Goal: Transaction & Acquisition: Purchase product/service

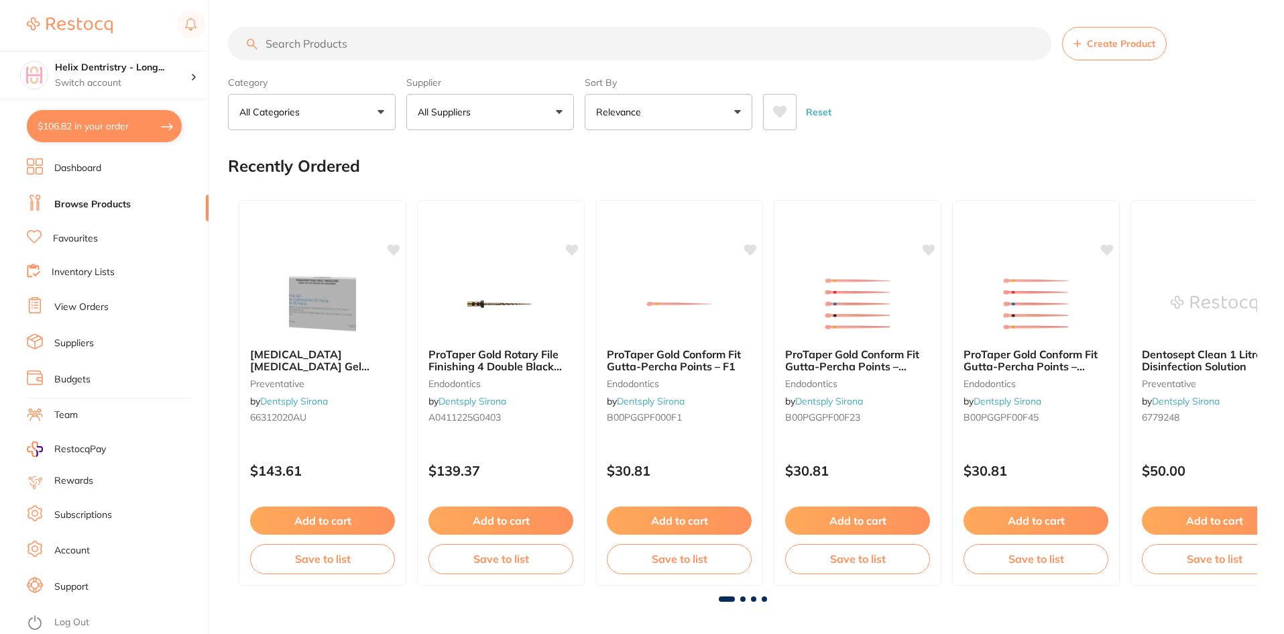
click at [387, 47] on input "search" at bounding box center [639, 44] width 823 height 34
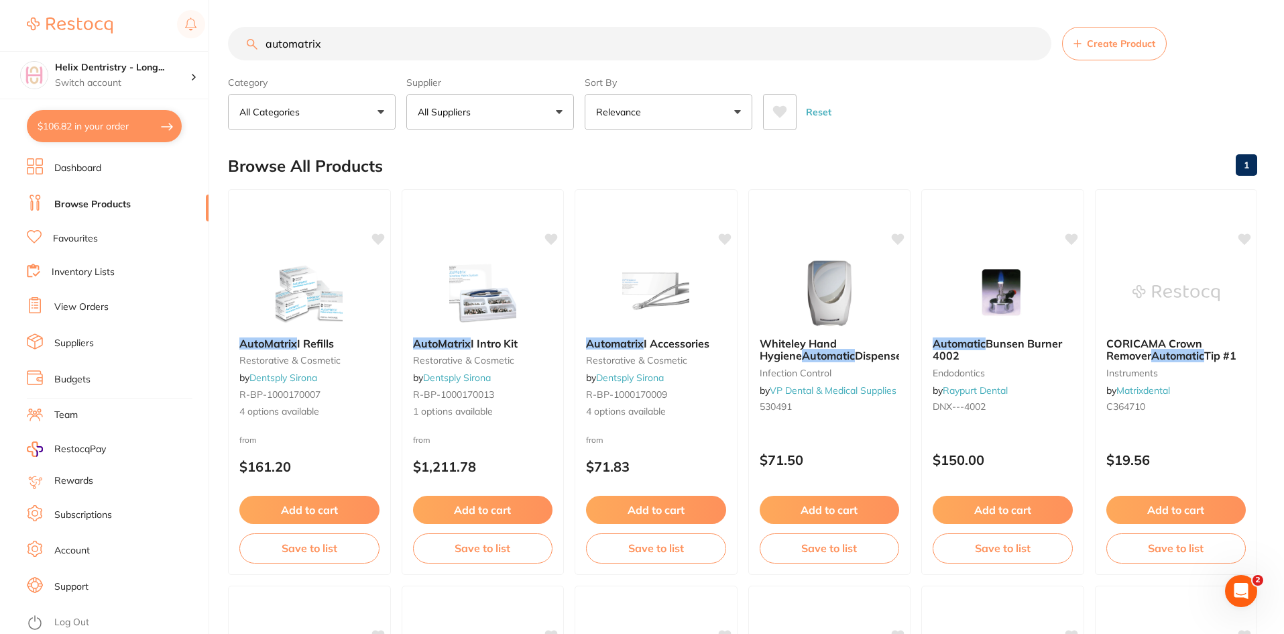
click at [357, 42] on input "automatrix" at bounding box center [639, 44] width 823 height 34
click at [355, 42] on input "automatrix" at bounding box center [639, 44] width 823 height 34
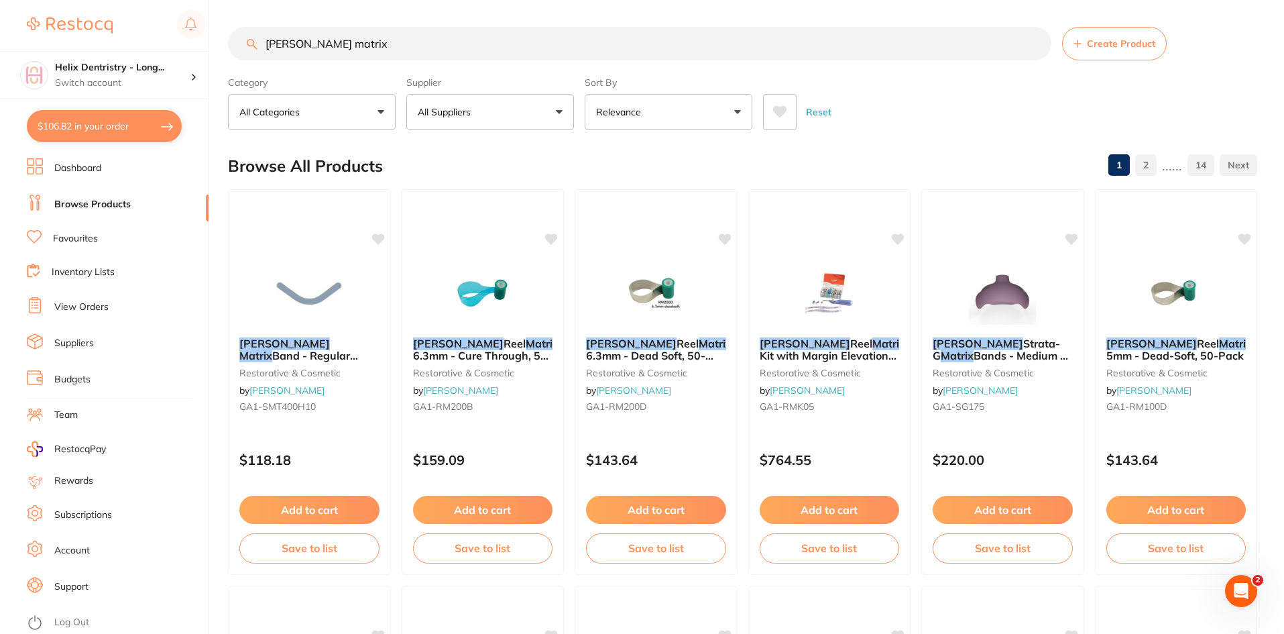
click at [321, 48] on input "[PERSON_NAME] matrix" at bounding box center [639, 44] width 823 height 34
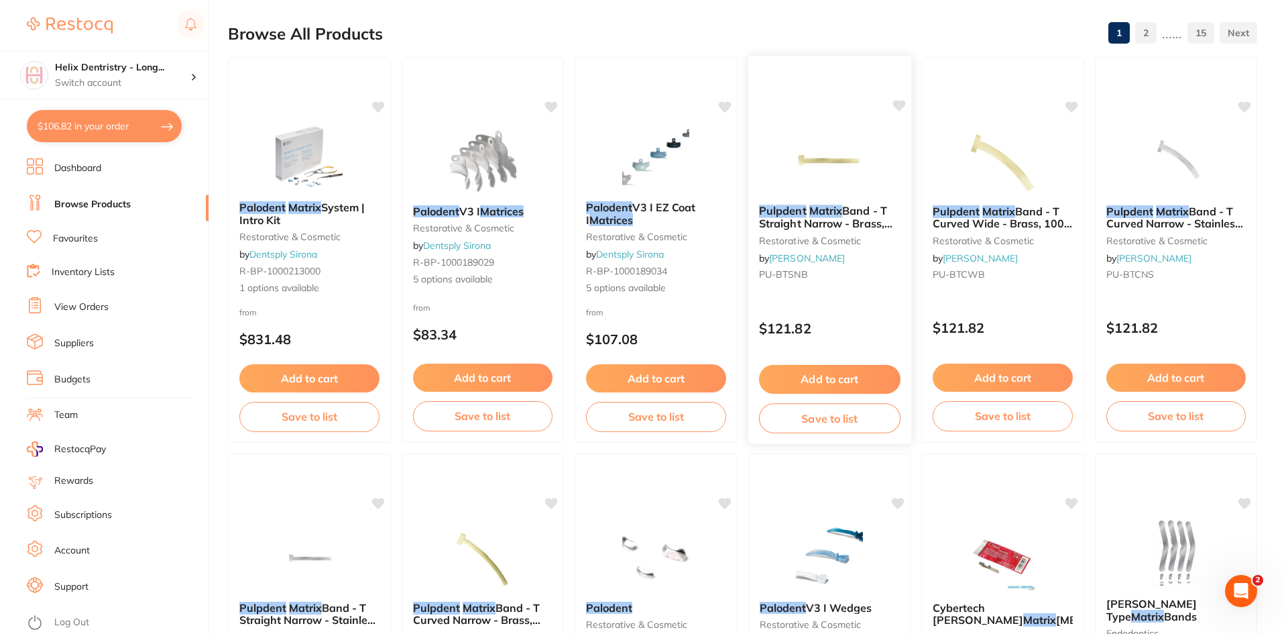
scroll to position [146, 0]
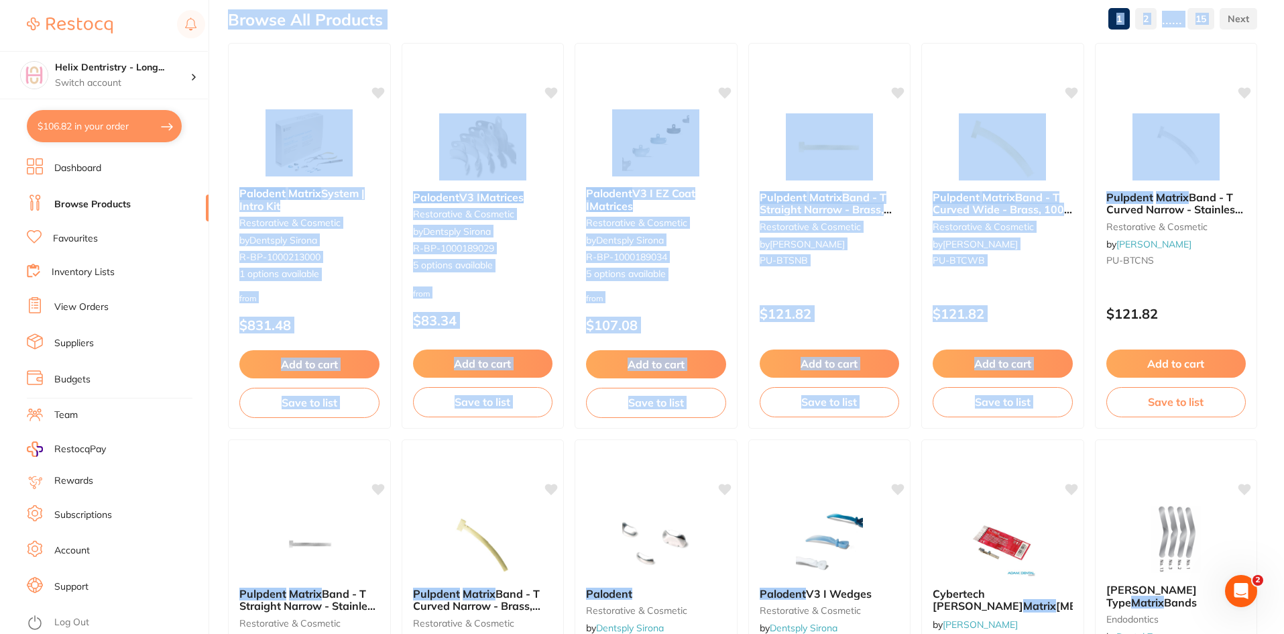
drag, startPoint x: 1283, startPoint y: 102, endPoint x: 1284, endPoint y: 110, distance: 8.1
click at [1284, 110] on html "$106.82 Helix Dentristry - Long... Switch account Helix Dentristry - Long Jetty…" at bounding box center [642, 171] width 1284 height 634
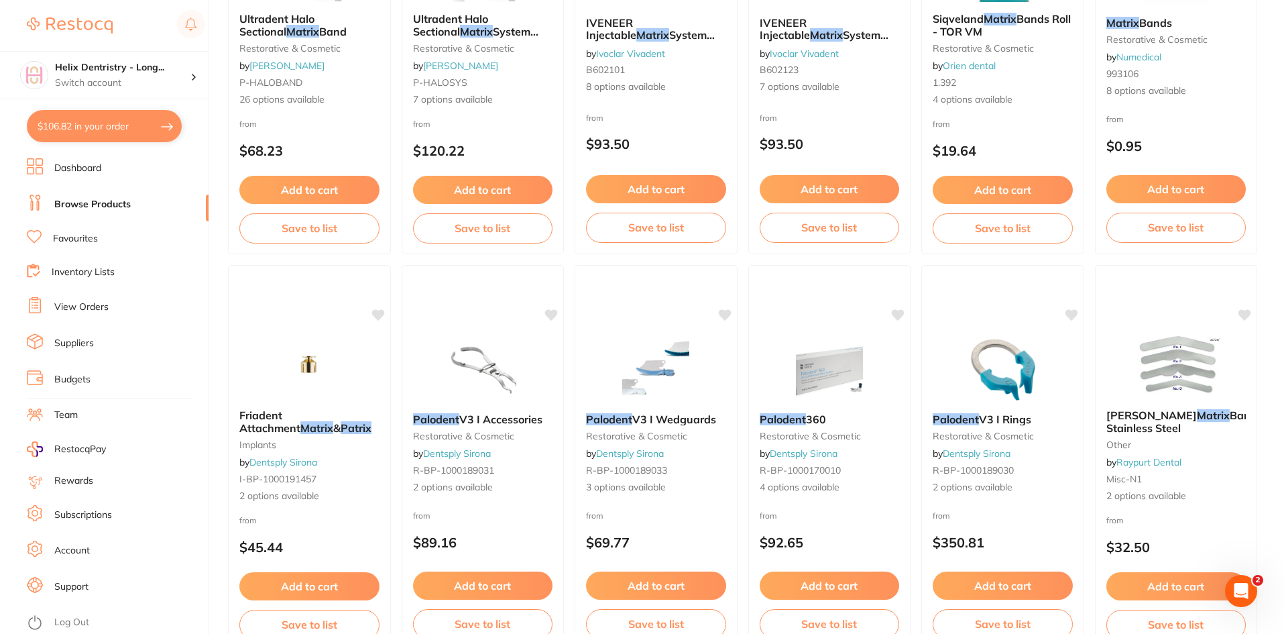
scroll to position [1534, 0]
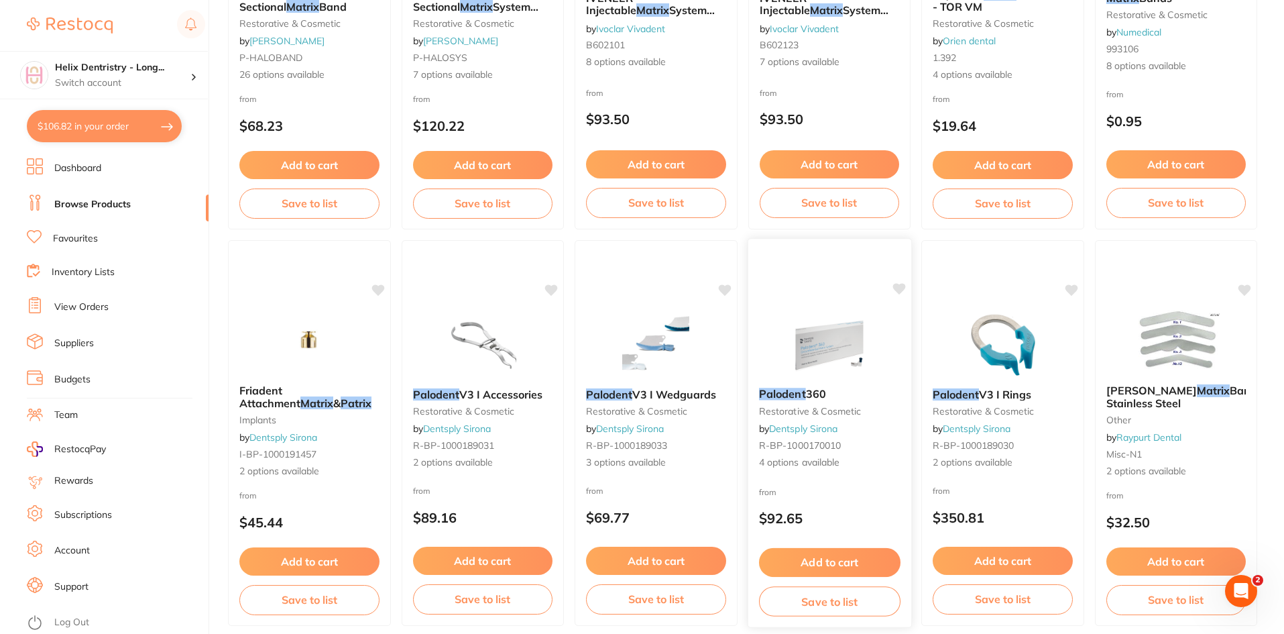
click at [813, 340] on img at bounding box center [829, 343] width 88 height 68
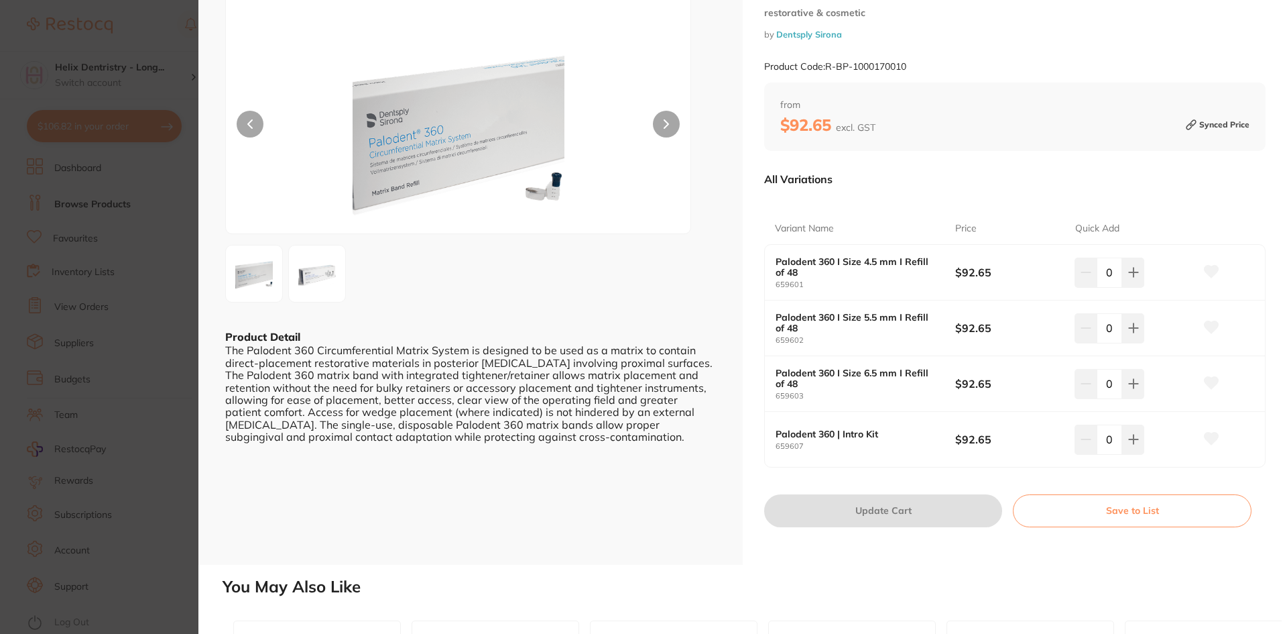
scroll to position [66, 0]
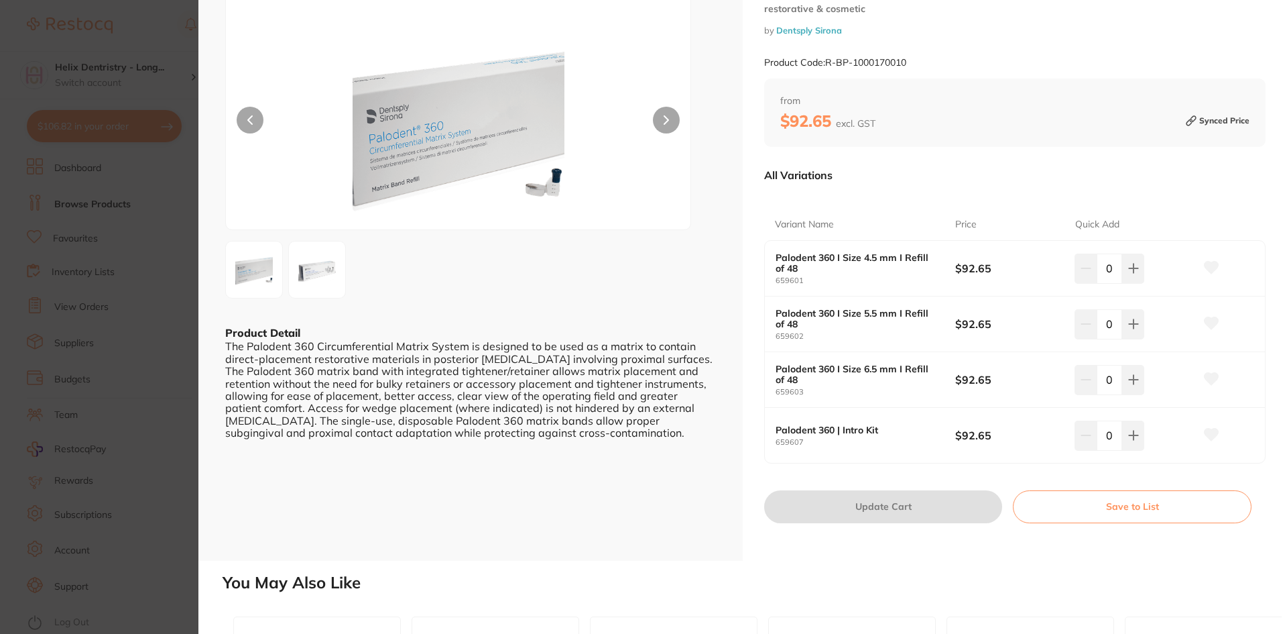
click at [186, 30] on section "Palodent 360 restorative & cosmetic by Dentsply Sirona Product Code: R-BP-10001…" at bounding box center [643, 317] width 1287 height 634
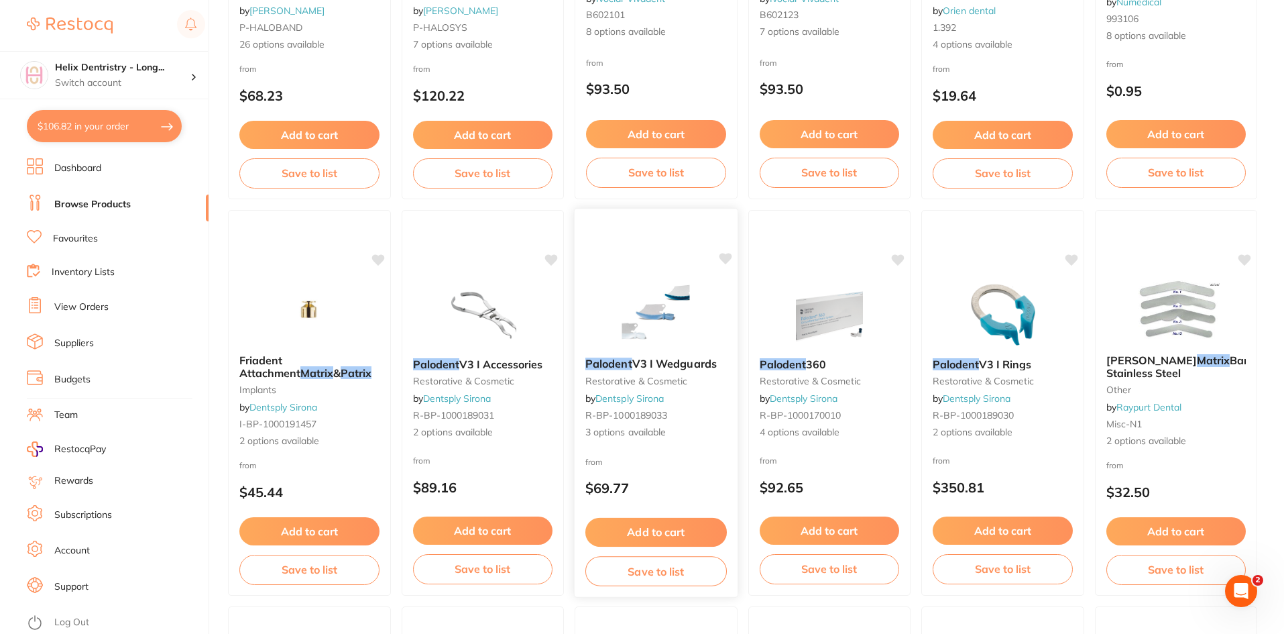
scroll to position [1576, 0]
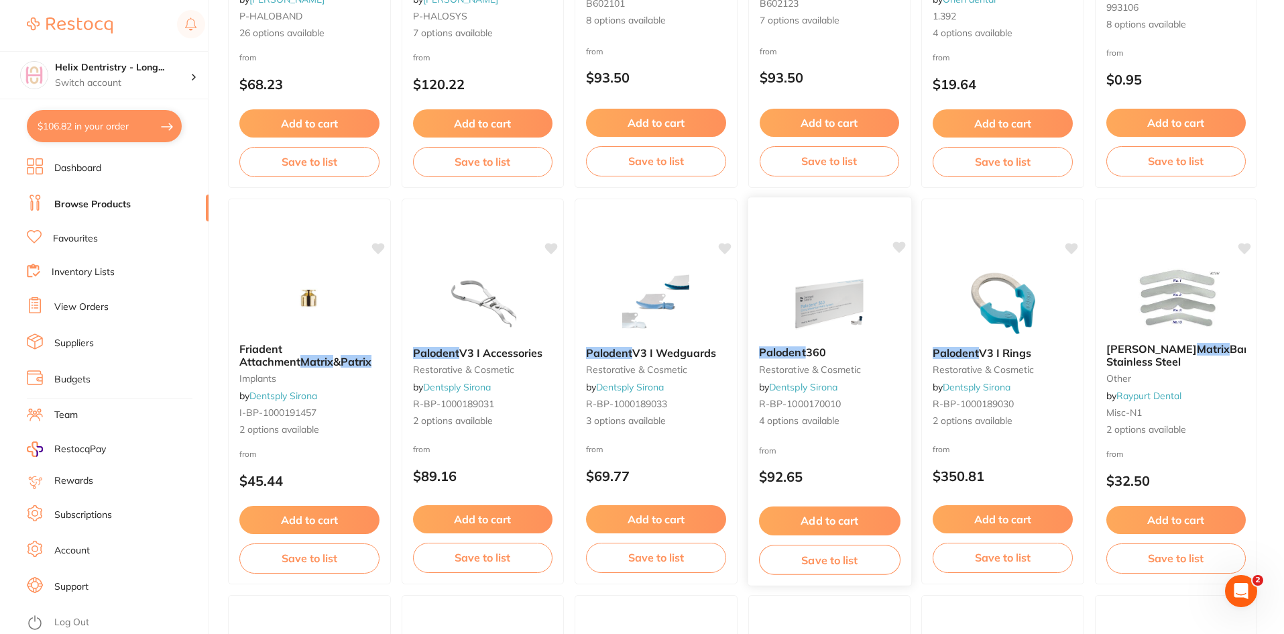
click at [900, 247] on icon at bounding box center [899, 246] width 13 height 11
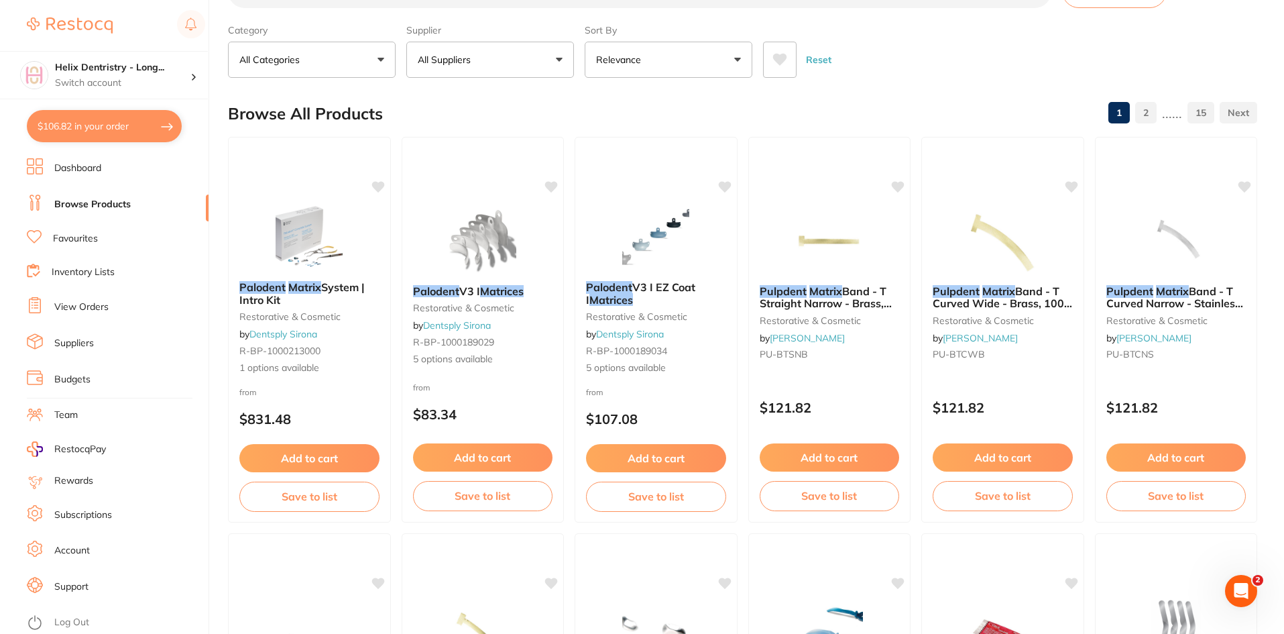
scroll to position [0, 0]
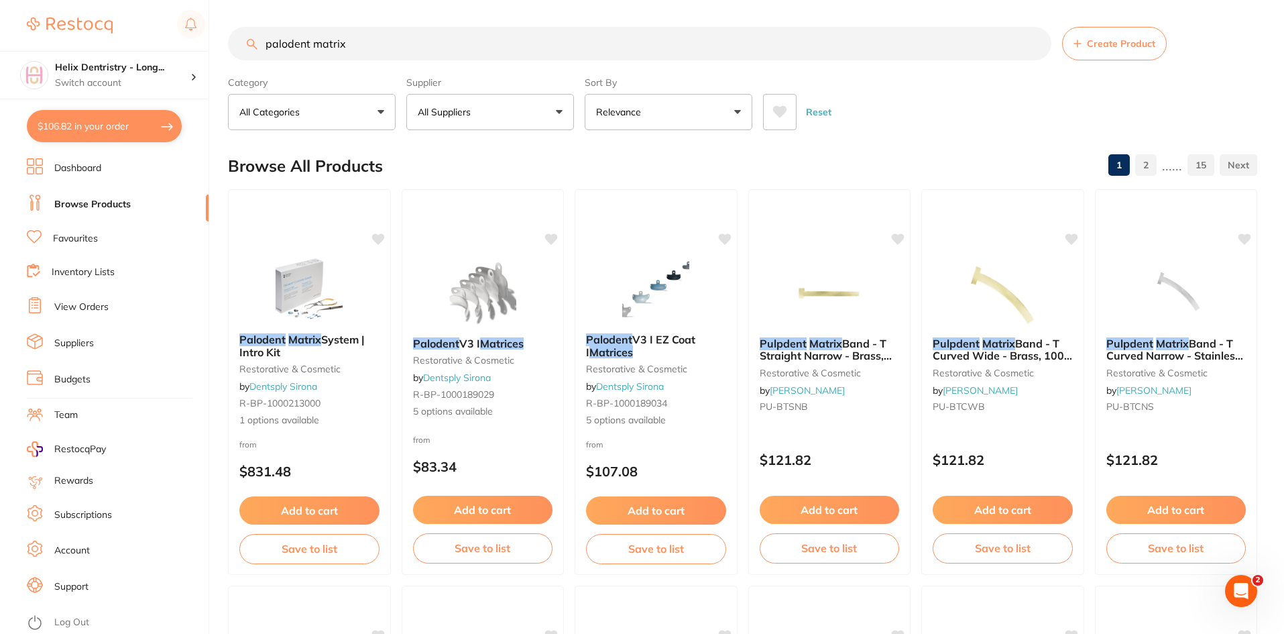
click at [381, 54] on input "palodent matrix" at bounding box center [639, 44] width 823 height 34
type input "p"
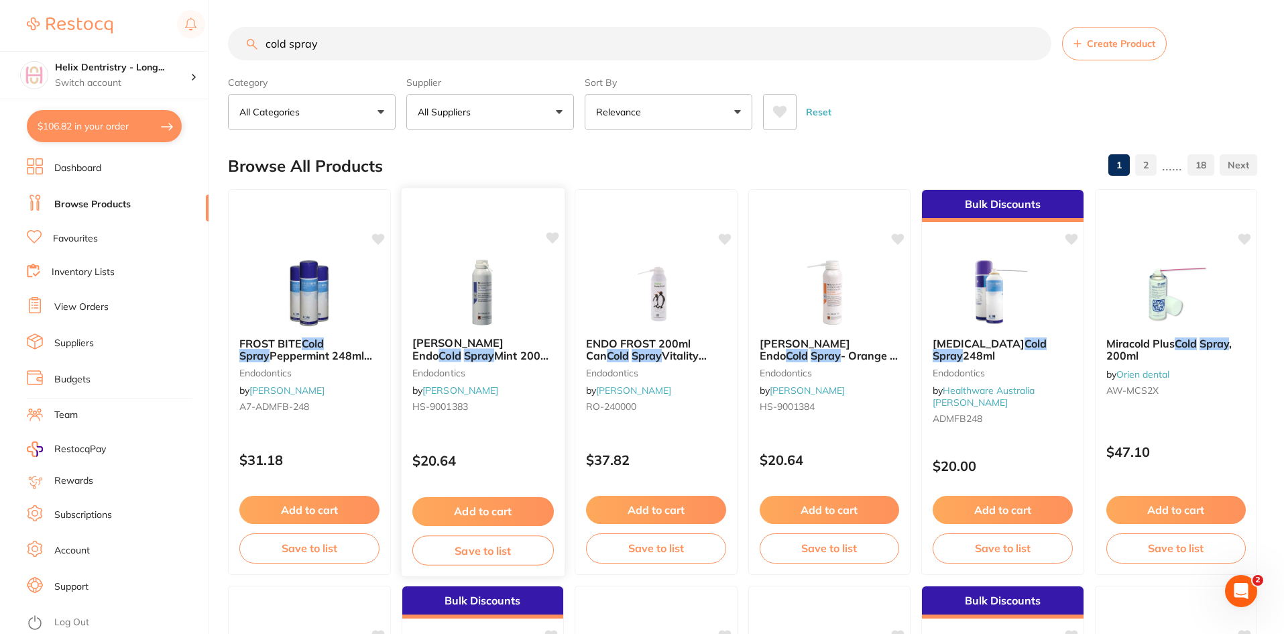
type input "cold spray"
click at [513, 509] on button "Add to cart" at bounding box center [482, 511] width 141 height 29
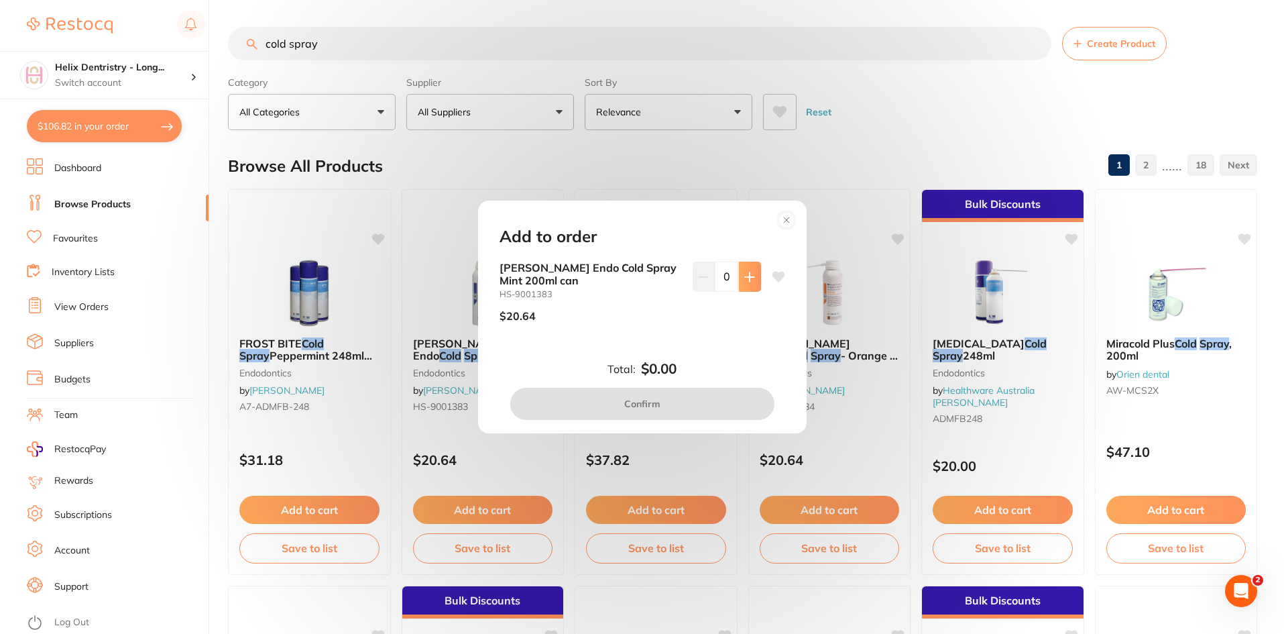
click at [748, 275] on icon at bounding box center [749, 277] width 11 height 11
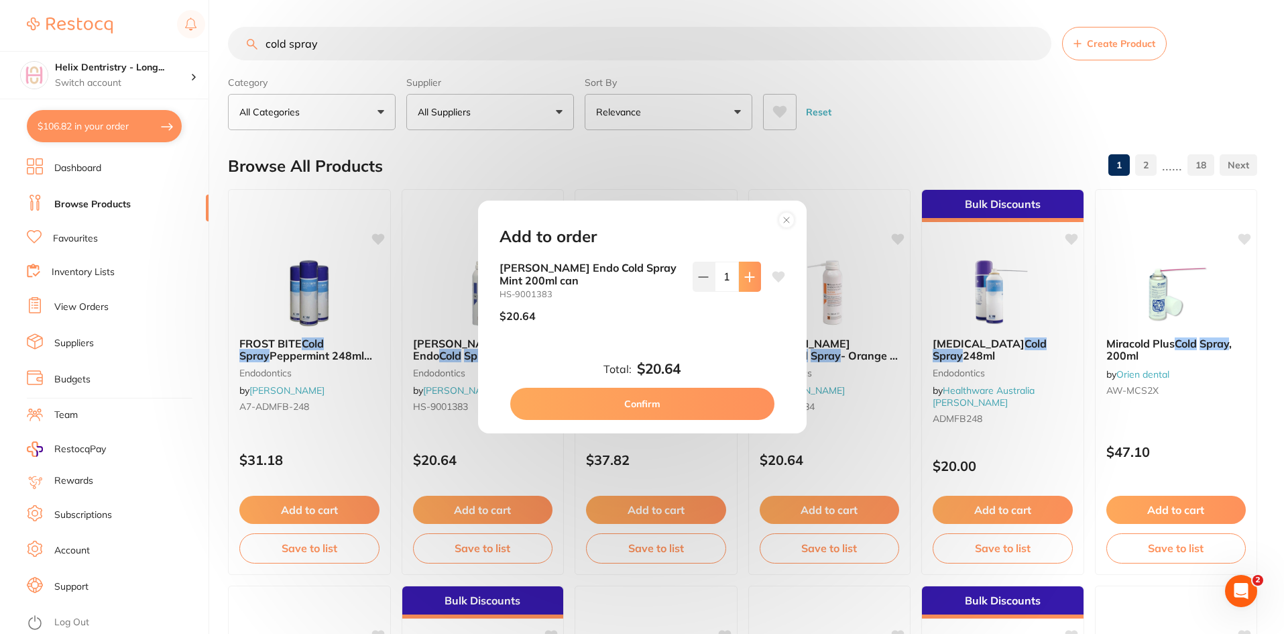
click at [748, 275] on icon at bounding box center [749, 277] width 11 height 11
type input "3"
click at [703, 406] on button "Confirm" at bounding box center [642, 404] width 264 height 32
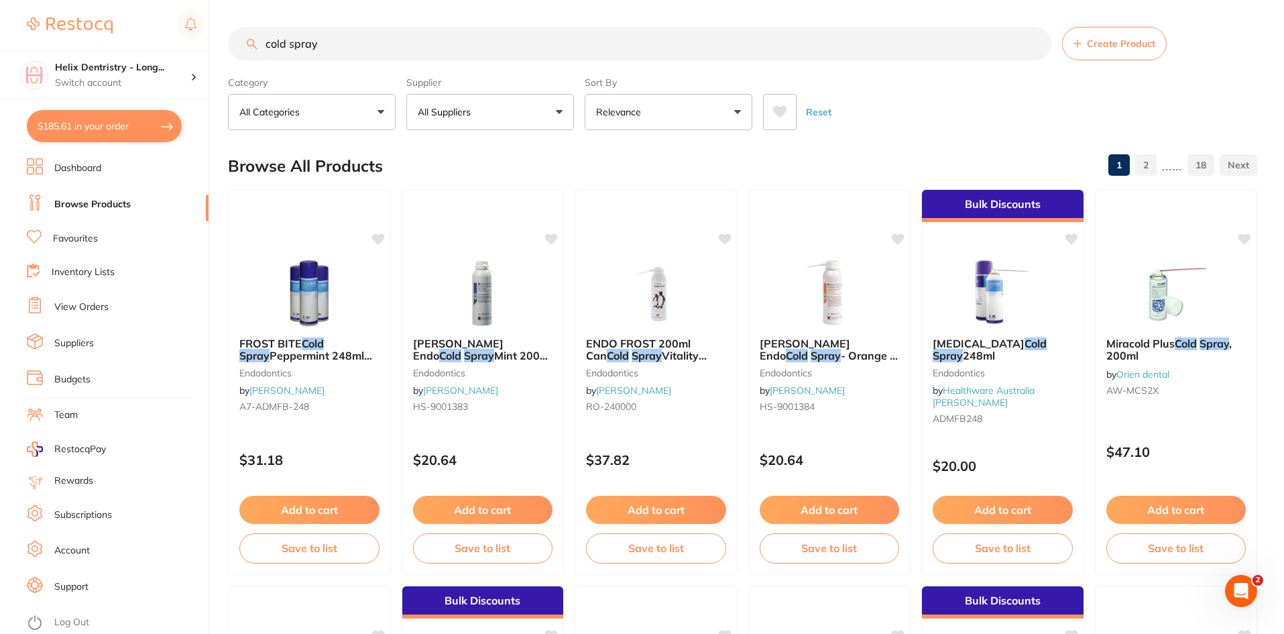
click at [392, 41] on input "cold spray" at bounding box center [639, 44] width 823 height 34
type input "c"
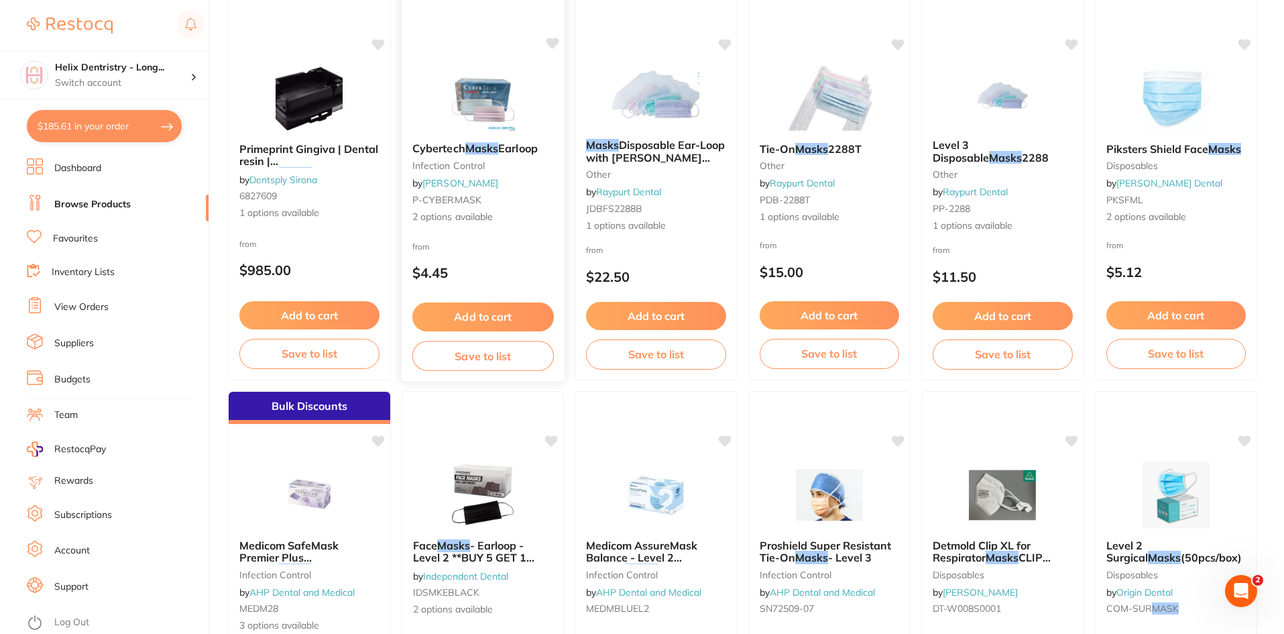
scroll to position [199, 0]
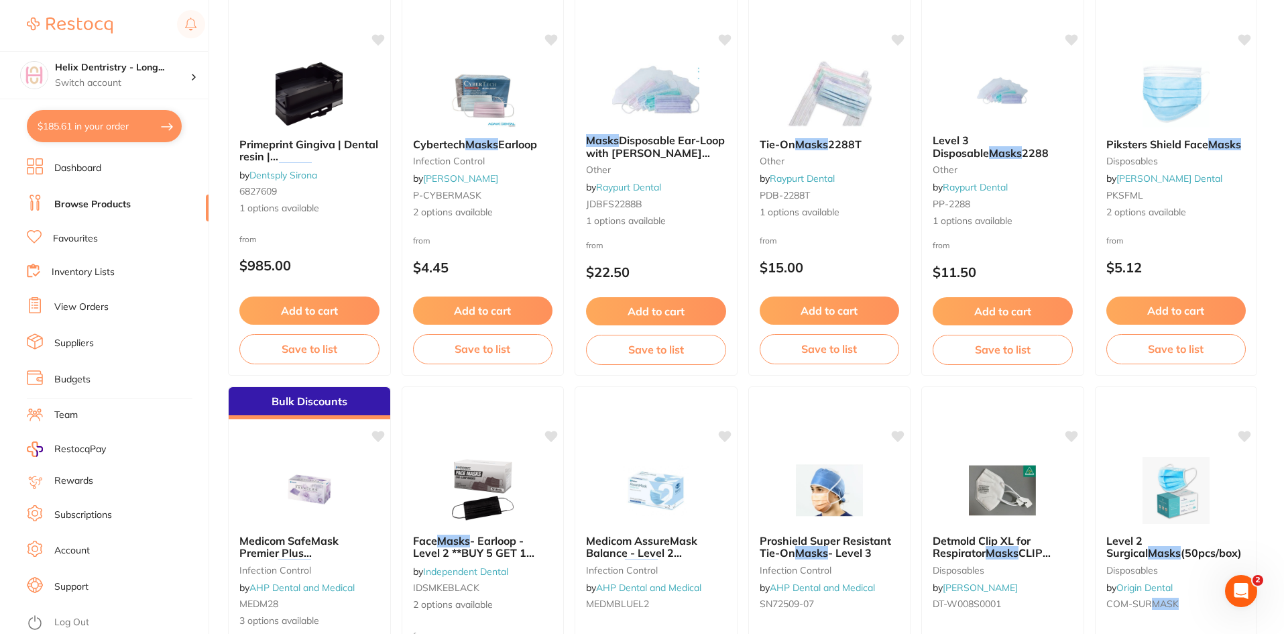
type input "masks"
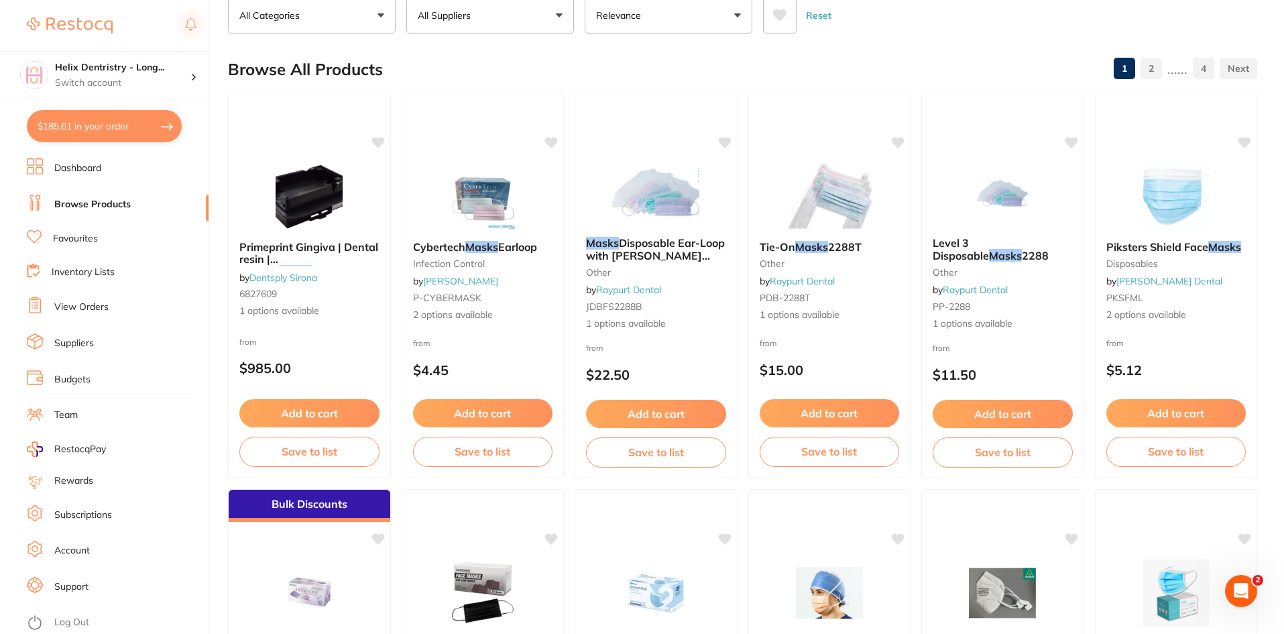
scroll to position [89, 0]
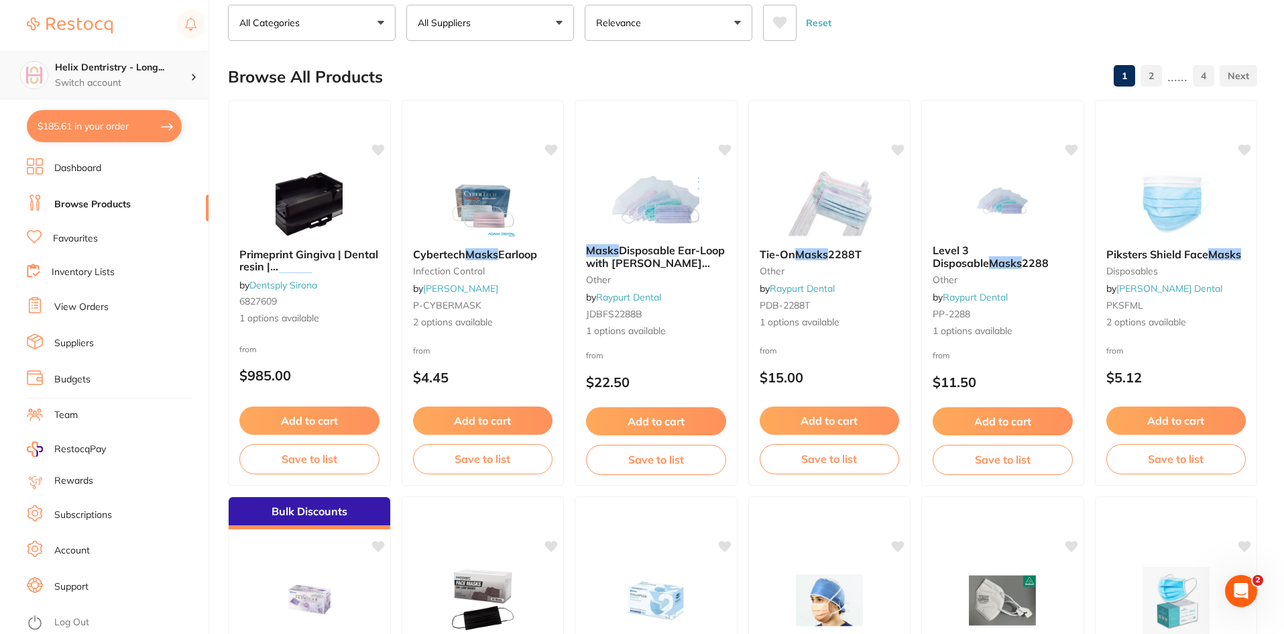
click at [117, 66] on h4 "Helix Dentristry - Long..." at bounding box center [122, 67] width 135 height 13
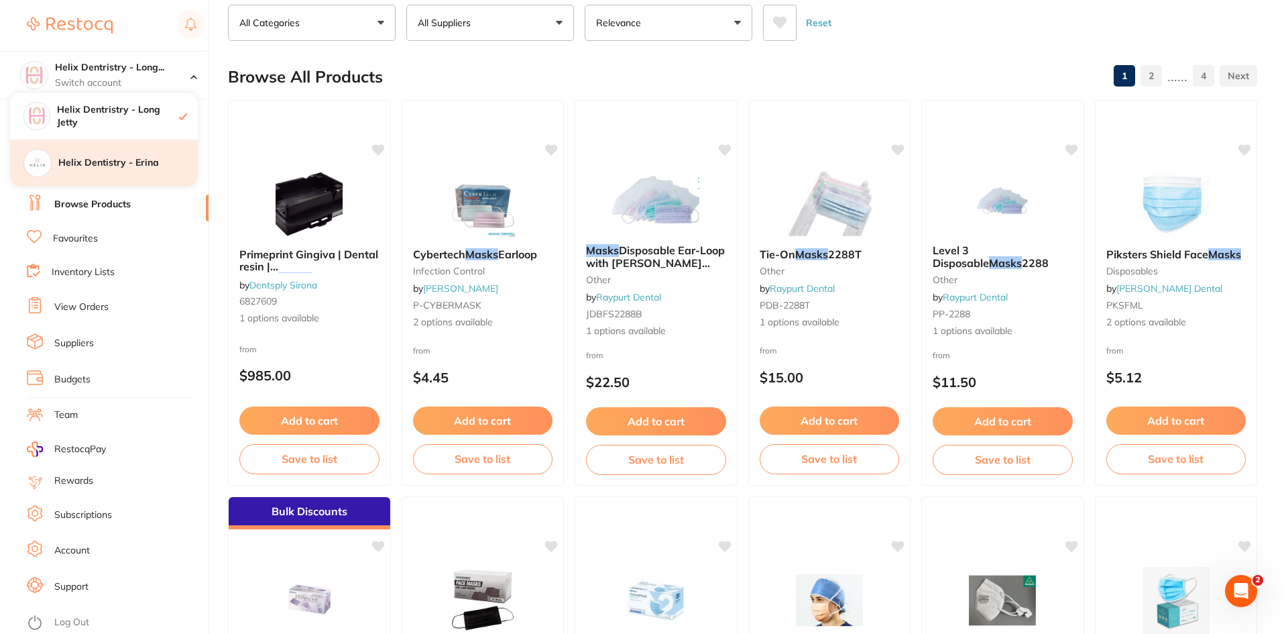
click at [141, 158] on h4 "Helix Dentistry - Erina" at bounding box center [127, 162] width 139 height 13
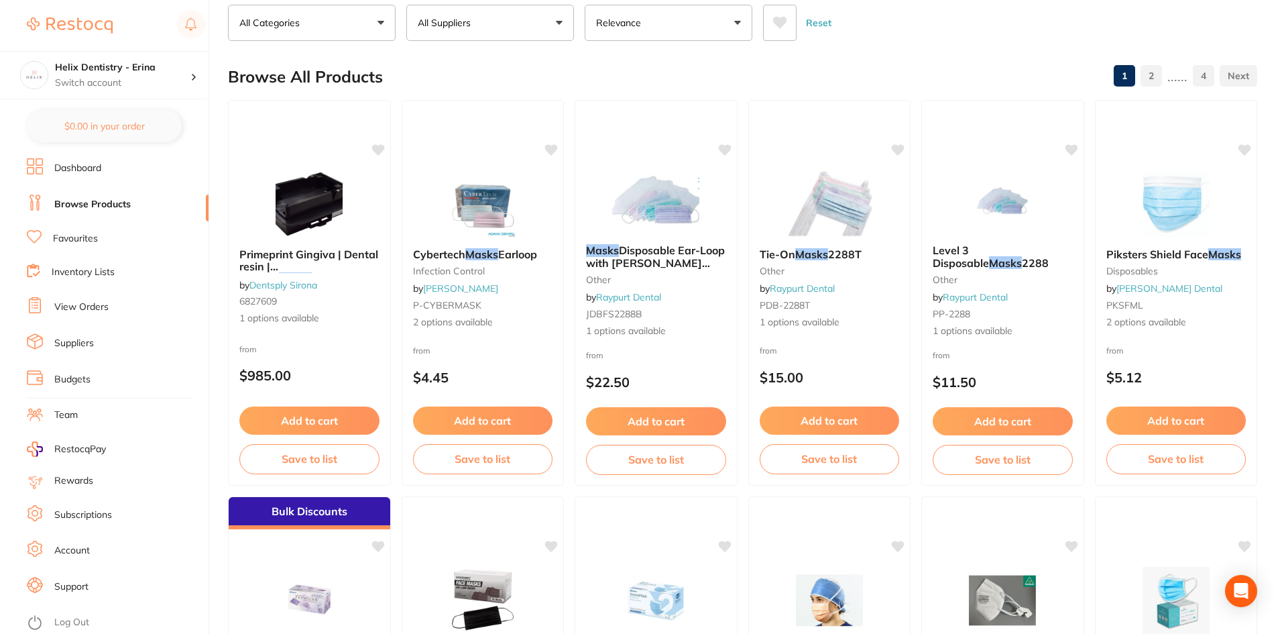
checkbox input "true"
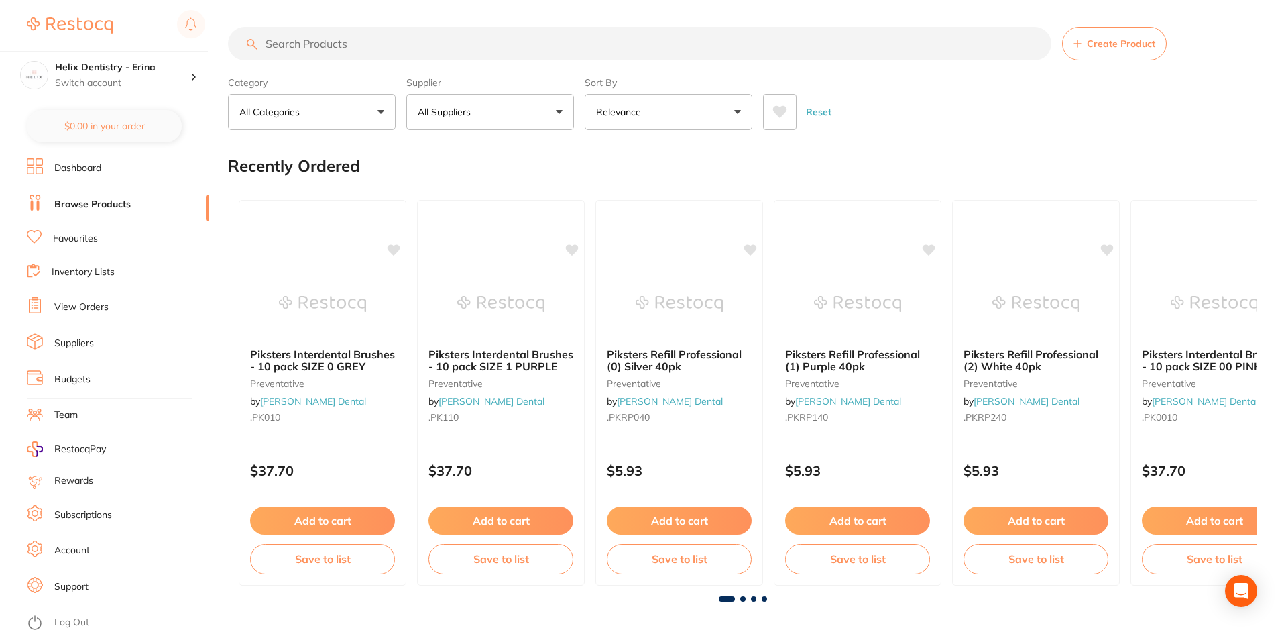
click at [86, 316] on li "View Orders" at bounding box center [118, 307] width 182 height 20
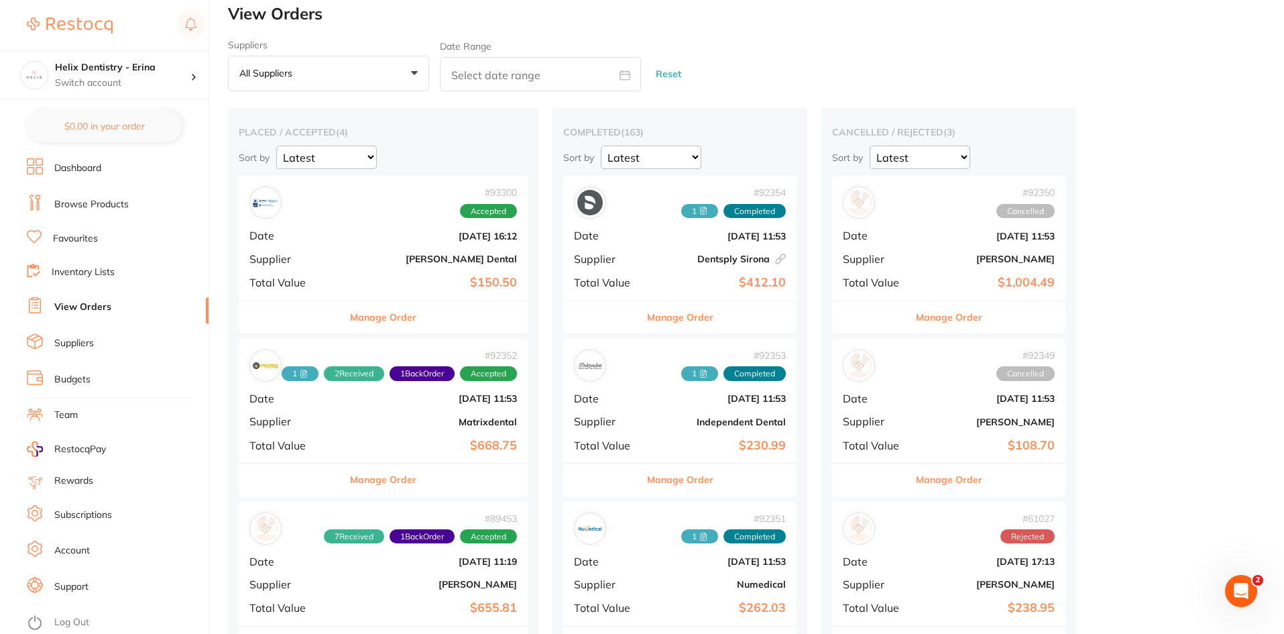
scroll to position [12, 0]
click at [398, 251] on div "# 93300 Accepted Date [DATE] 16:12 Supplier [PERSON_NAME] Dental Total Value $1…" at bounding box center [383, 237] width 289 height 124
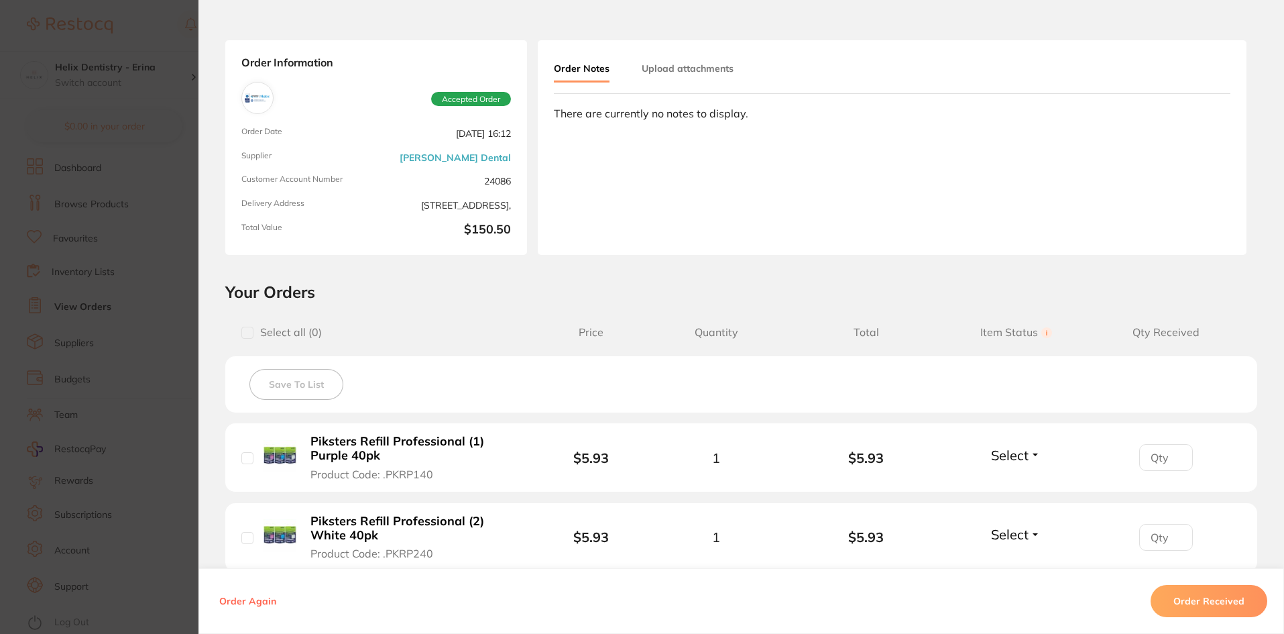
scroll to position [55, 0]
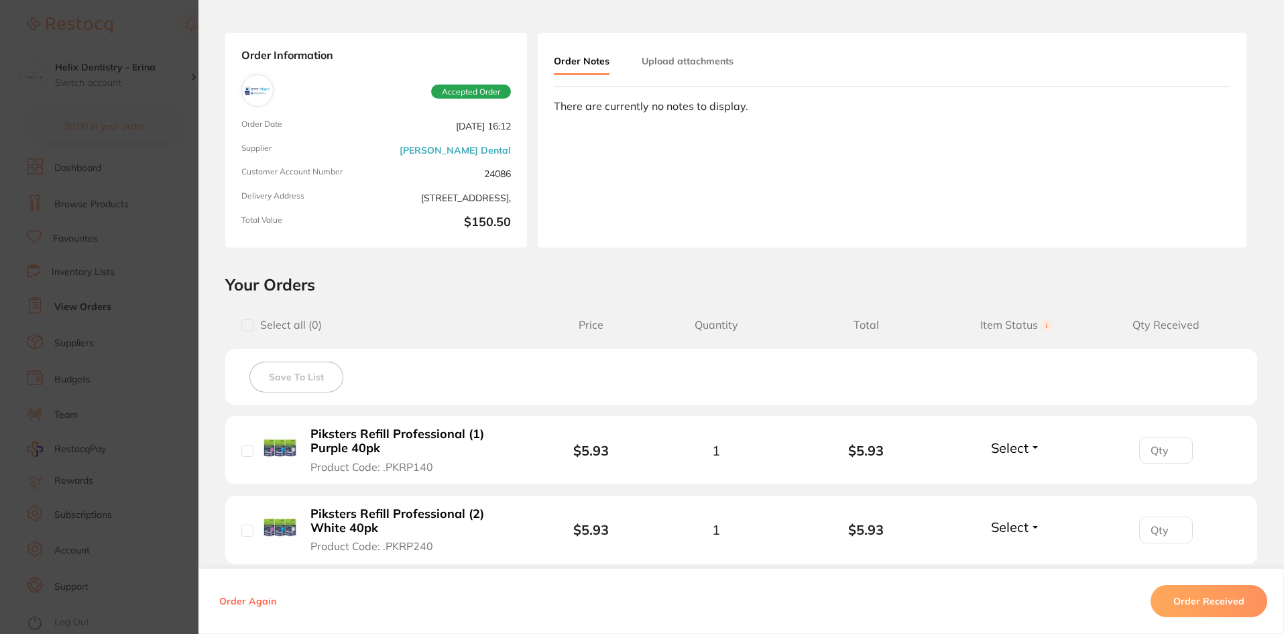
click at [155, 394] on section "Order ID: Restocq- 93300 Order Information Accepted Order Order Date [DATE] 16:…" at bounding box center [642, 317] width 1284 height 634
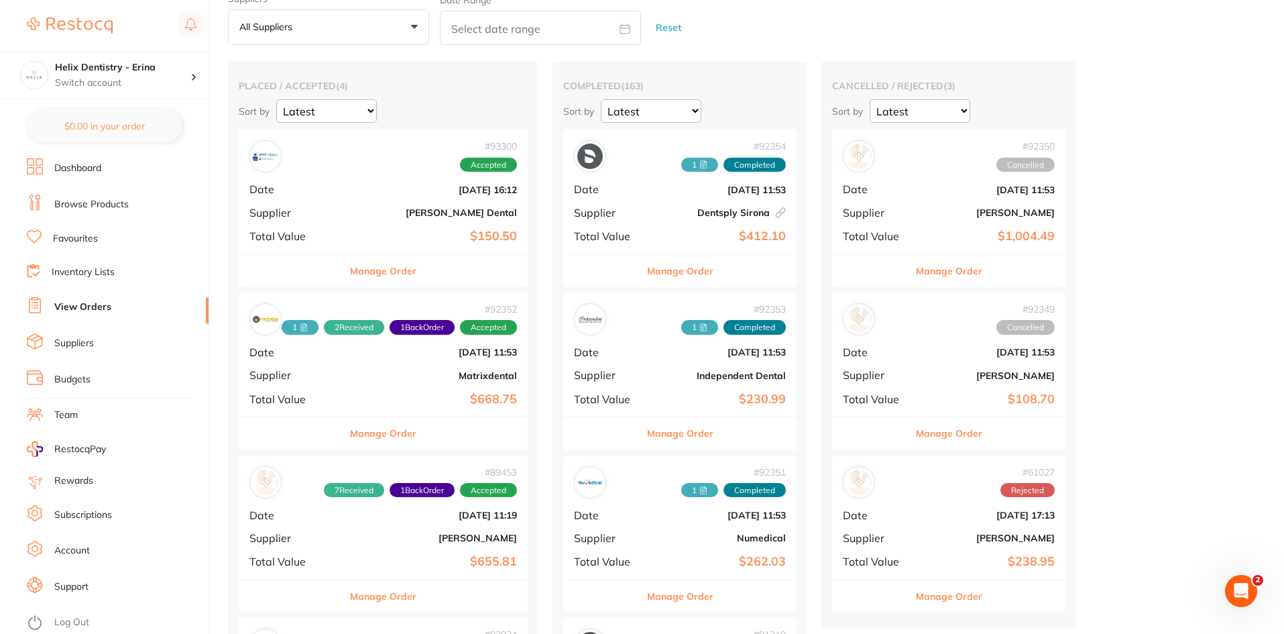
scroll to position [62, 0]
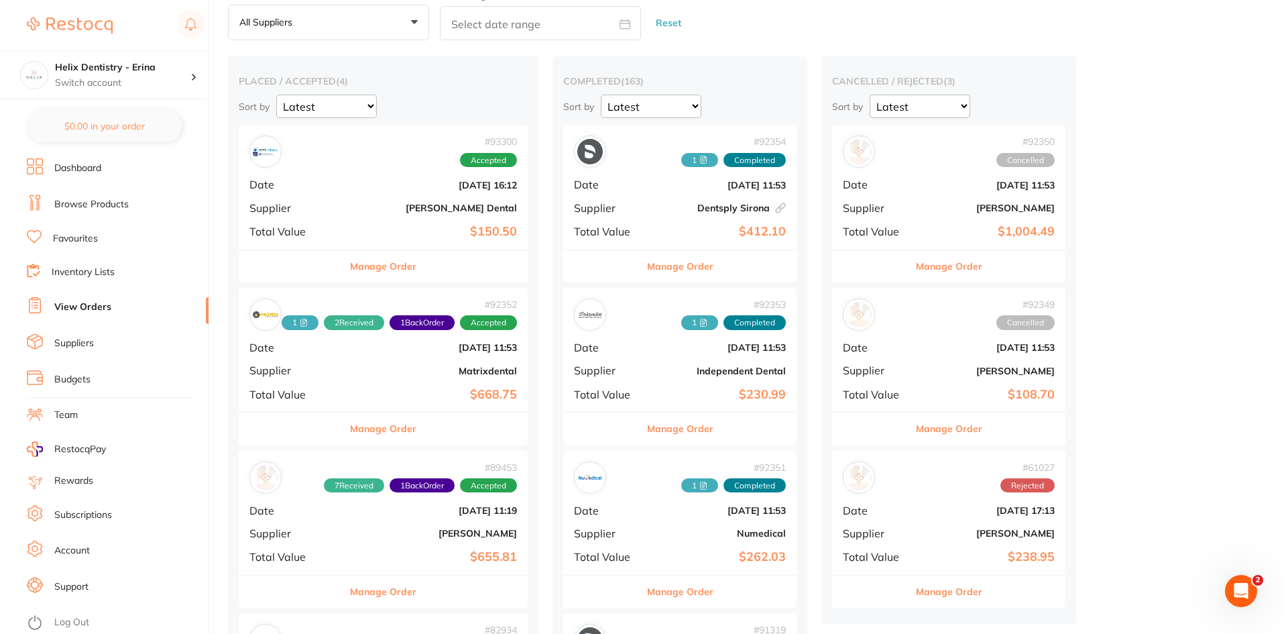
click at [689, 597] on button "Manage Order" at bounding box center [680, 591] width 66 height 32
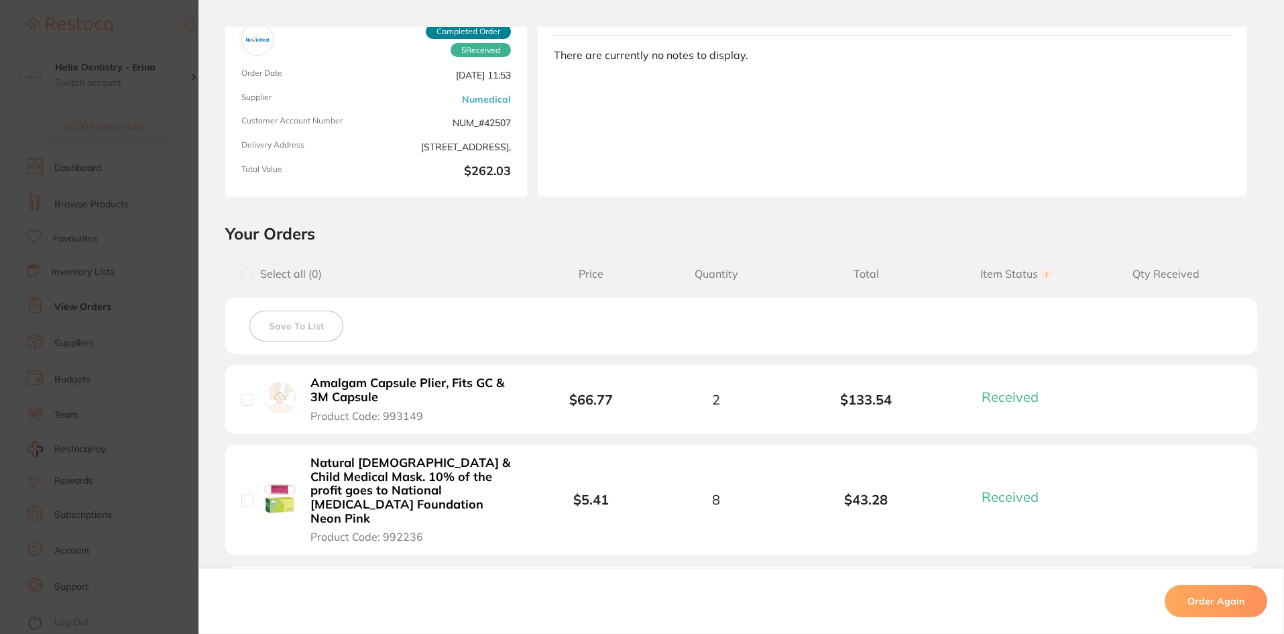
scroll to position [111, 0]
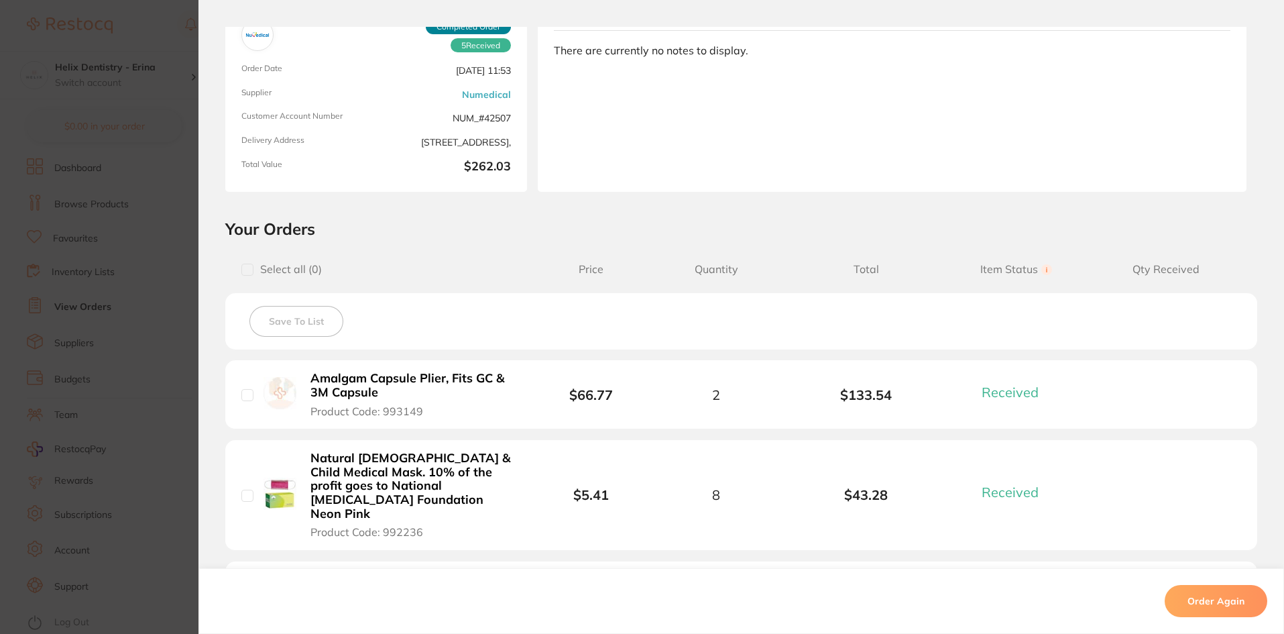
click at [136, 406] on section "Order ID: Restocq- 92351 Order Information 5 Received Completed Order Order Dat…" at bounding box center [642, 317] width 1284 height 634
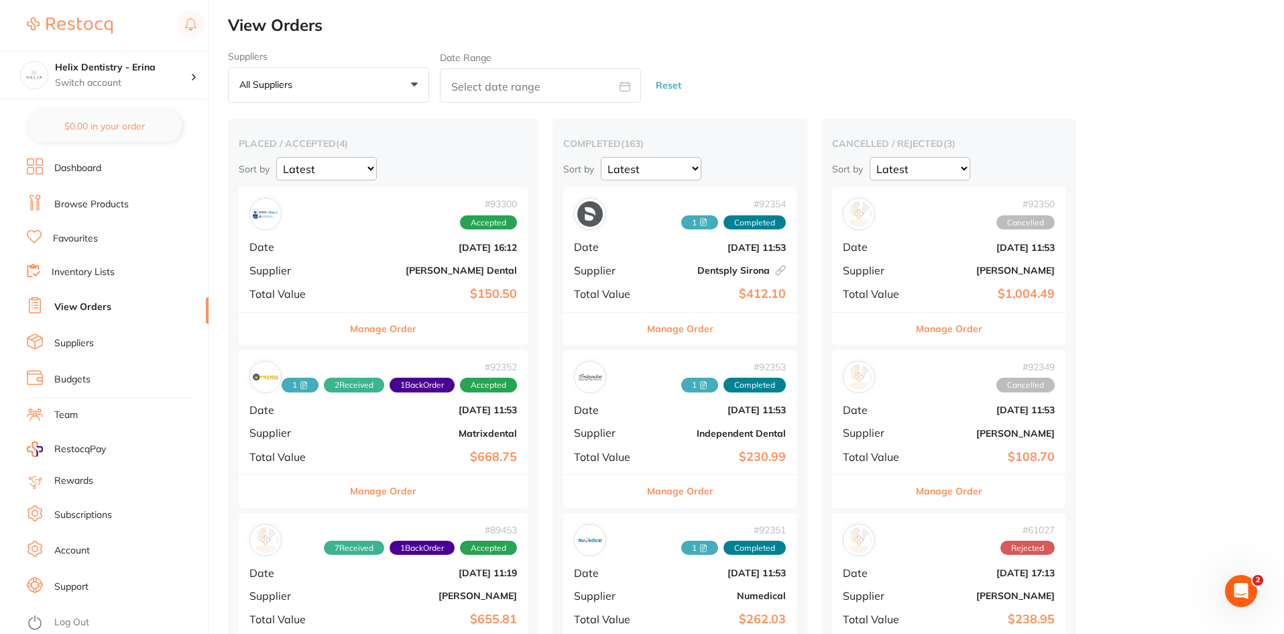
click at [92, 211] on li "Browse Products" at bounding box center [118, 204] width 182 height 20
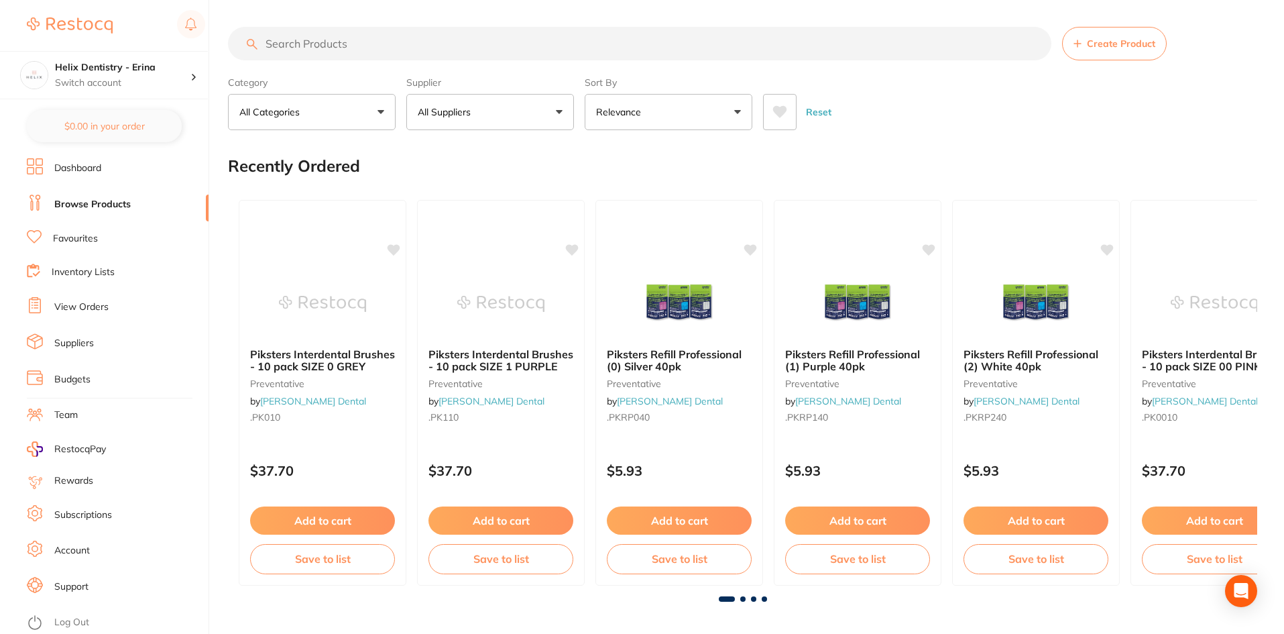
click at [296, 54] on input "search" at bounding box center [639, 44] width 823 height 34
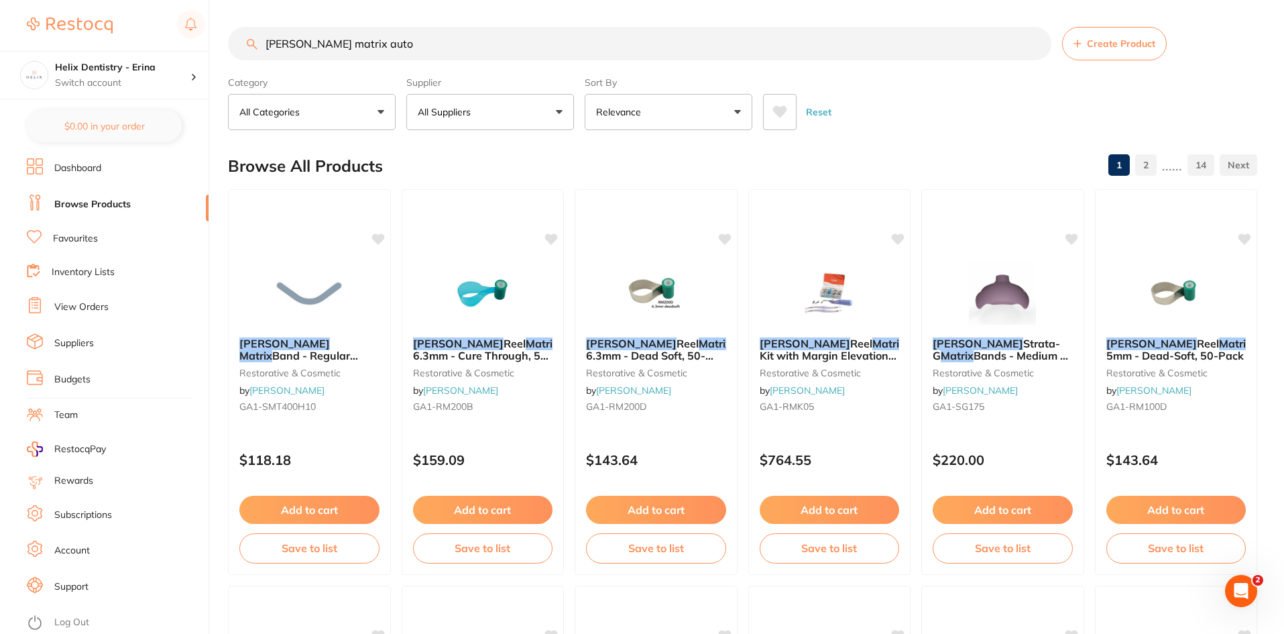
click at [349, 48] on input "garrison matrix auto" at bounding box center [639, 44] width 823 height 34
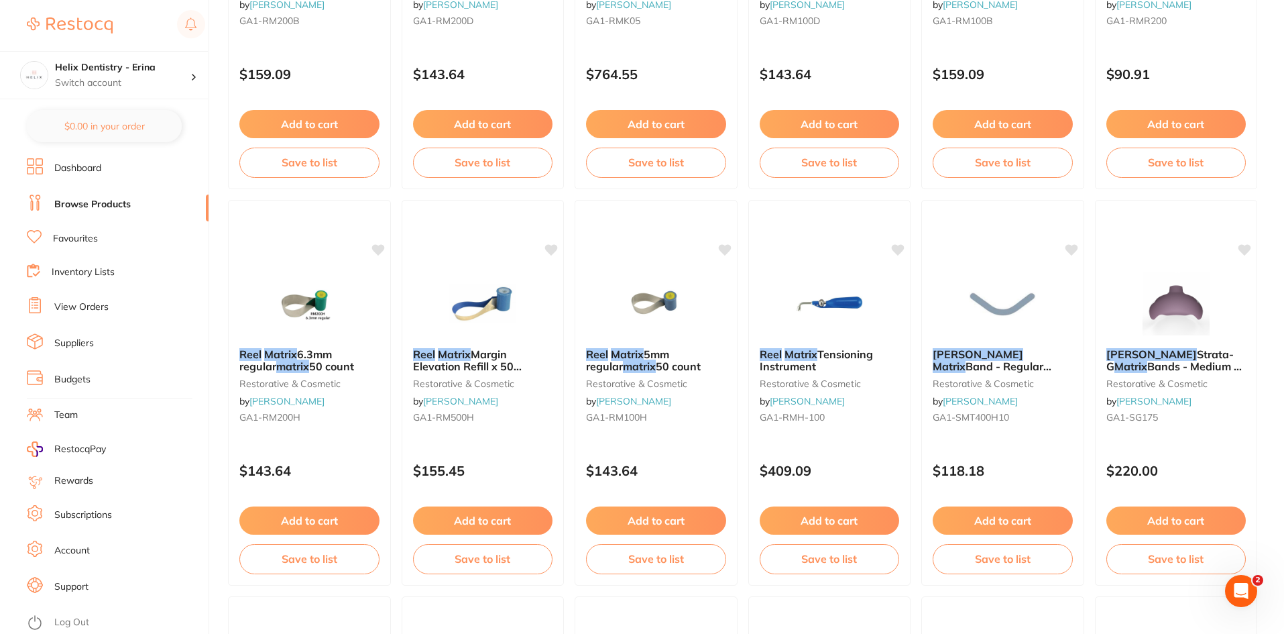
scroll to position [382, 0]
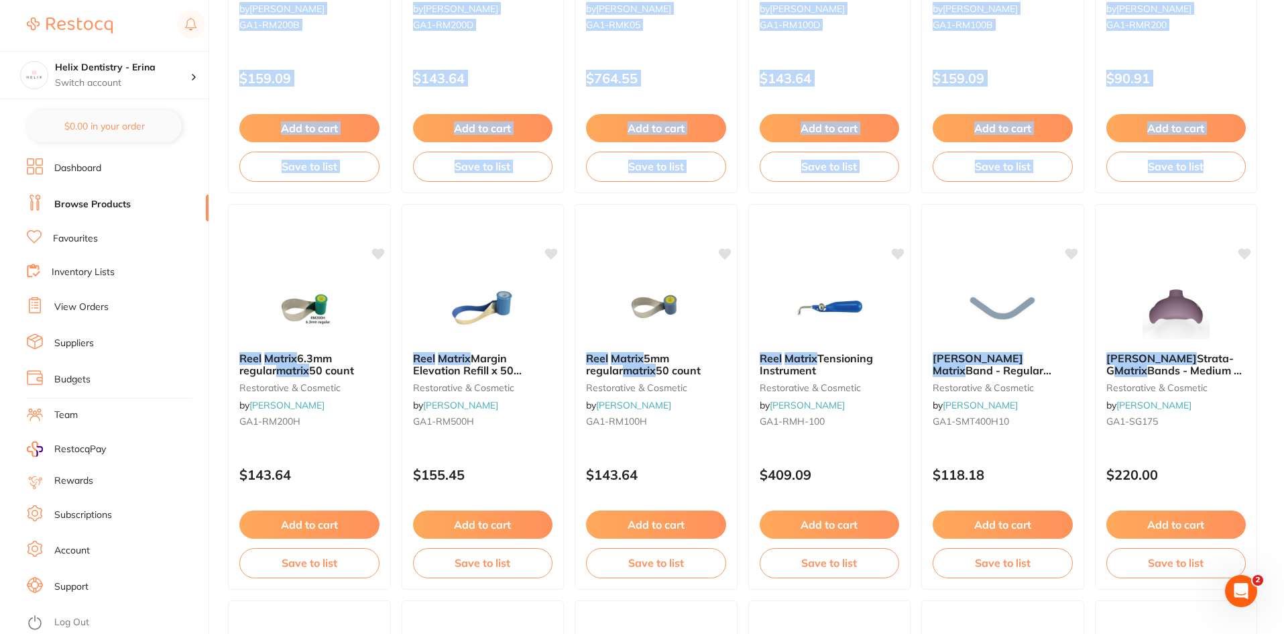
drag, startPoint x: 1283, startPoint y: 147, endPoint x: 1295, endPoint y: 99, distance: 49.6
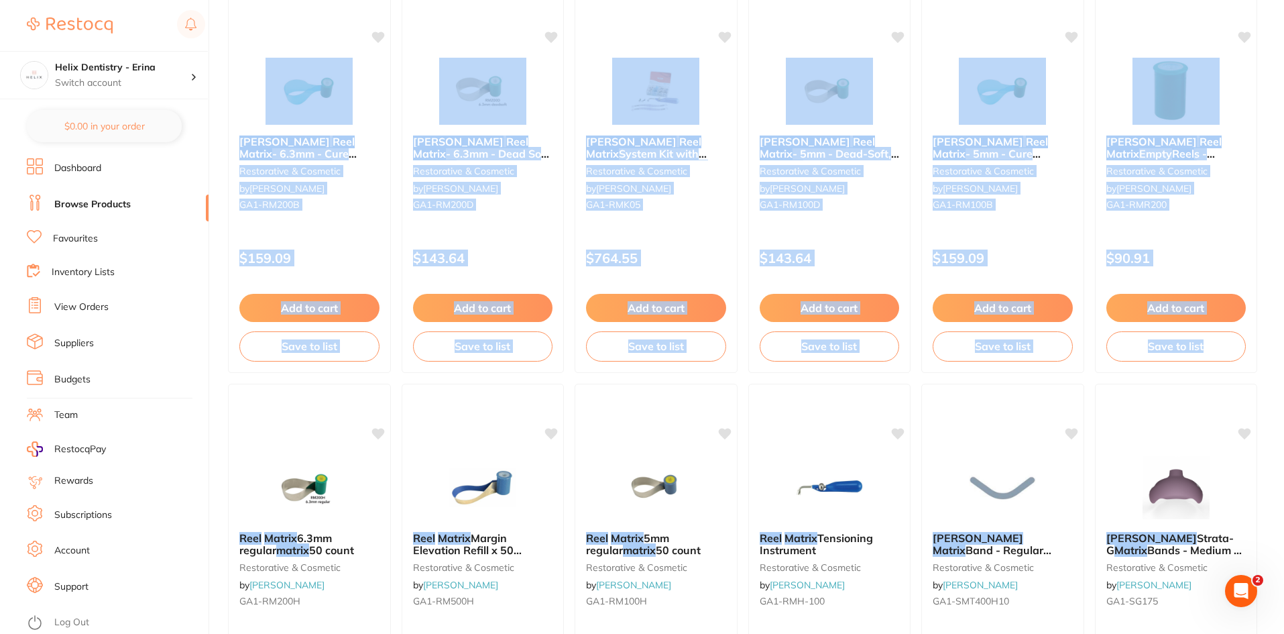
scroll to position [194, 0]
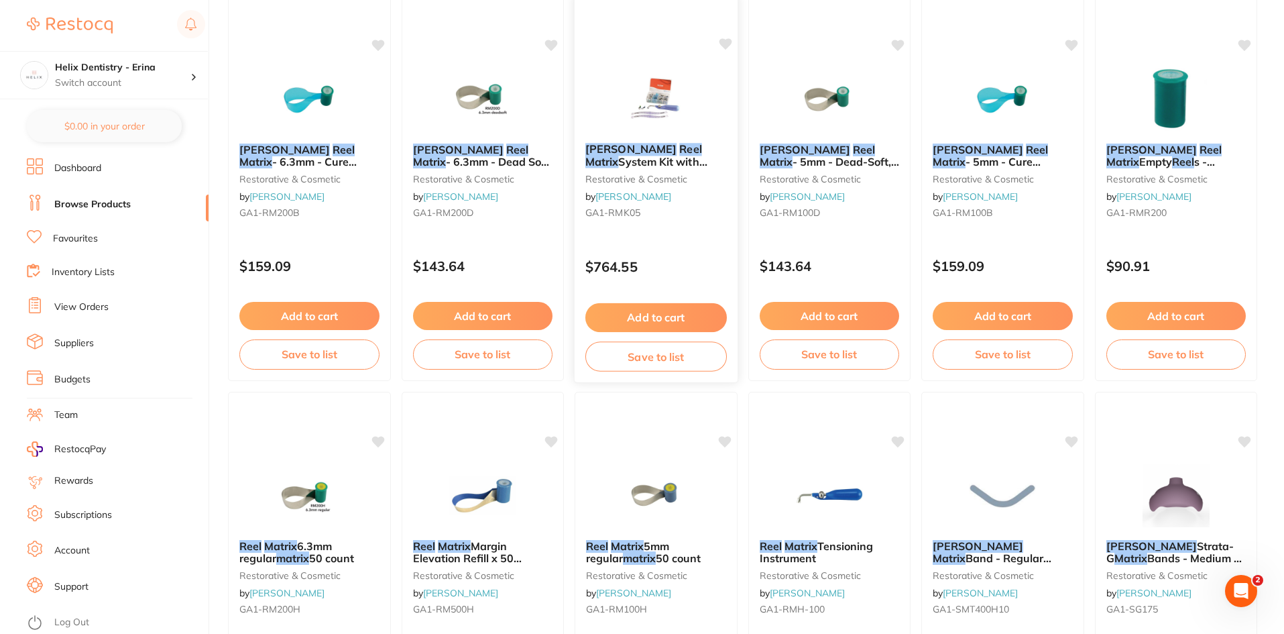
click at [681, 101] on img at bounding box center [656, 98] width 88 height 68
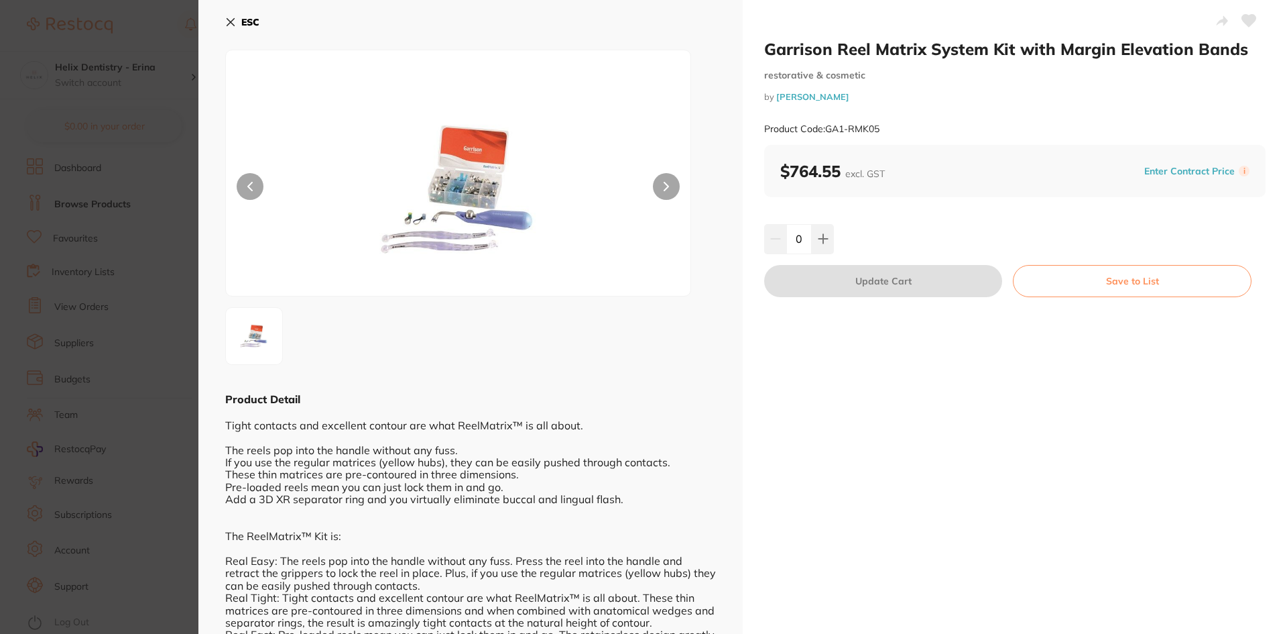
click at [661, 182] on button at bounding box center [666, 186] width 27 height 27
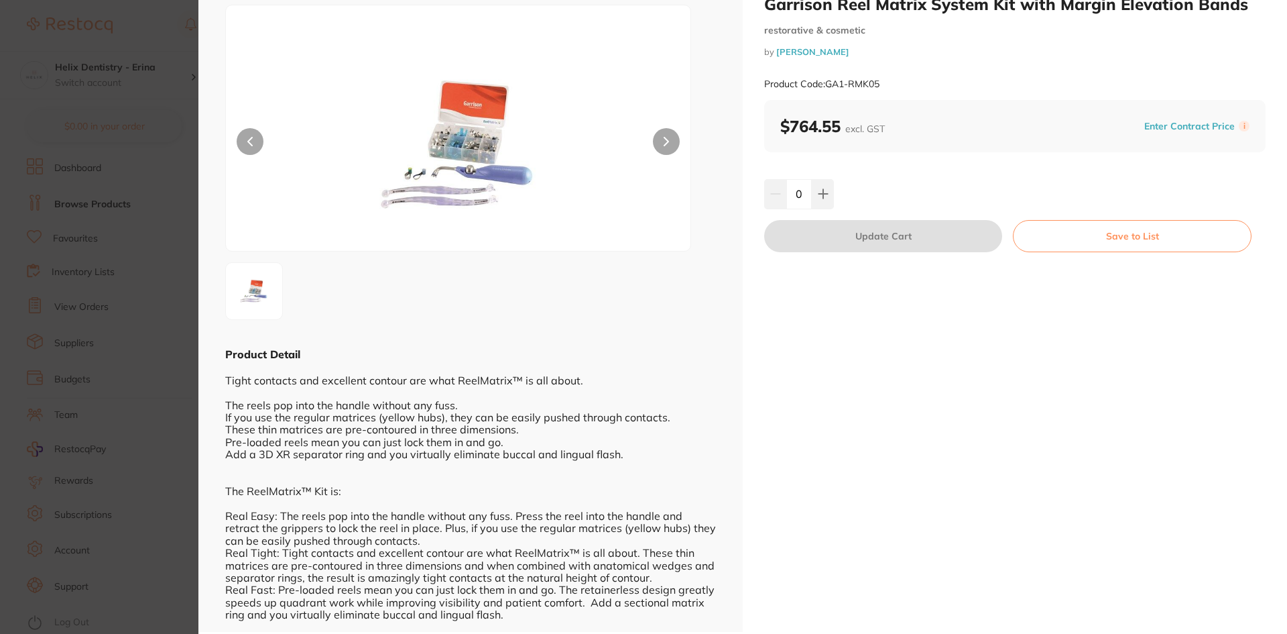
scroll to position [53, 0]
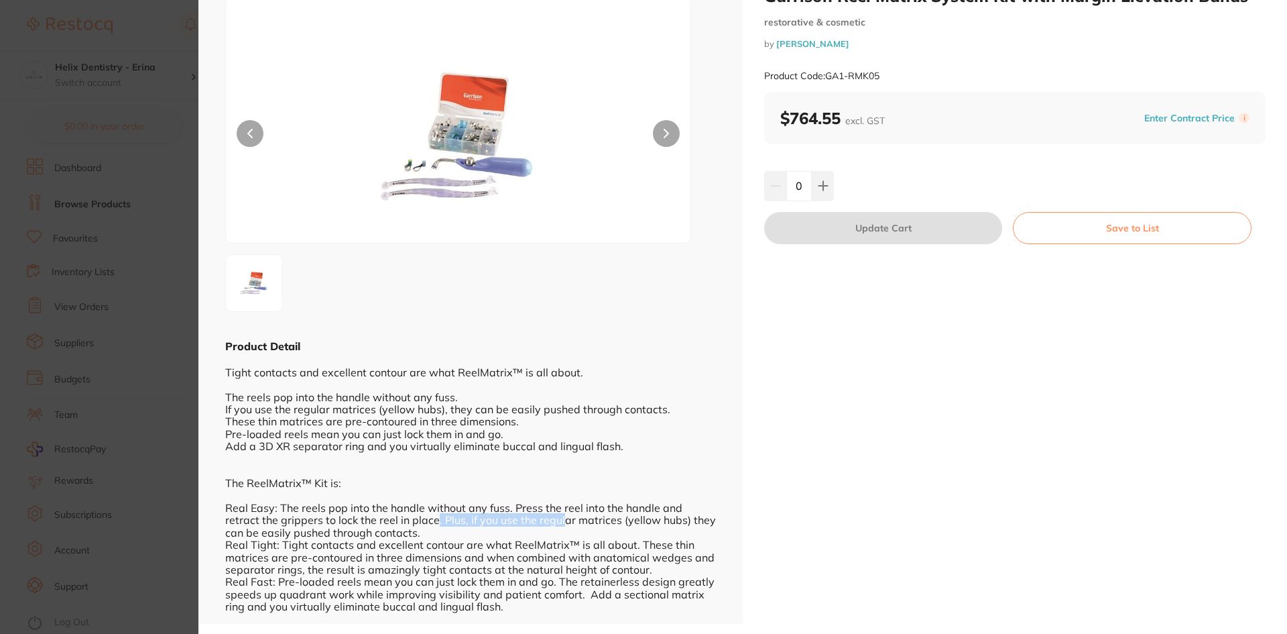
drag, startPoint x: 439, startPoint y: 520, endPoint x: 534, endPoint y: 524, distance: 95.3
click at [529, 522] on div "Tight contacts and excellent contour are what ReelMatrix™ is all about. The ree…" at bounding box center [470, 482] width 491 height 259
click at [553, 526] on div "Tight contacts and excellent contour are what ReelMatrix™ is all about. The ree…" at bounding box center [470, 482] width 491 height 259
click at [162, 396] on section "Garrison Reel Matrix System Kit with Margin Elevation Bands restorative & cosme…" at bounding box center [643, 317] width 1287 height 634
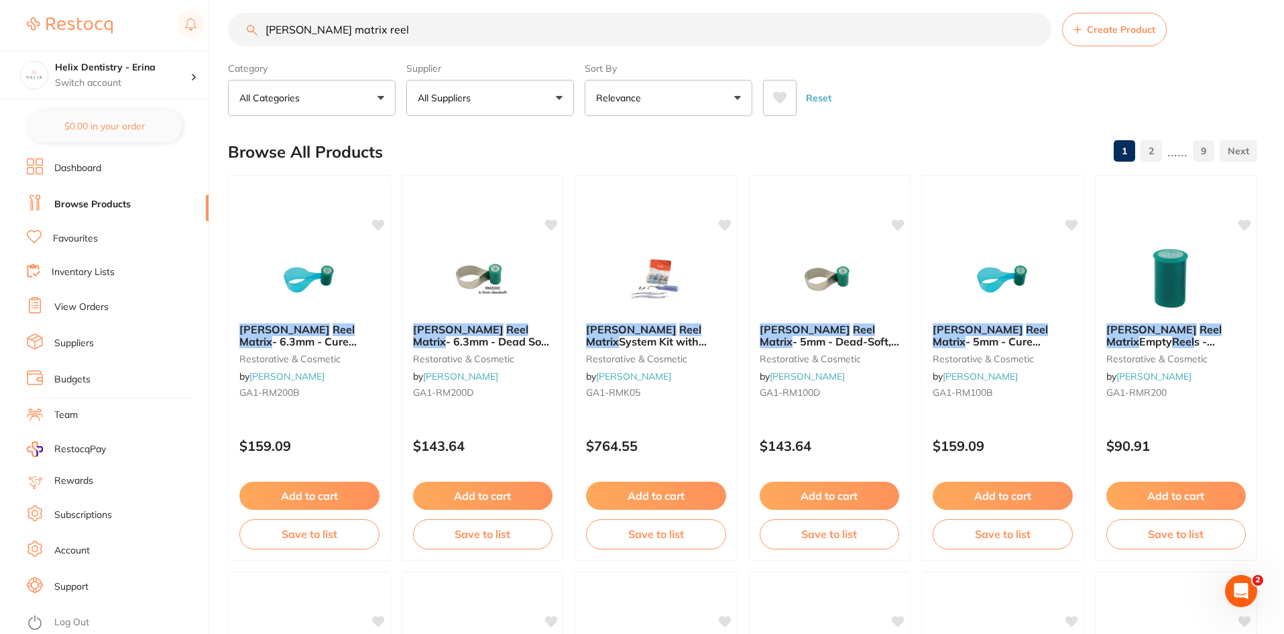
scroll to position [2, 0]
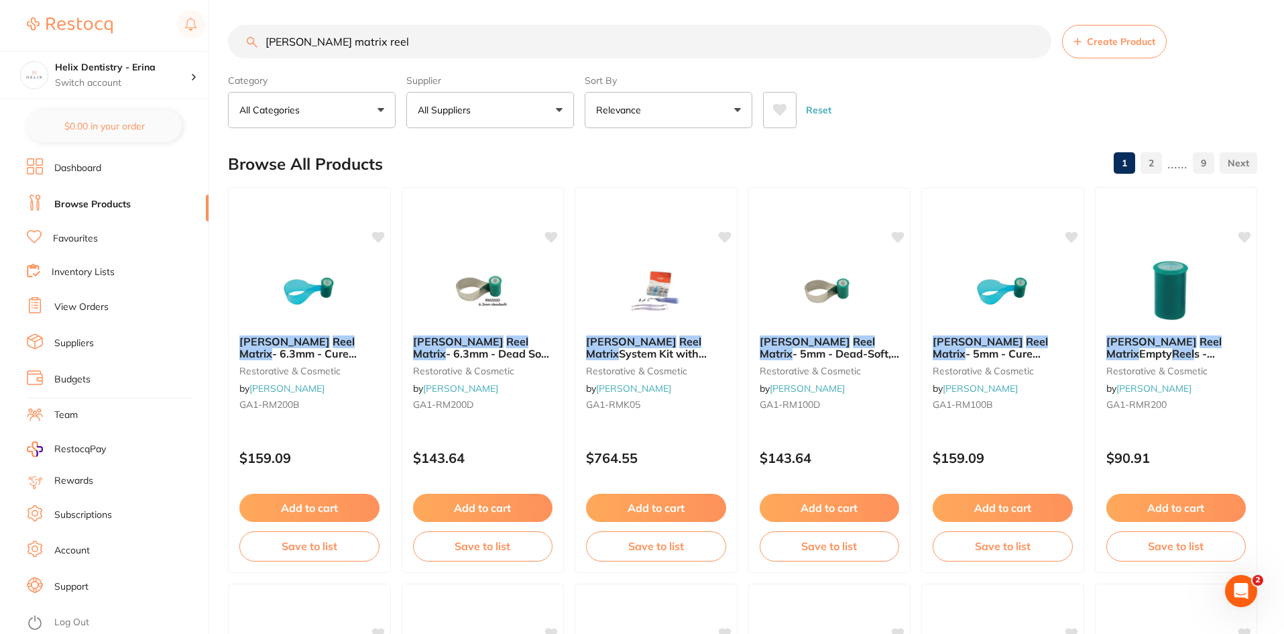
click at [272, 46] on input "garrison matrix reel" at bounding box center [639, 42] width 823 height 34
click at [275, 44] on input "garrison matrix reel" at bounding box center [639, 42] width 823 height 34
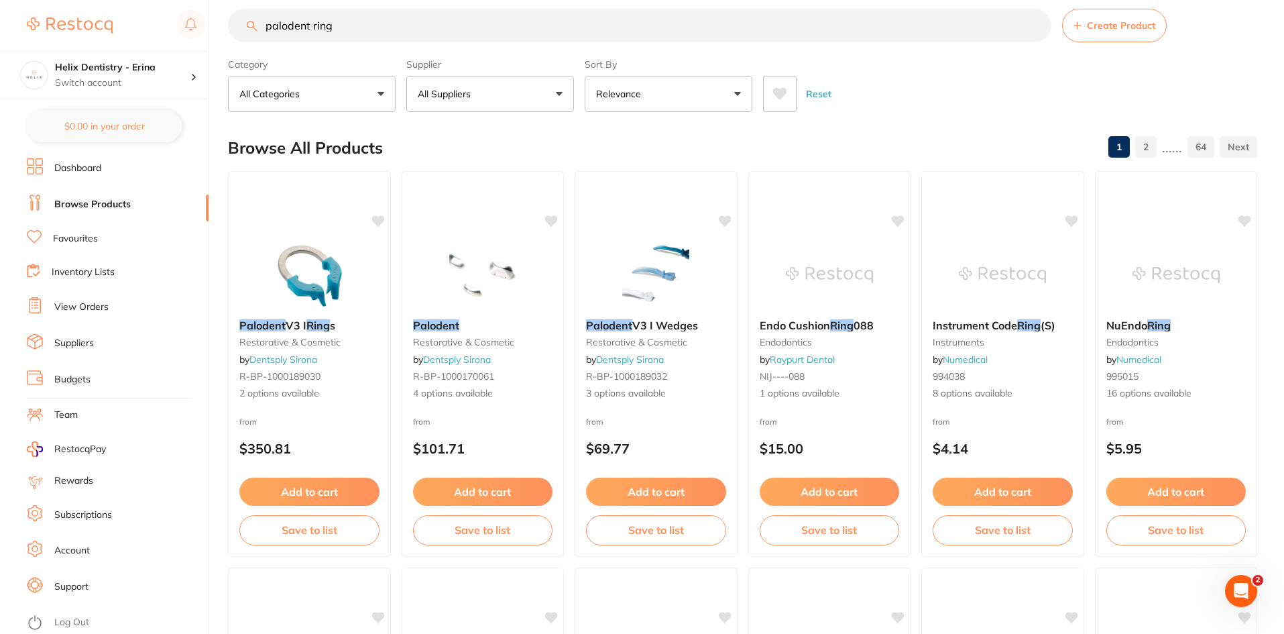
scroll to position [23, 0]
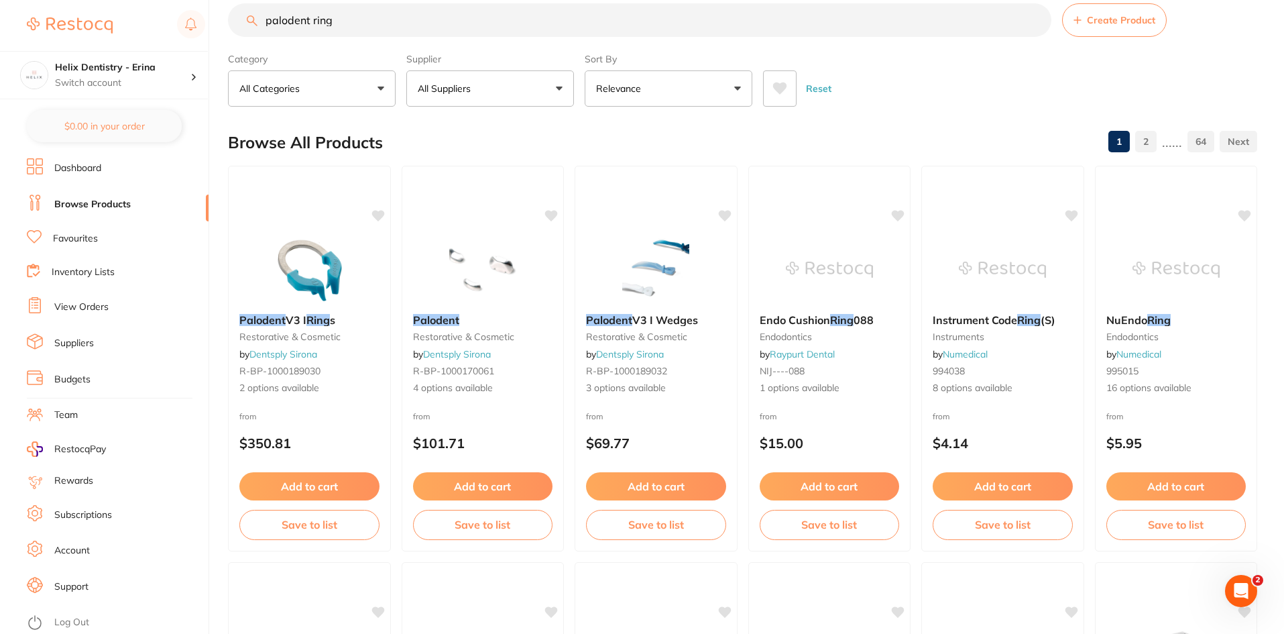
click at [349, 25] on input "palodent ring" at bounding box center [639, 20] width 823 height 34
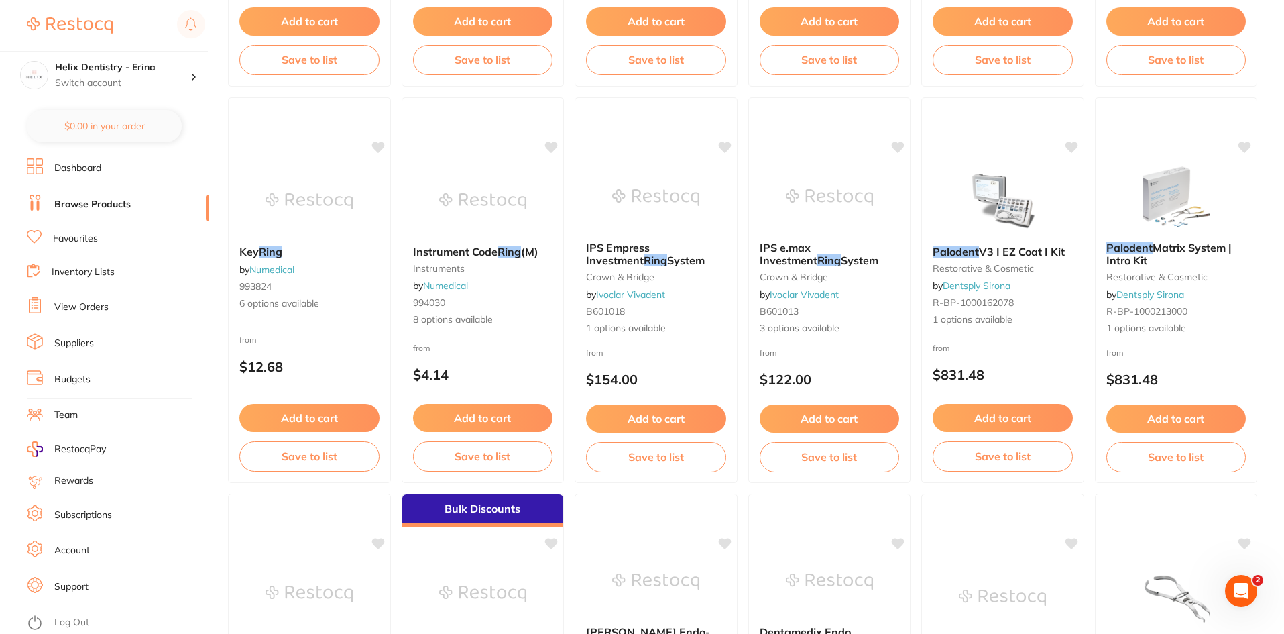
scroll to position [0, 0]
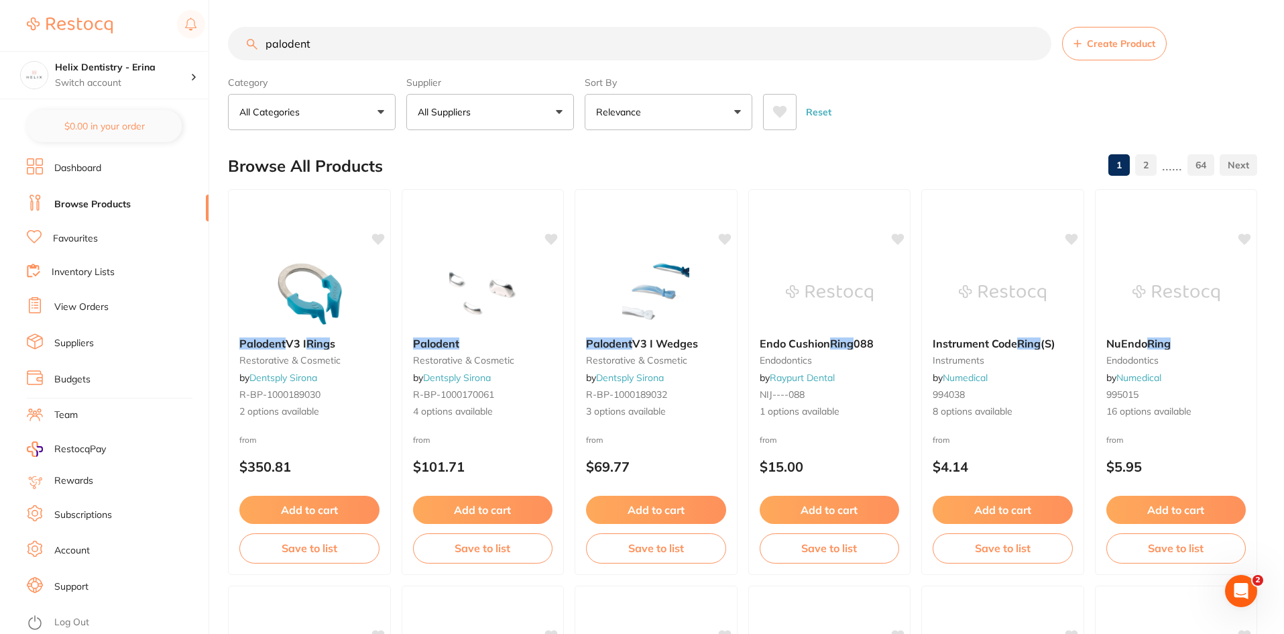
type input "palodent"
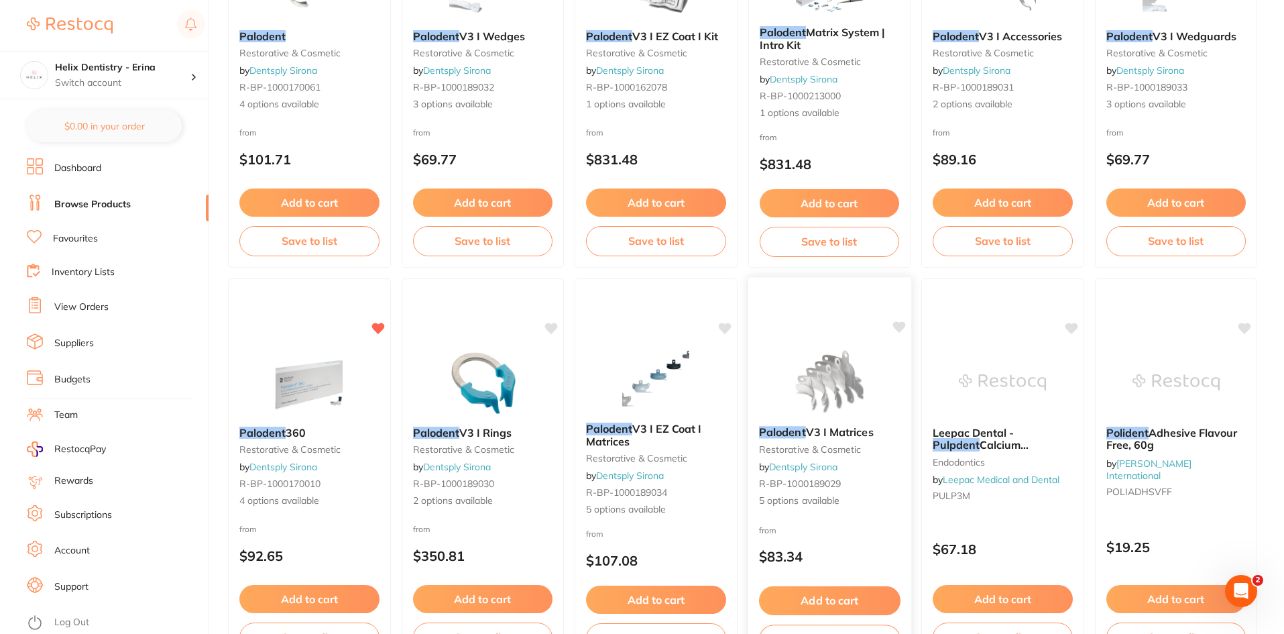
scroll to position [309, 0]
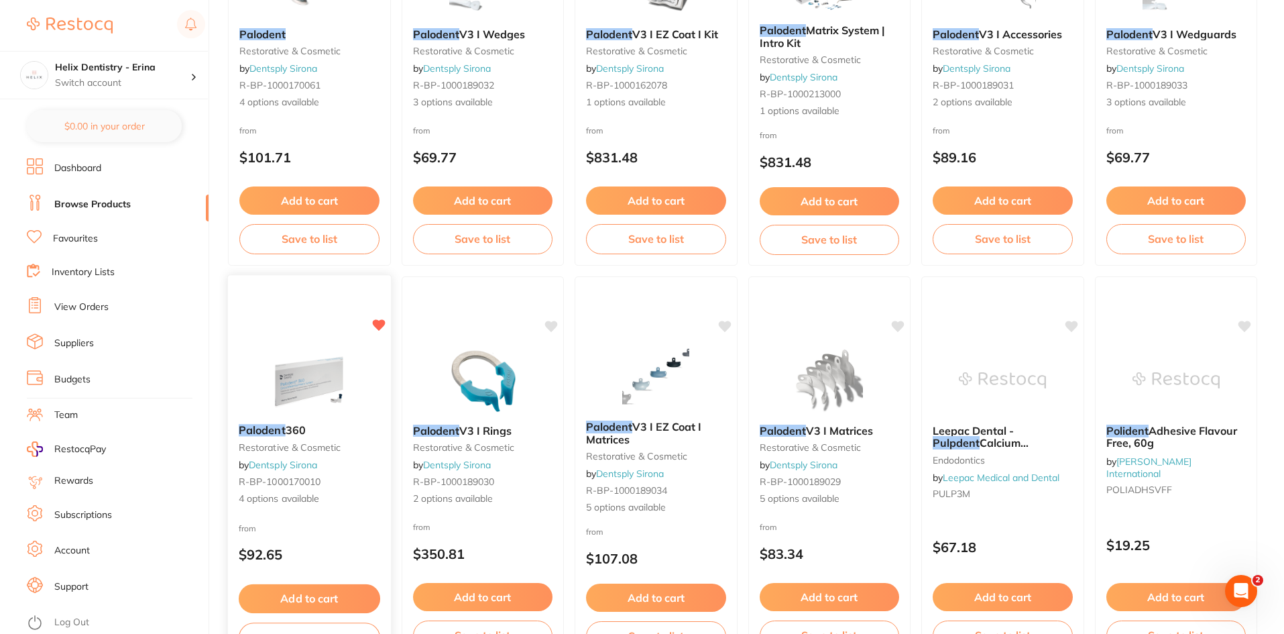
click at [281, 367] on img at bounding box center [310, 379] width 88 height 68
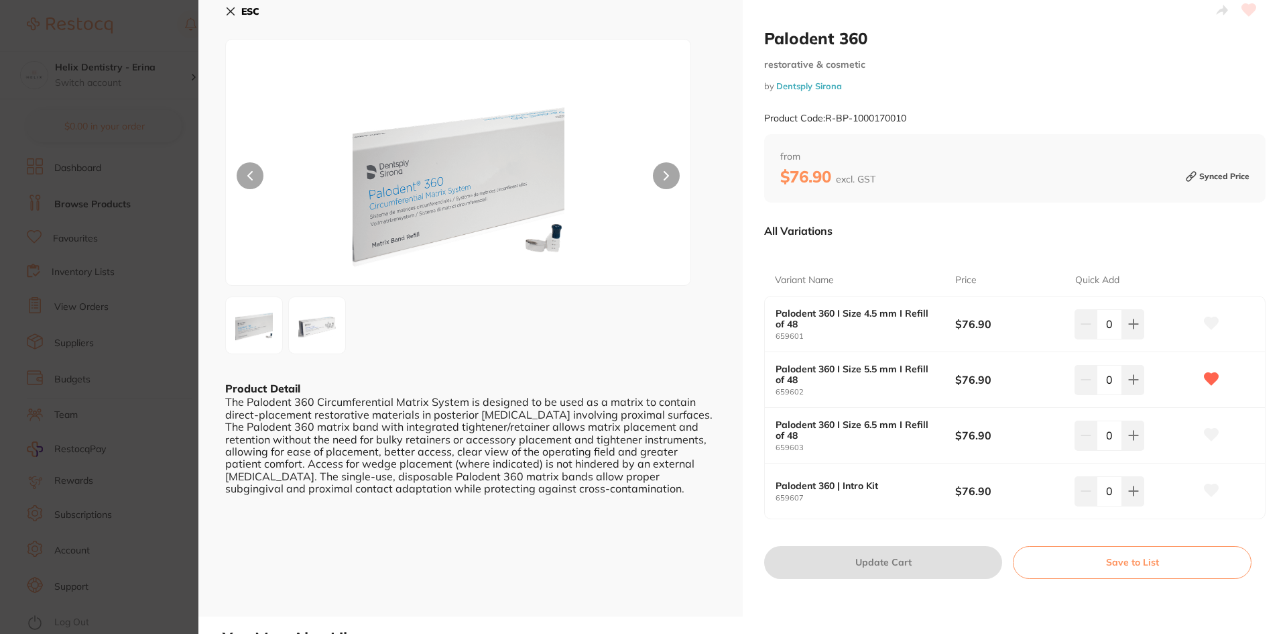
scroll to position [23, 0]
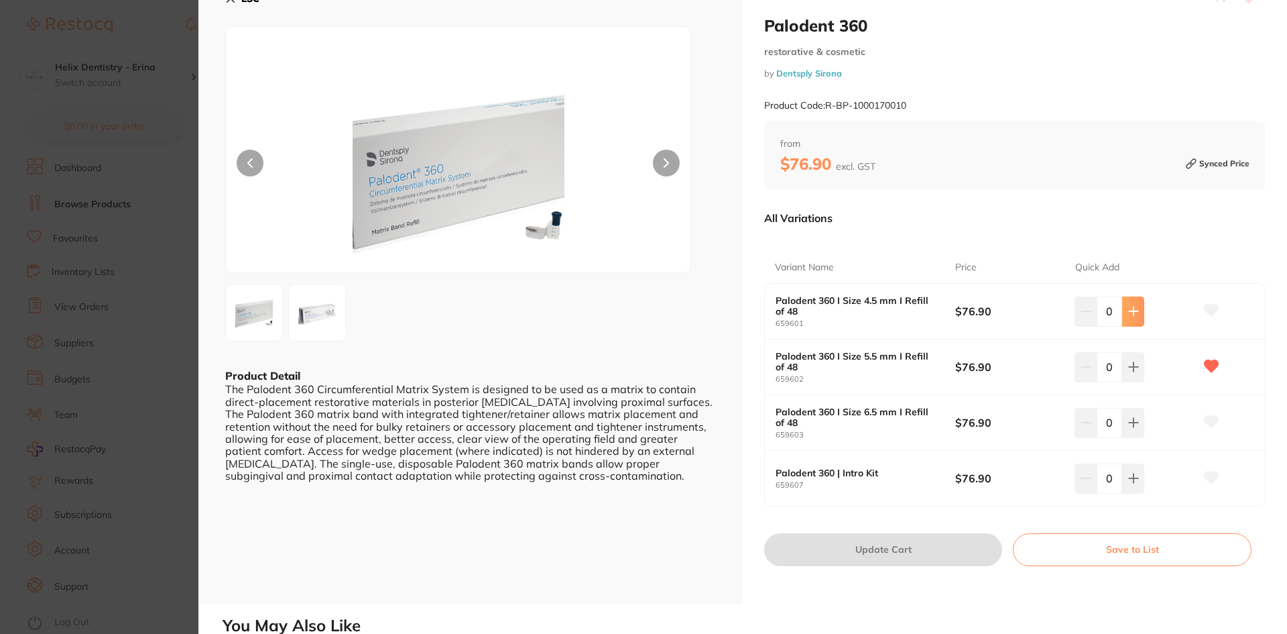
click at [1135, 312] on icon at bounding box center [1133, 311] width 9 height 9
type input "1"
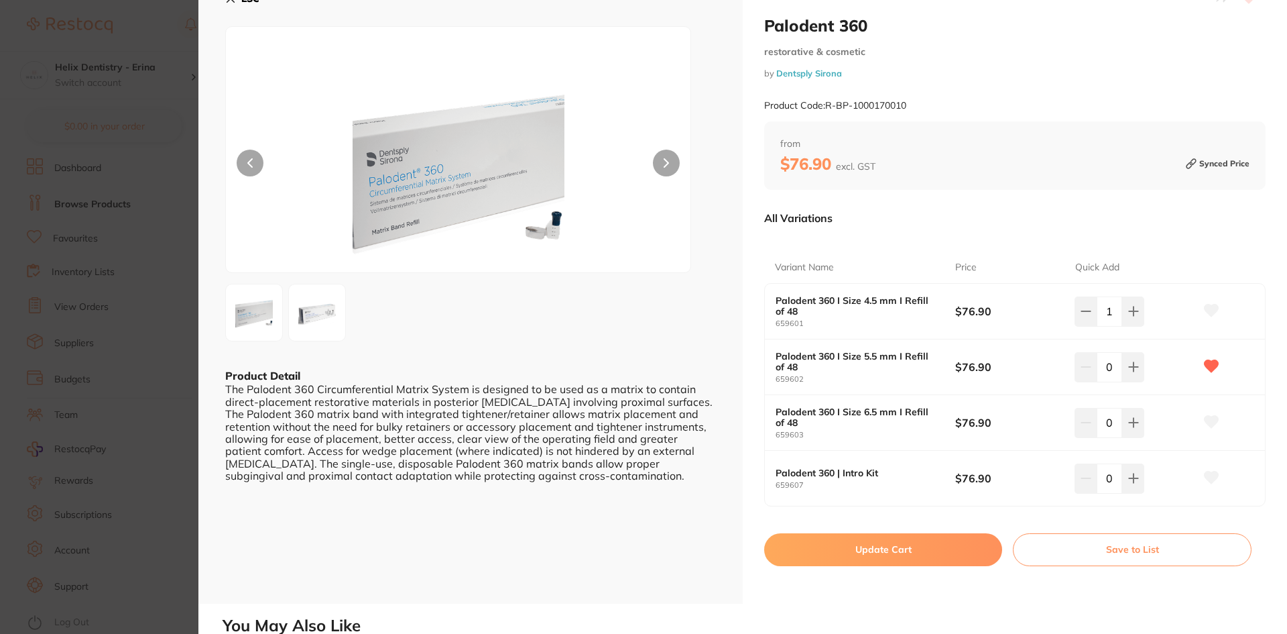
scroll to position [0, 0]
click at [1133, 413] on button at bounding box center [1134, 423] width 22 height 30
type input "1"
click at [1135, 369] on icon at bounding box center [1134, 366] width 11 height 11
type input "1"
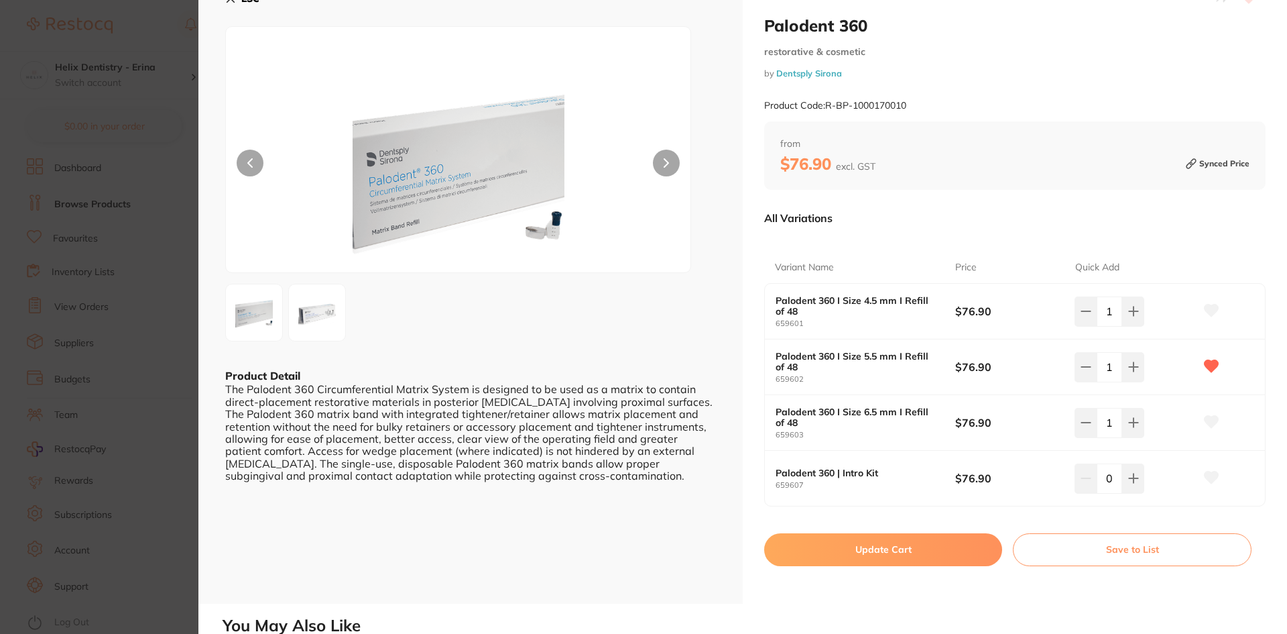
click at [921, 549] on button "Update Cart" at bounding box center [883, 549] width 238 height 32
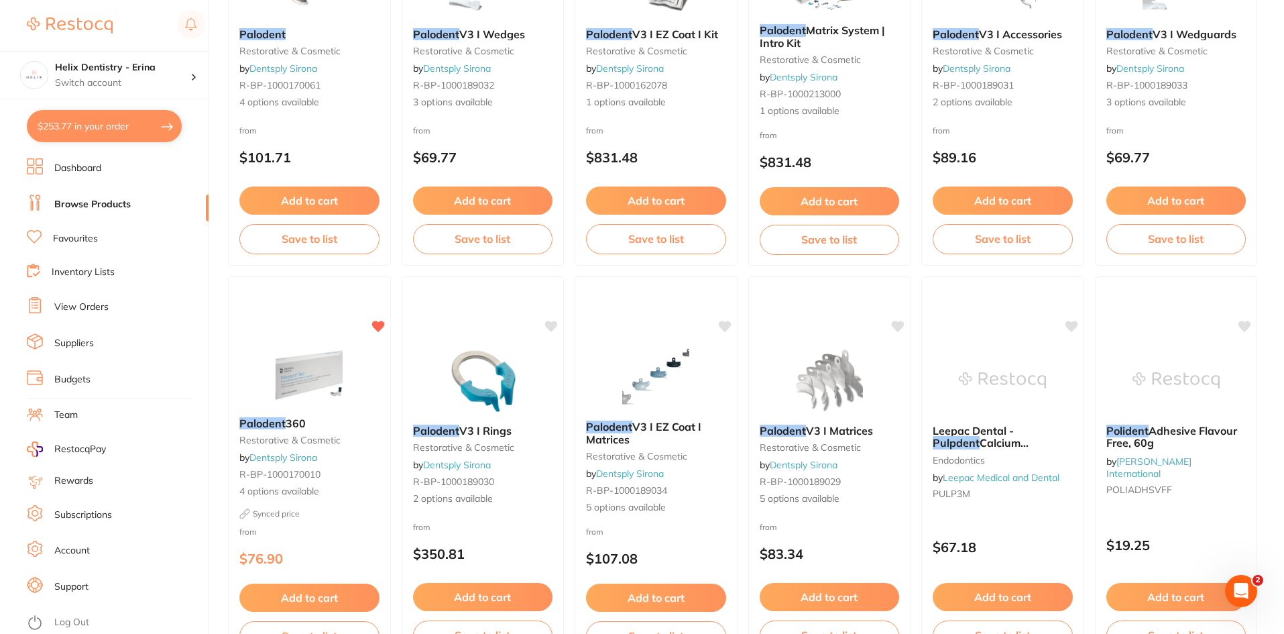
click at [129, 131] on button "$253.77 in your order" at bounding box center [104, 126] width 155 height 32
checkbox input "true"
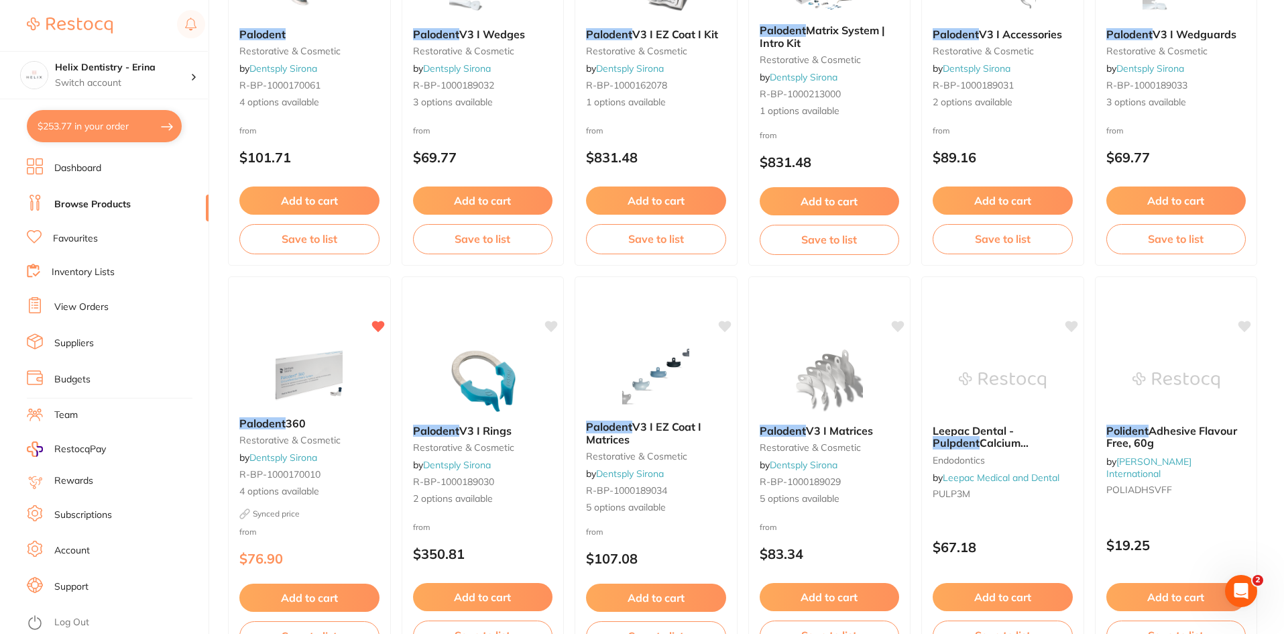
checkbox input "true"
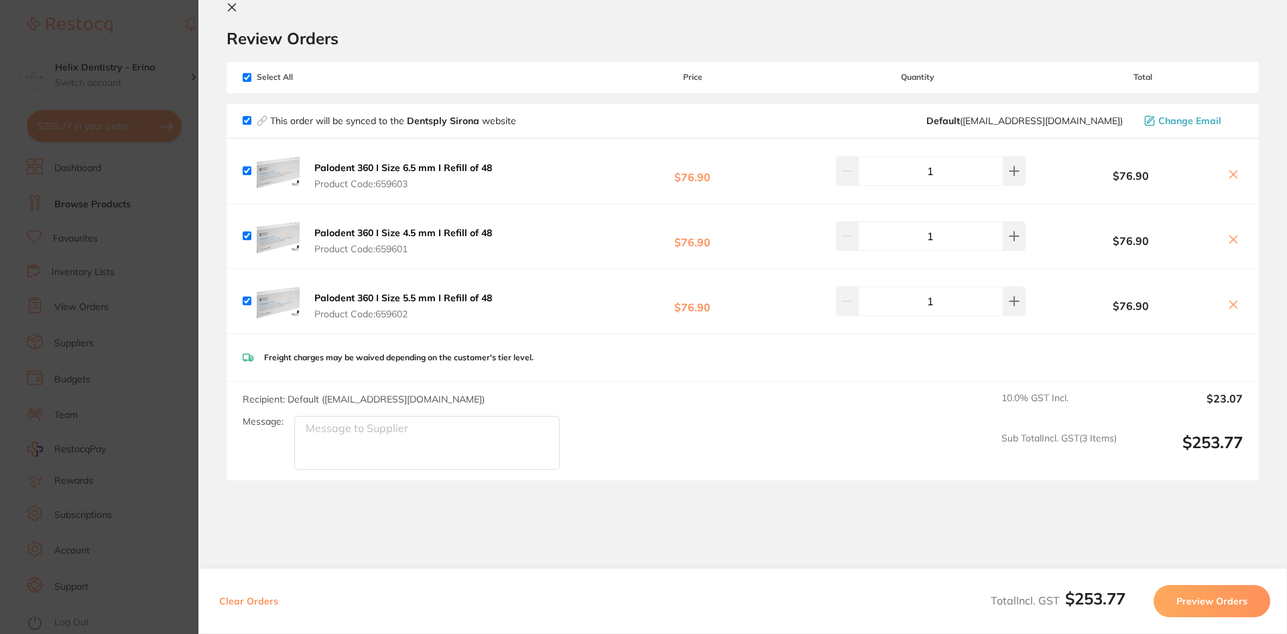
scroll to position [27, 0]
click at [174, 197] on section "Update RRP Set your pre negotiated price for this item. Item Agreed RRP (excl. …" at bounding box center [643, 317] width 1287 height 634
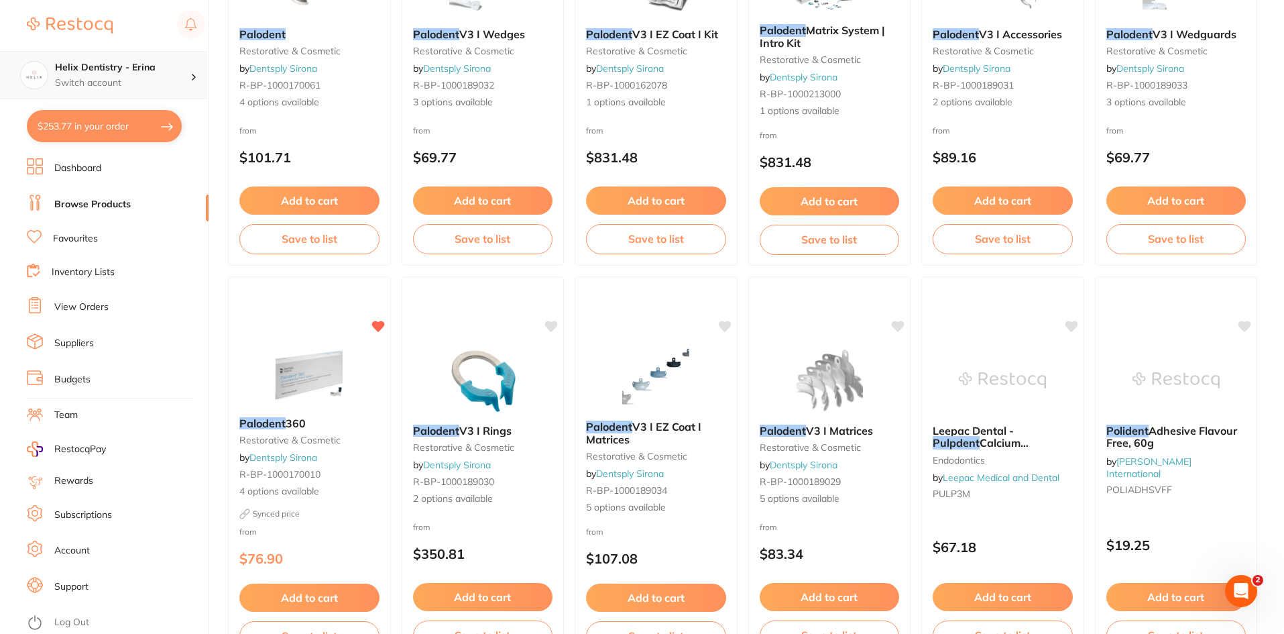
click at [195, 85] on div "Helix Dentistry - Erina Switch account" at bounding box center [104, 75] width 208 height 48
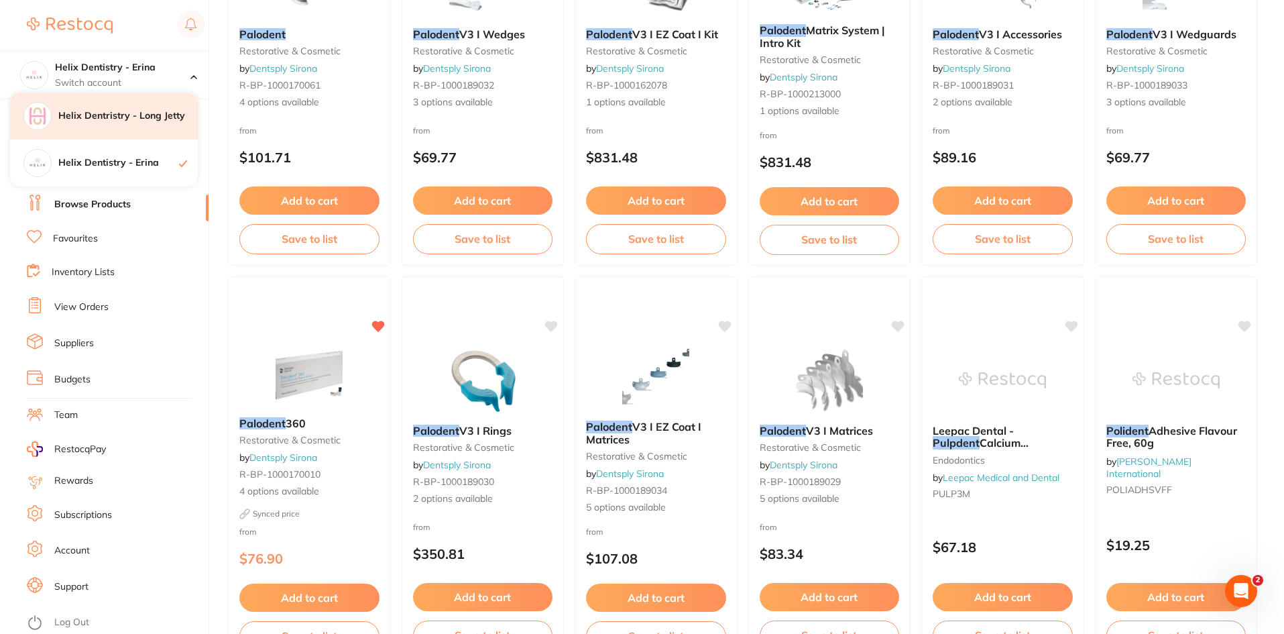
click at [137, 108] on div "Helix Dentristry - Long Jetty" at bounding box center [104, 116] width 188 height 47
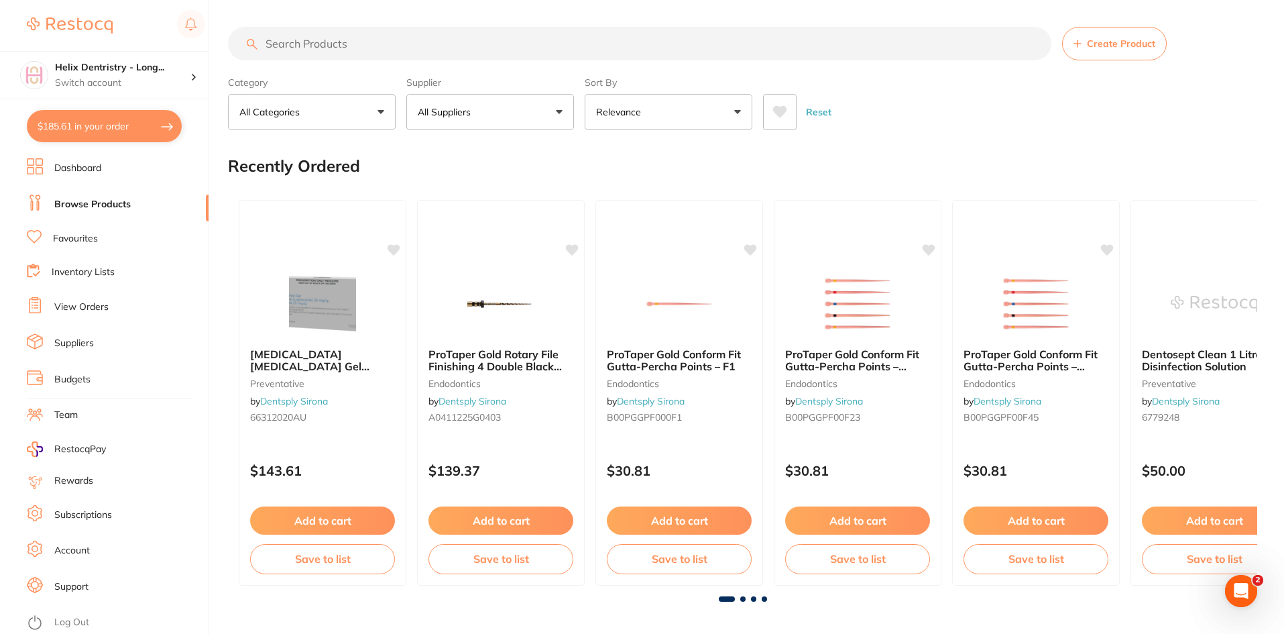
click at [315, 42] on input "search" at bounding box center [639, 44] width 823 height 34
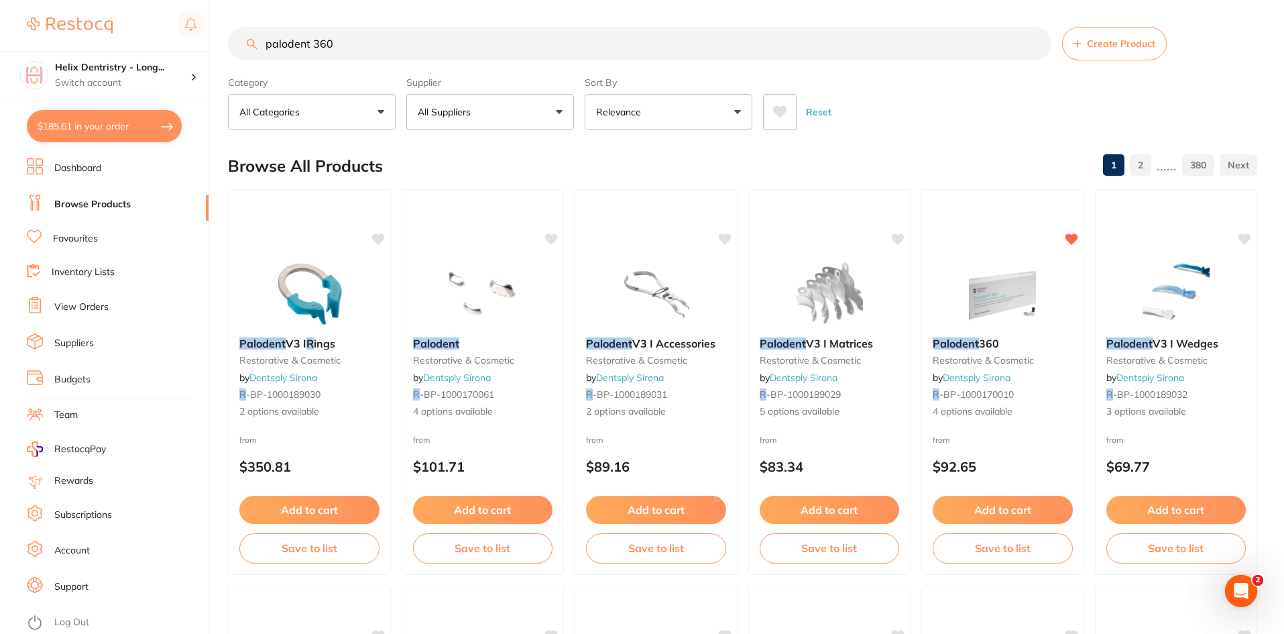
type input "palodent 360"
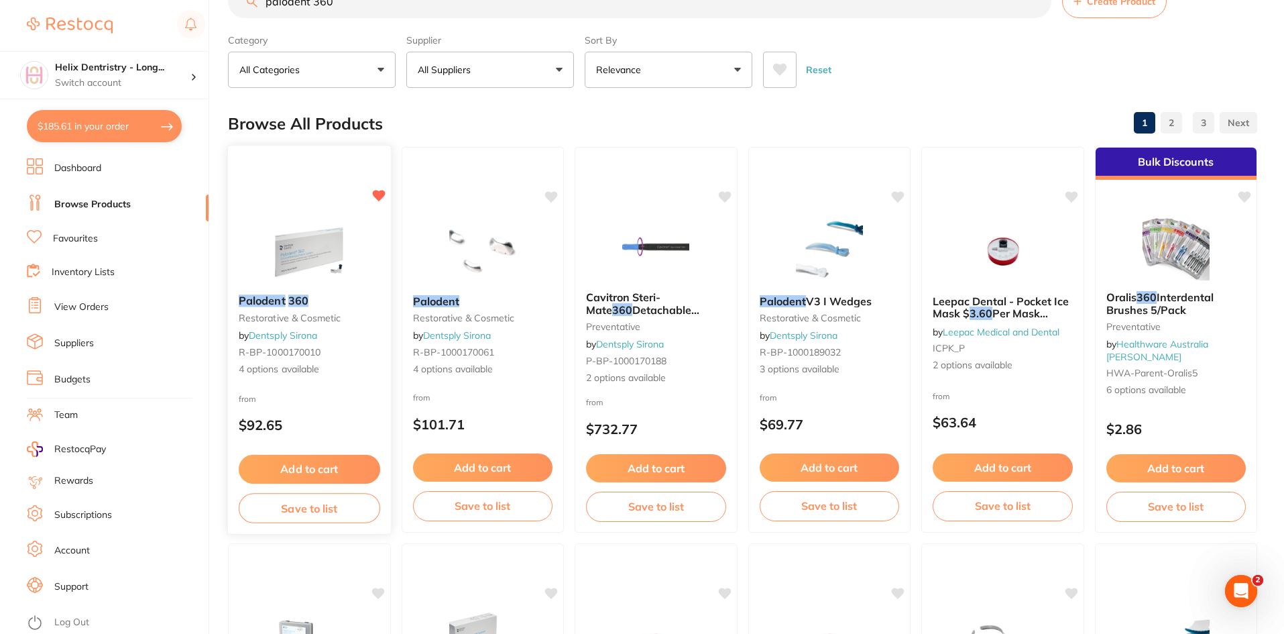
scroll to position [43, 0]
click at [331, 233] on img at bounding box center [310, 249] width 88 height 68
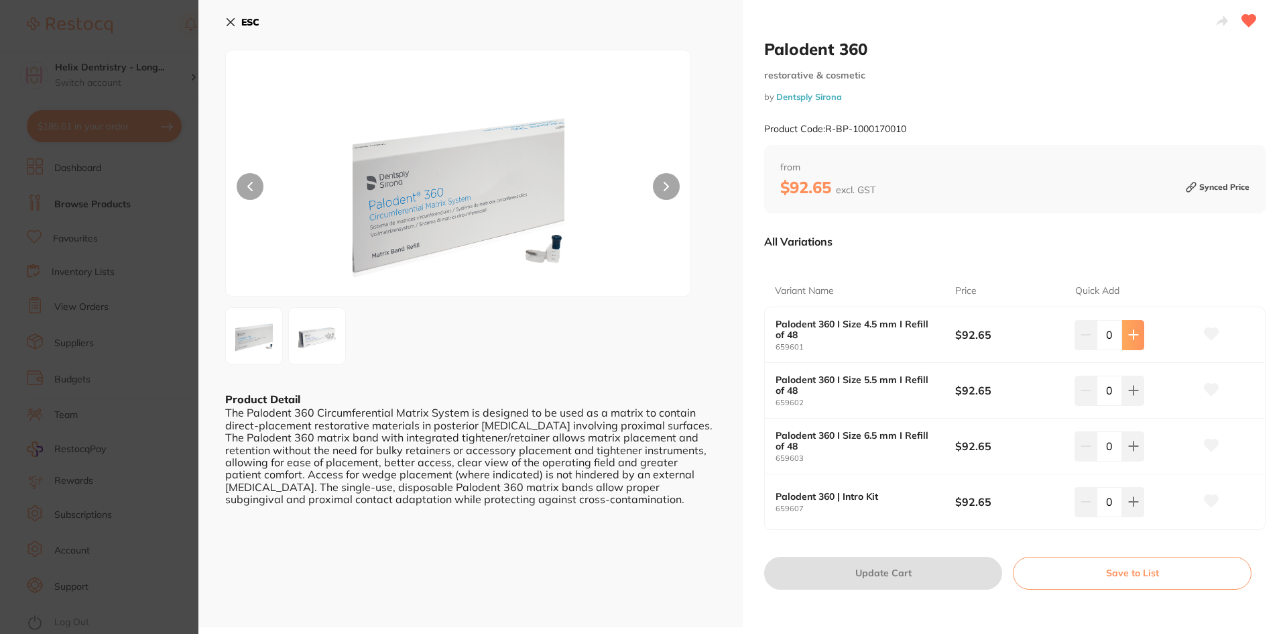
click at [1134, 331] on icon at bounding box center [1134, 334] width 11 height 11
type input "1"
click at [1139, 389] on div "0" at bounding box center [1135, 391] width 120 height 30
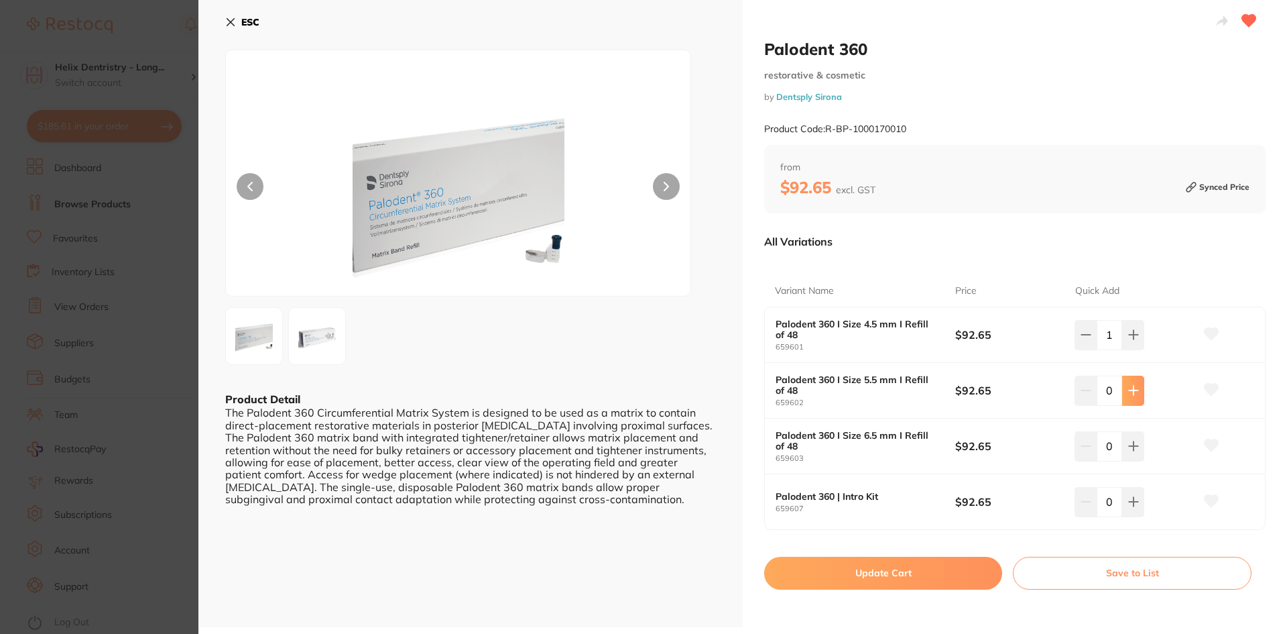
click at [1127, 402] on button at bounding box center [1134, 391] width 22 height 30
type input "1"
click at [1137, 453] on button at bounding box center [1134, 446] width 22 height 30
type input "1"
click at [950, 582] on button "Update Cart" at bounding box center [883, 573] width 238 height 32
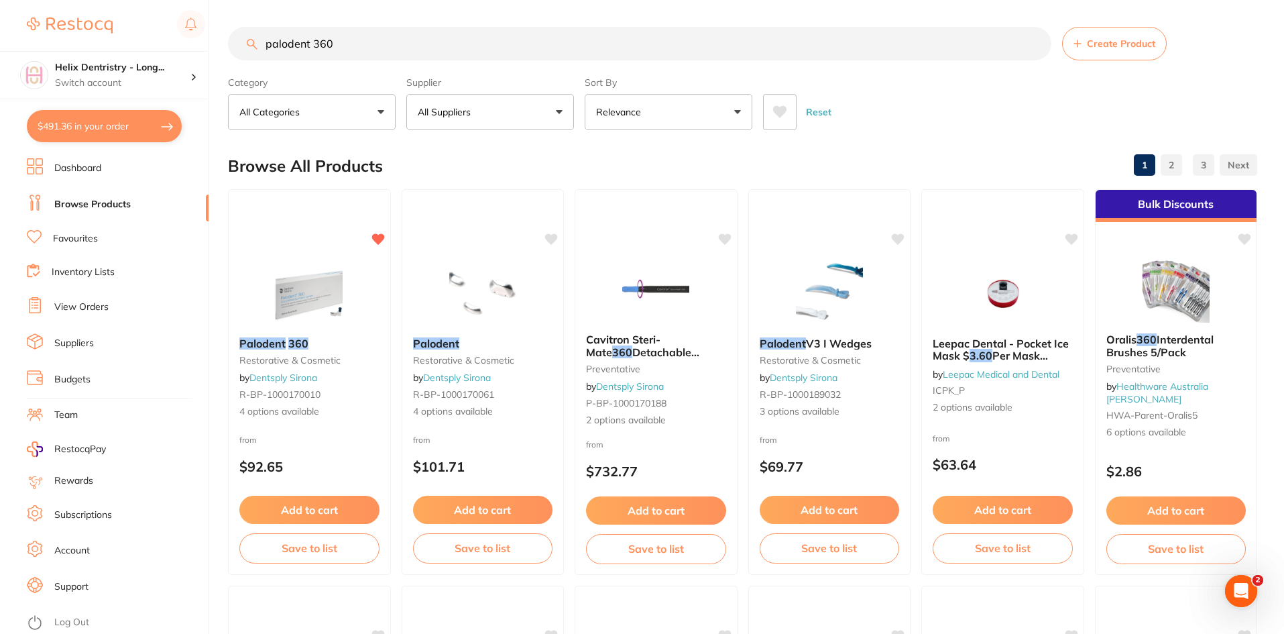
click at [140, 119] on button "$491.36 in your order" at bounding box center [104, 126] width 155 height 32
checkbox input "true"
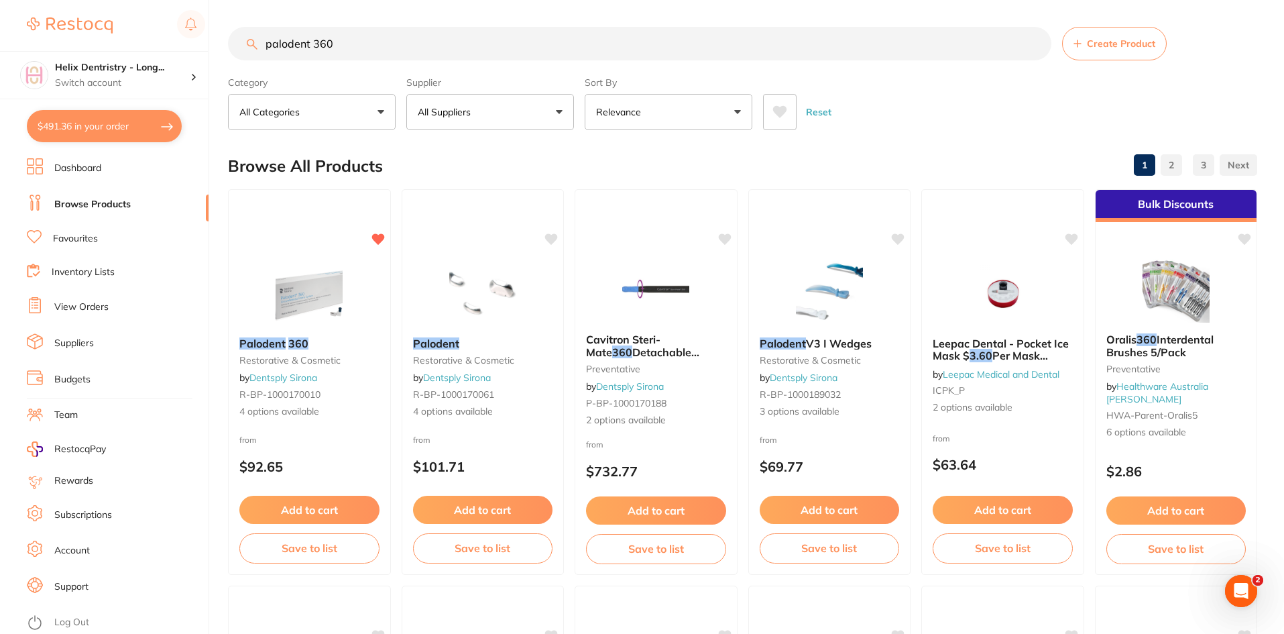
checkbox input "true"
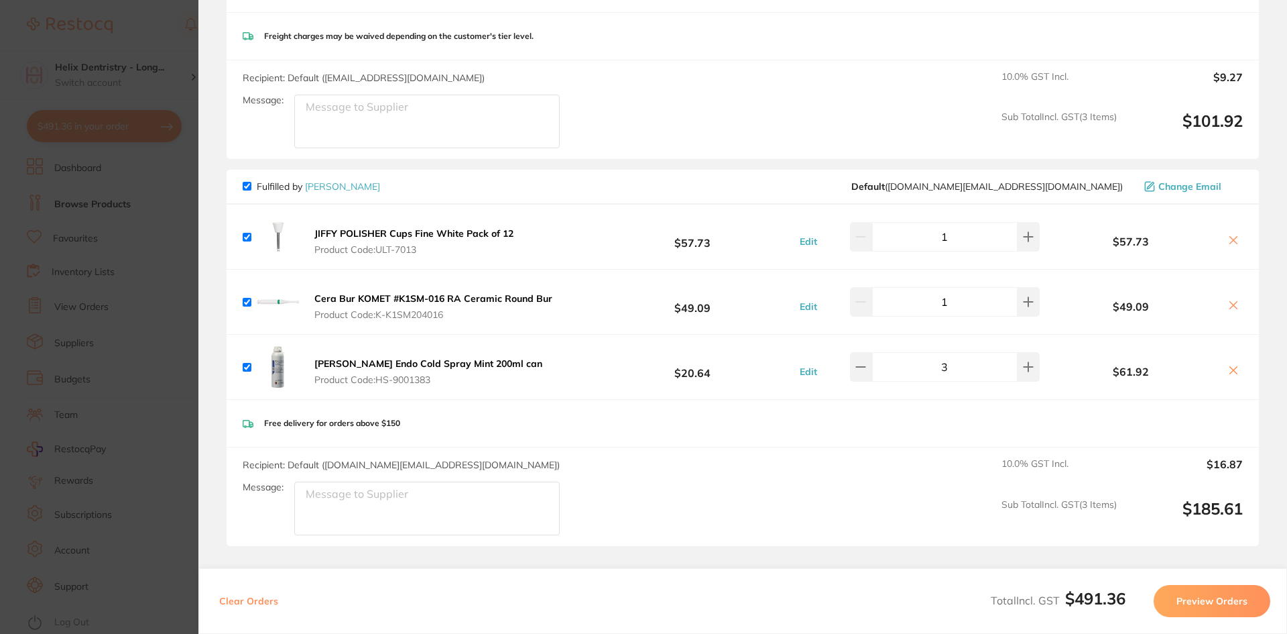
scroll to position [362, 0]
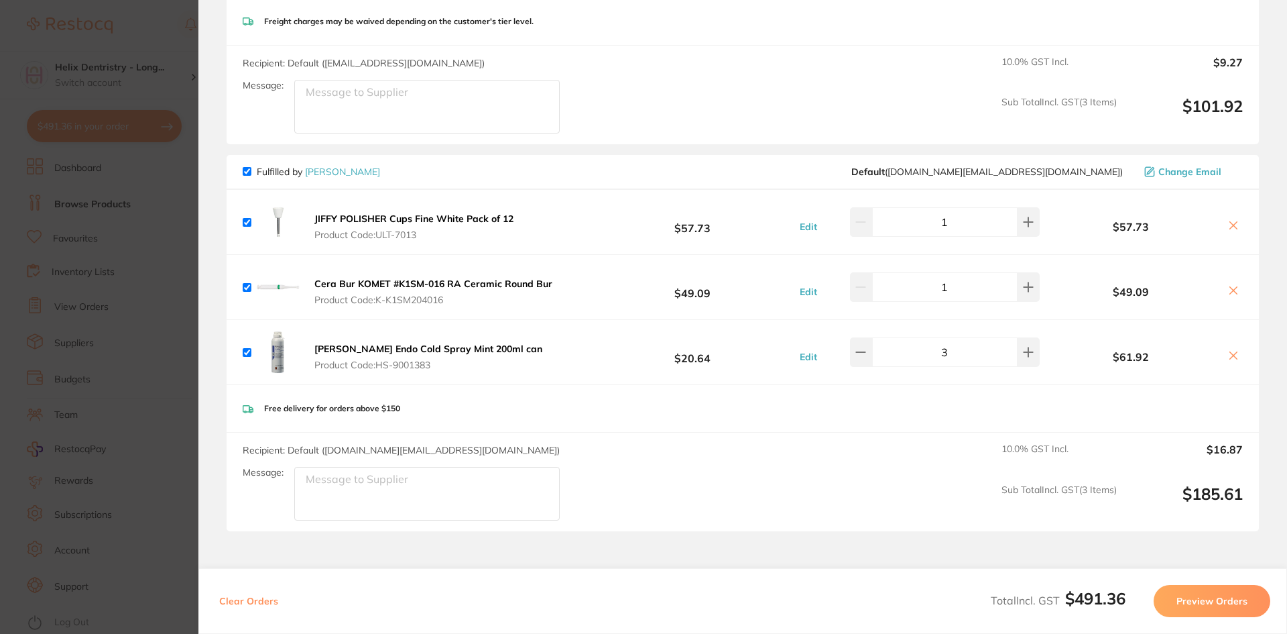
click at [144, 229] on section "Update RRP Set your pre negotiated price for this item. Item Agreed RRP (excl. …" at bounding box center [643, 317] width 1287 height 634
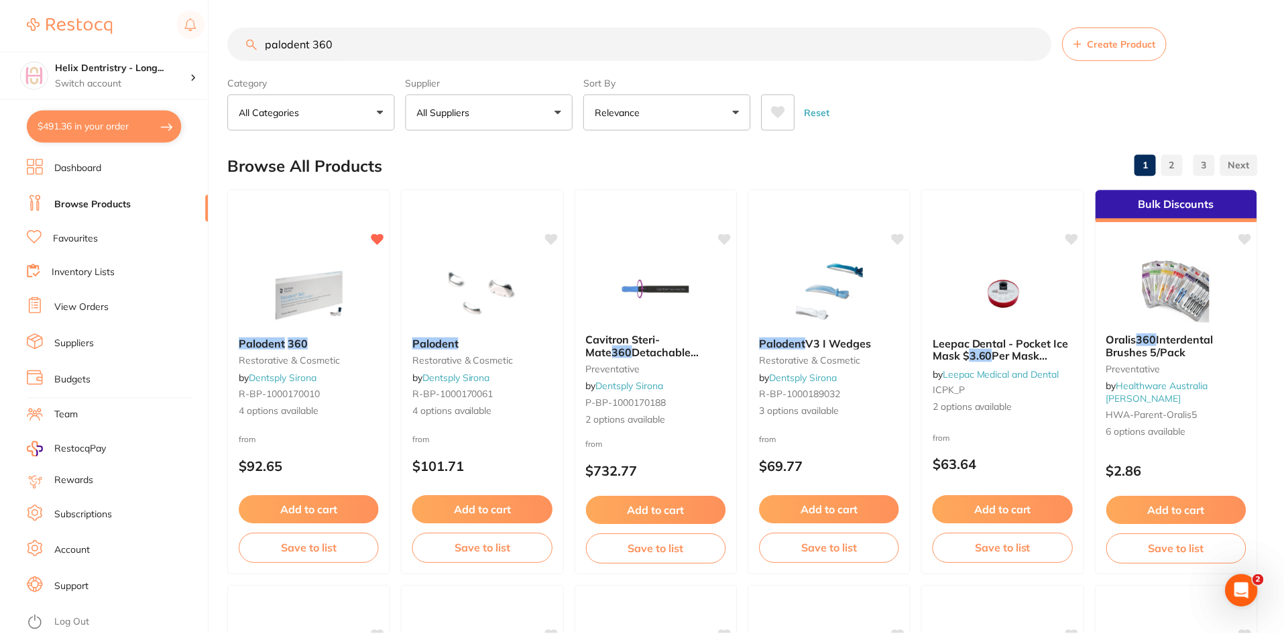
scroll to position [1, 0]
click at [160, 75] on div "Helix Dentristry - Long... Switch account" at bounding box center [122, 75] width 135 height 28
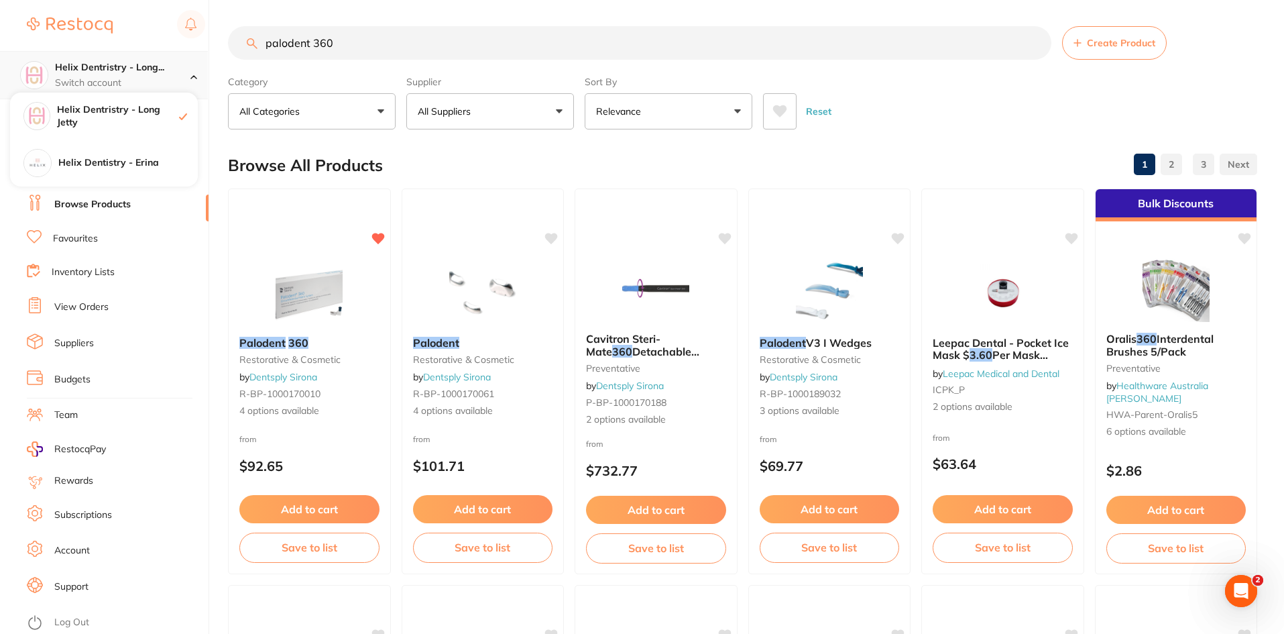
click at [160, 75] on div "Helix Dentristry - Long... Switch account" at bounding box center [122, 75] width 135 height 28
click at [162, 89] on p "Switch account" at bounding box center [122, 82] width 135 height 13
click at [167, 175] on div "Helix Dentistry - Erina" at bounding box center [104, 162] width 188 height 47
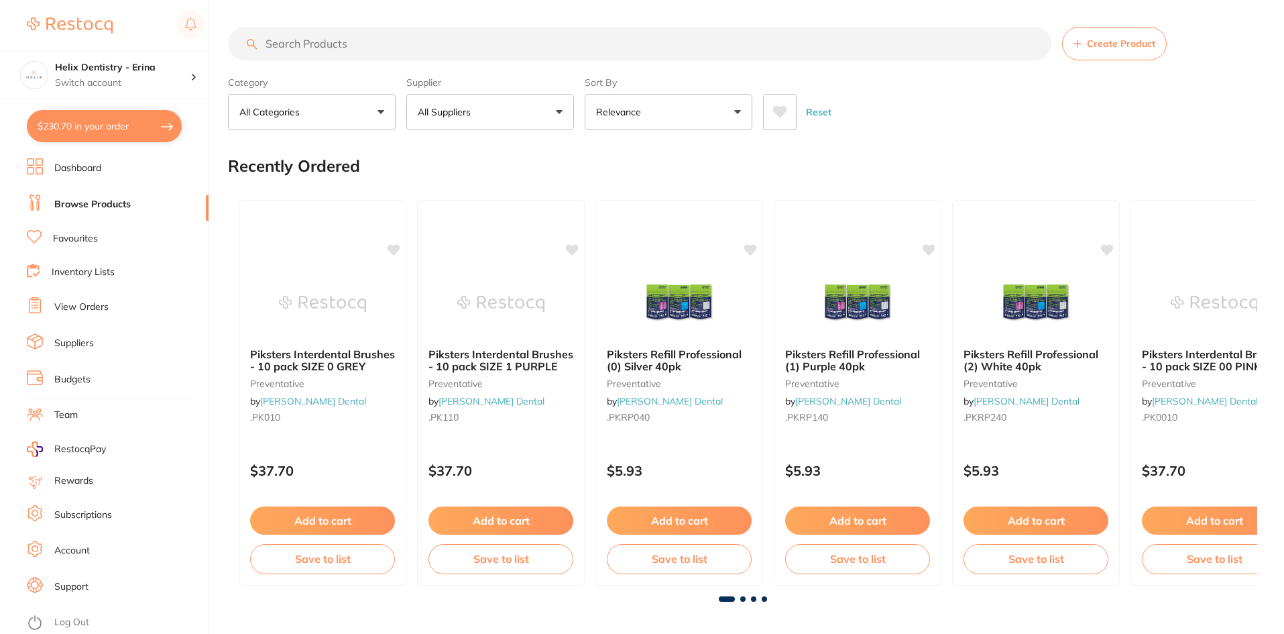
click at [93, 129] on button "$230.70 in your order" at bounding box center [104, 126] width 155 height 32
checkbox input "true"
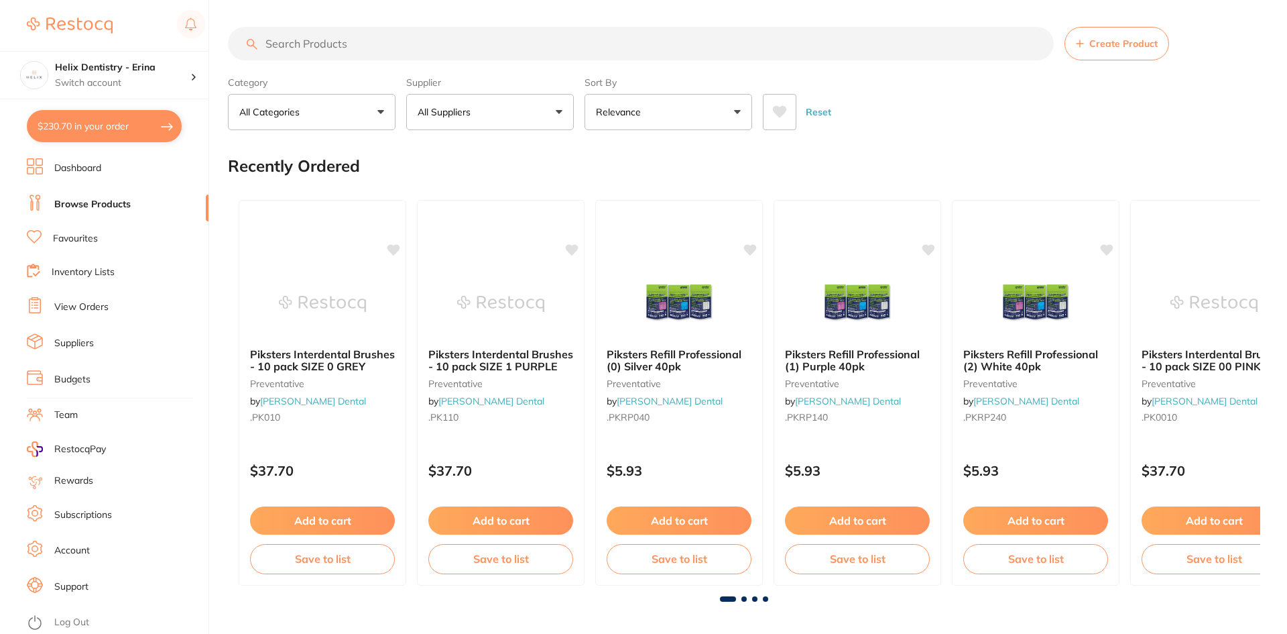
checkbox input "true"
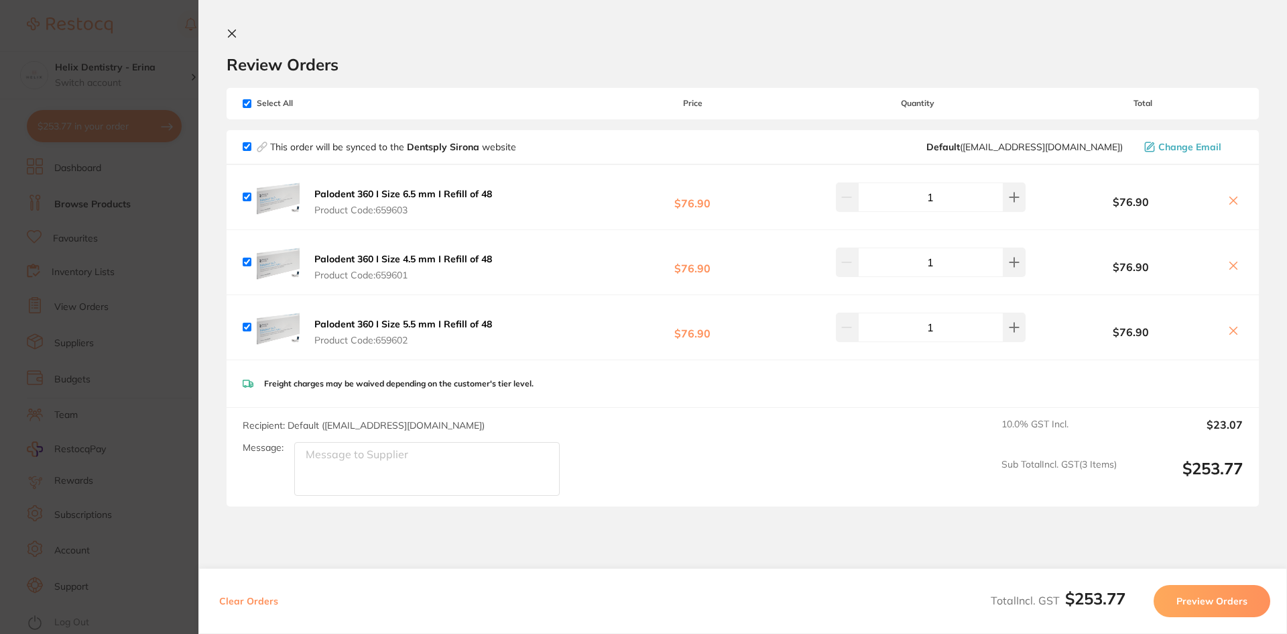
click at [1230, 327] on icon at bounding box center [1233, 330] width 11 height 11
click at [1230, 334] on icon at bounding box center [1233, 330] width 7 height 7
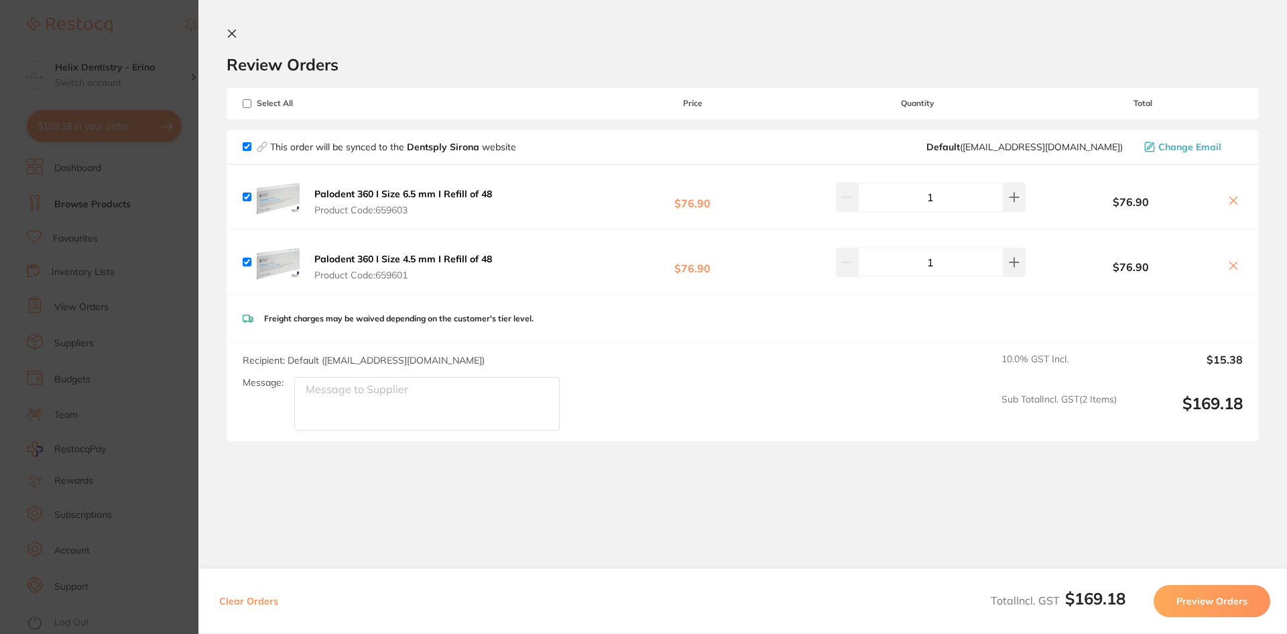
checkbox input "true"
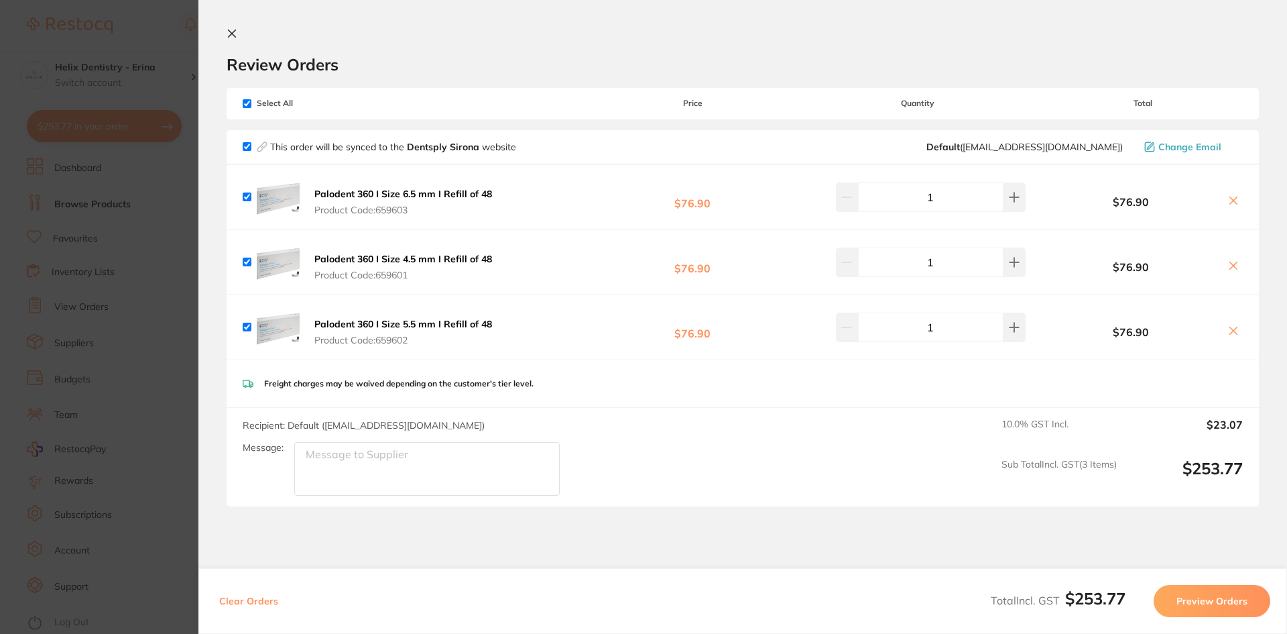
click at [248, 326] on input "checkbox" at bounding box center [247, 327] width 9 height 9
checkbox input "false"
click at [1230, 332] on icon at bounding box center [1233, 330] width 7 height 7
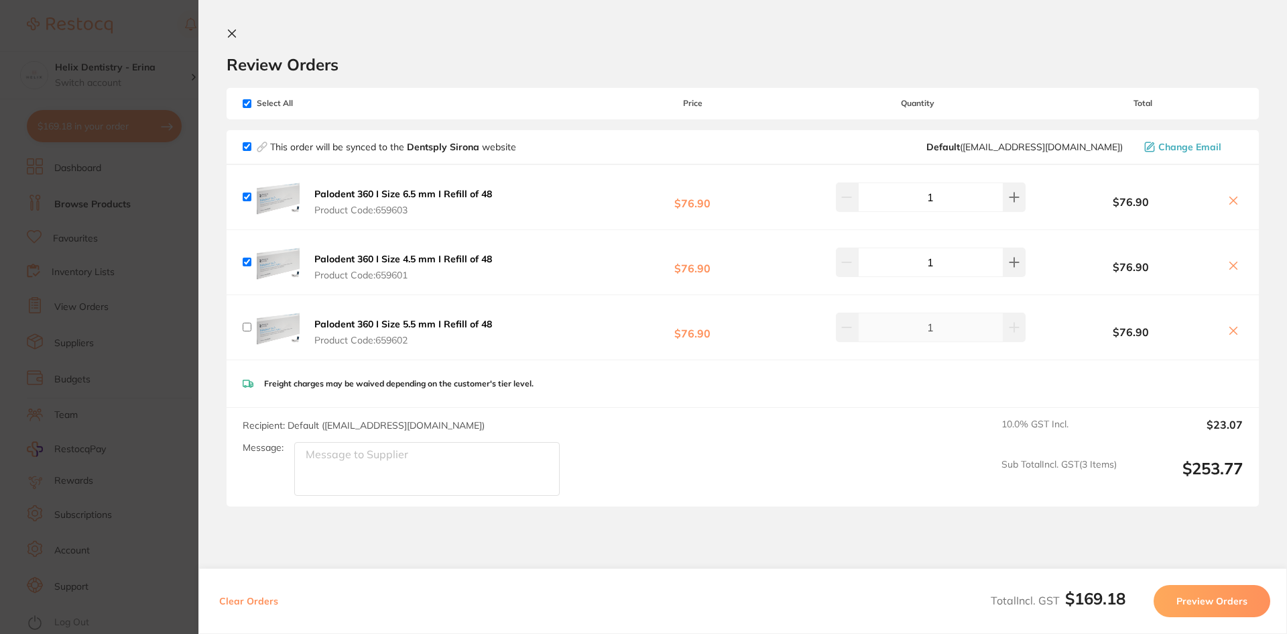
checkbox input "true"
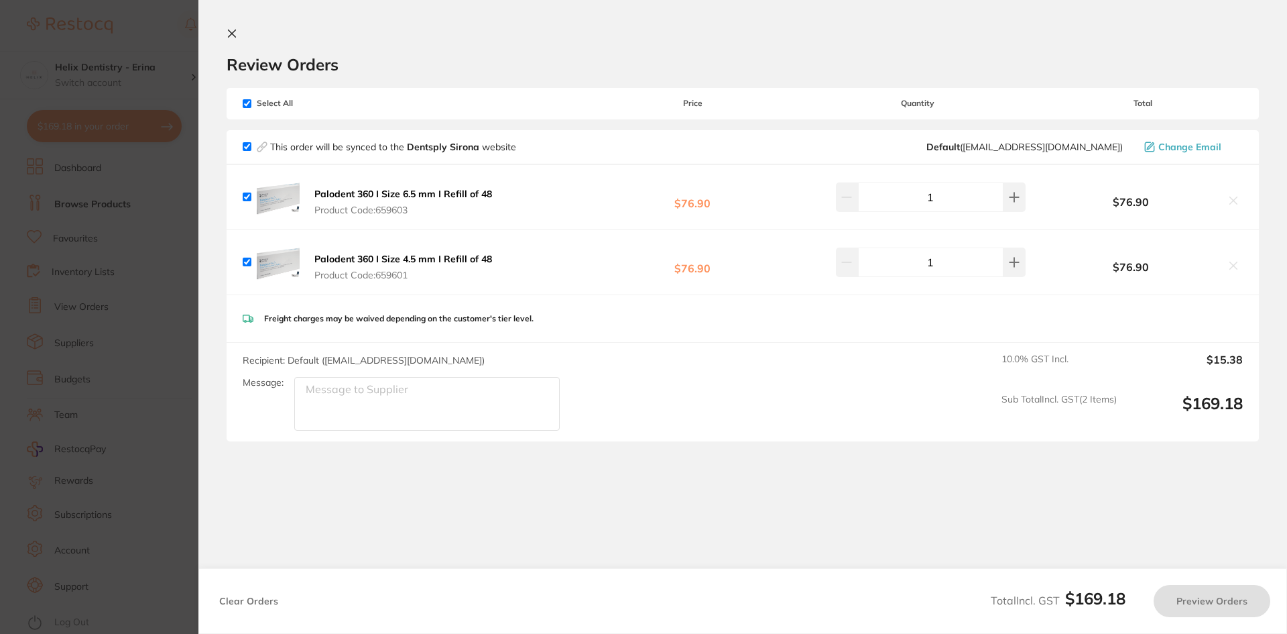
checkbox input "false"
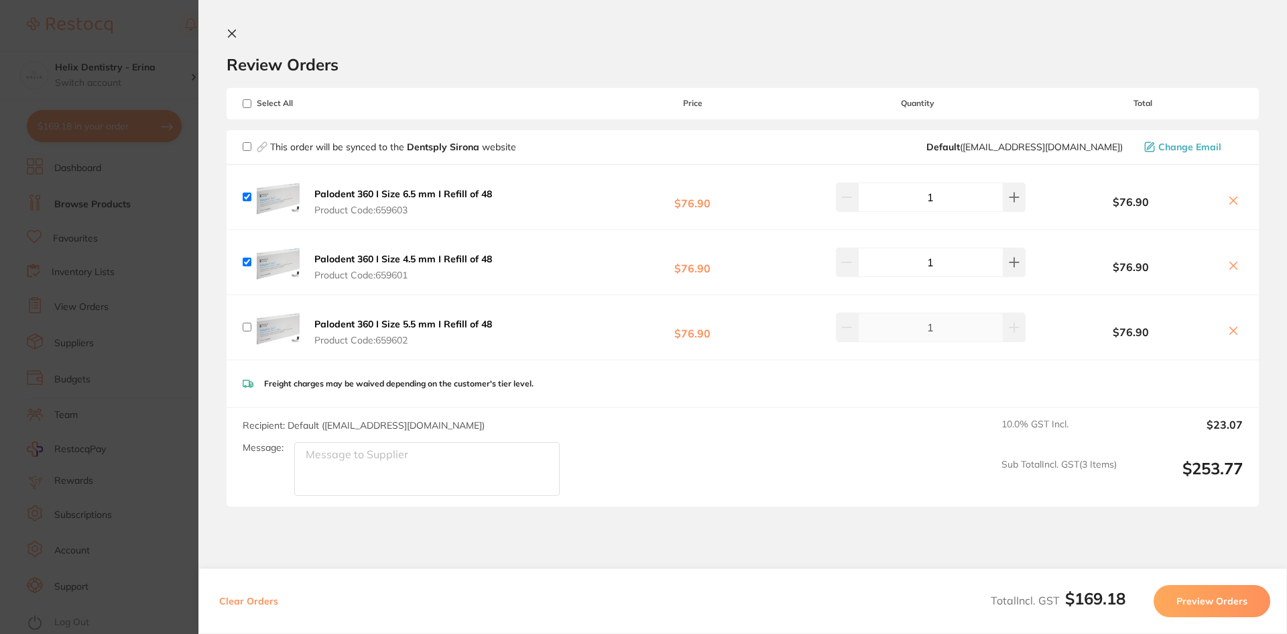
click at [137, 431] on section "Update RRP Set your pre negotiated price for this item. Item Agreed RRP (excl. …" at bounding box center [643, 317] width 1287 height 634
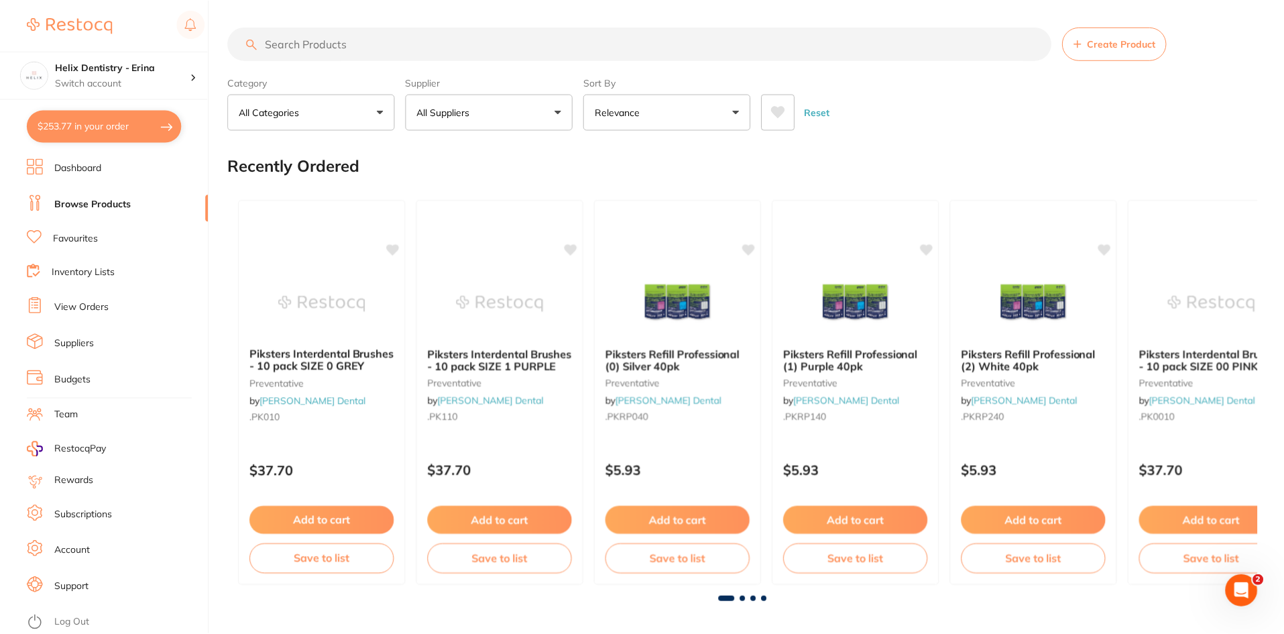
scroll to position [1, 0]
click at [129, 125] on button "$253.77 in your order" at bounding box center [104, 126] width 155 height 32
checkbox input "true"
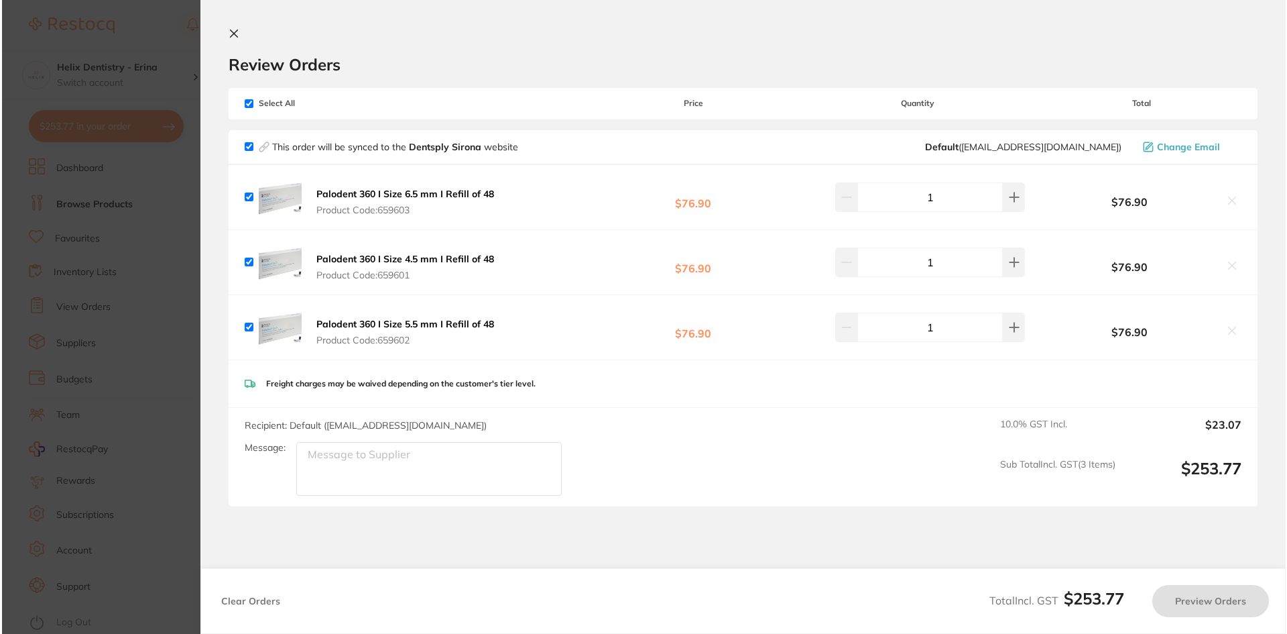
scroll to position [0, 0]
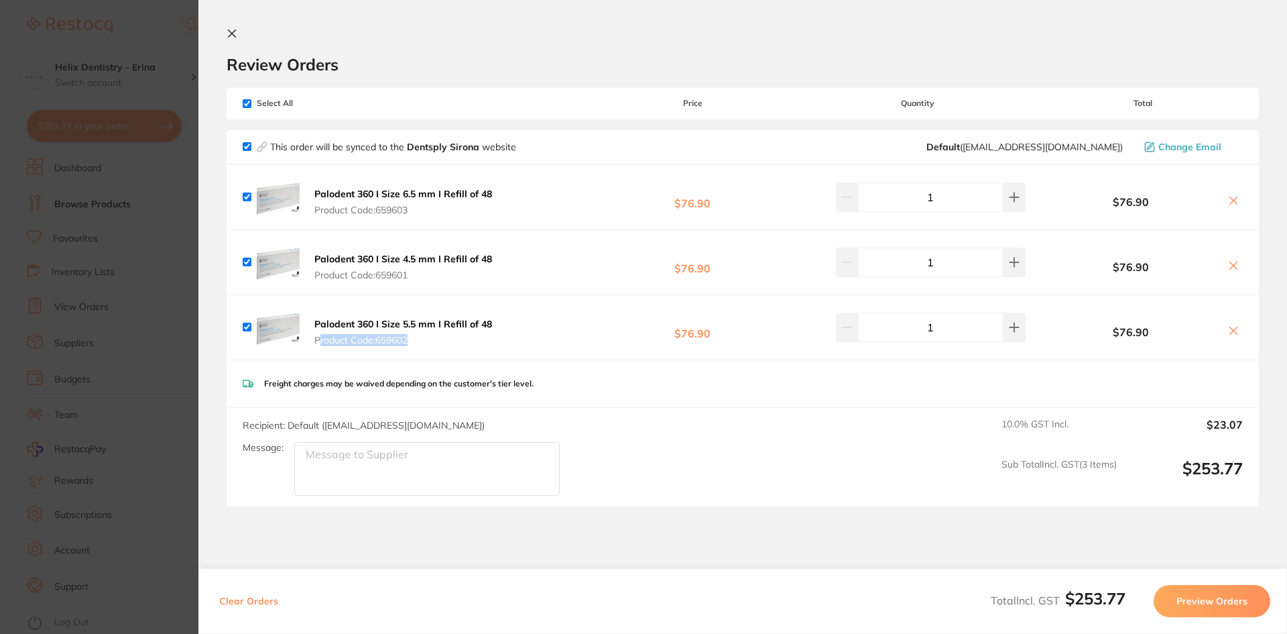
drag, startPoint x: 451, startPoint y: 353, endPoint x: 317, endPoint y: 339, distance: 134.1
click at [318, 339] on div "Palodent 360 I Size 5.5 mm I Refill of 48 Product Code: 659602 $76.90 1 $76.90" at bounding box center [743, 327] width 1033 height 64
click at [371, 350] on div "Palodent 360 I Size 5.5 mm I Refill of 48 Product Code: 659602 $76.90 1 $76.90" at bounding box center [743, 327] width 1033 height 64
drag, startPoint x: 361, startPoint y: 339, endPoint x: 335, endPoint y: 343, distance: 27.2
click at [335, 343] on button "Palodent 360 I Size 5.5 mm I Refill of 48 Product Code: 659602" at bounding box center [403, 332] width 186 height 28
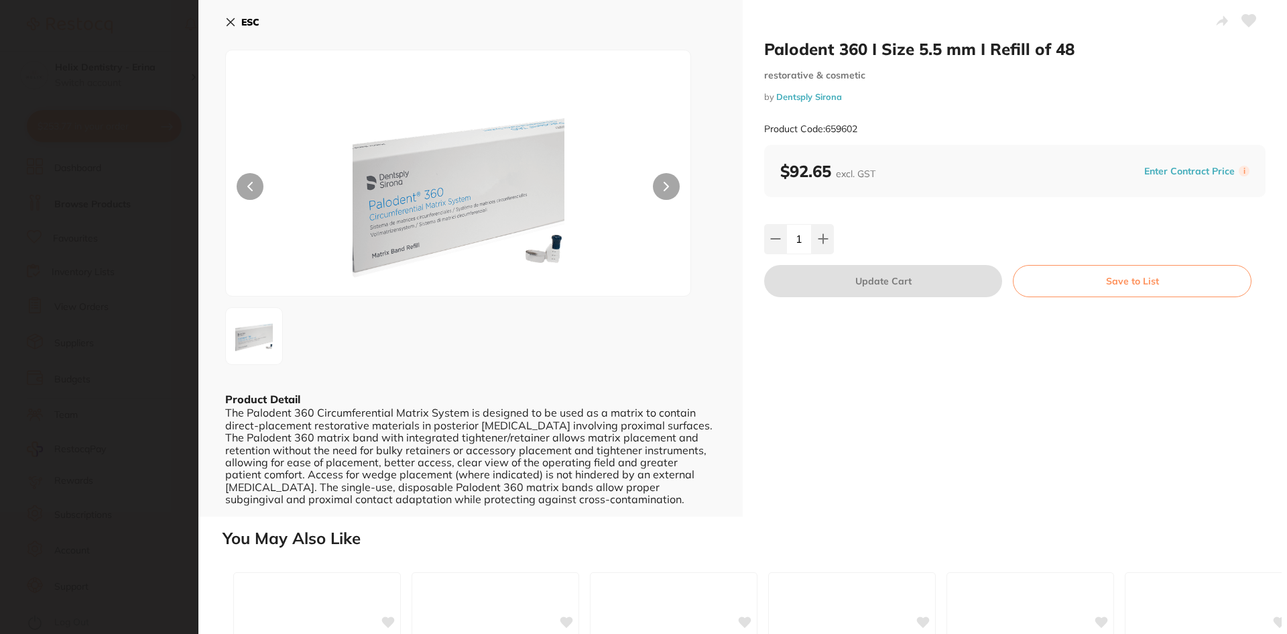
click at [483, 362] on div at bounding box center [470, 336] width 491 height 58
click at [197, 194] on section "Palodent 360 I Size 5.5 mm I Refill of 48 restorative & cosmetic by Dentsply Si…" at bounding box center [643, 317] width 1287 height 634
click at [148, 186] on ul "Dashboard Browse Products Favourites Inventory Lists View Orders Suppliers Budg…" at bounding box center [118, 395] width 182 height 475
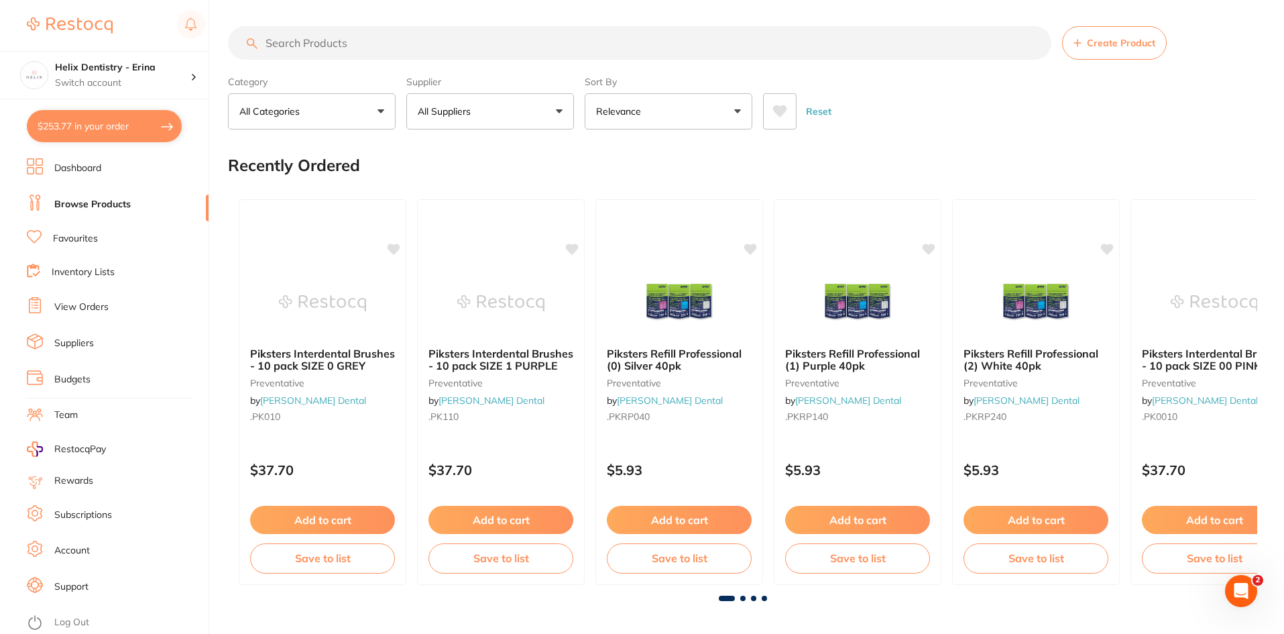
click at [70, 5] on div "Helix Dentistry - Erina Switch account Helix Dentristry - Long Jetty Helix Dent…" at bounding box center [104, 49] width 208 height 99
click at [71, 17] on link at bounding box center [70, 25] width 86 height 31
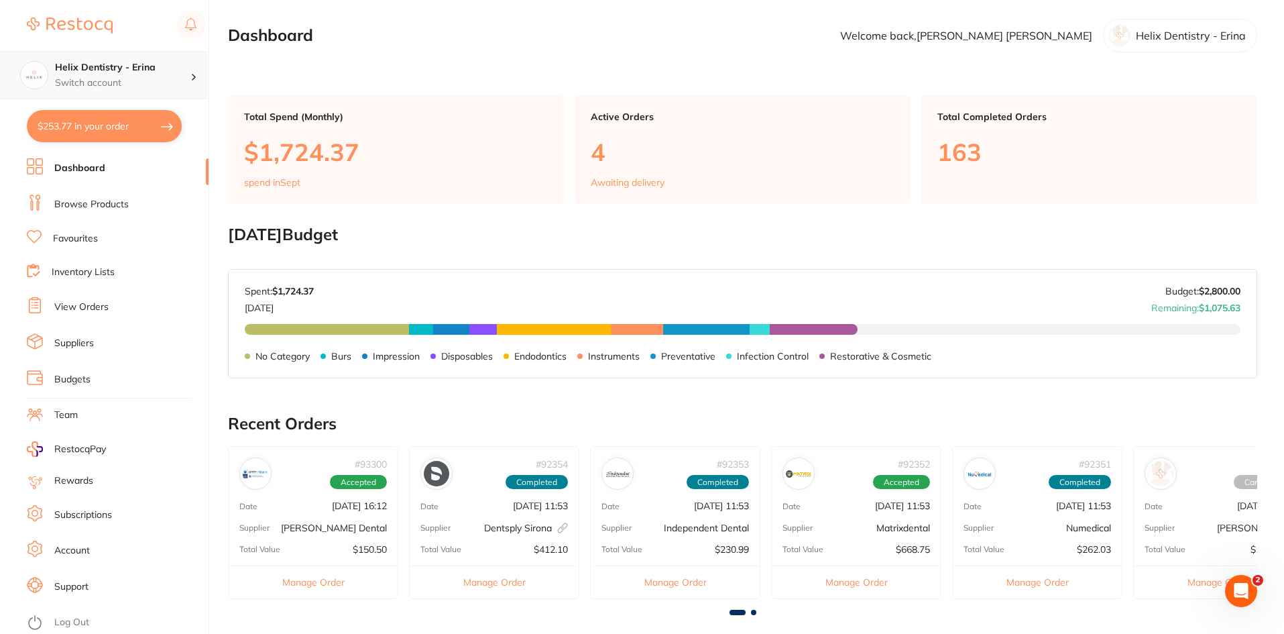
click at [88, 53] on div "Helix Dentistry - Erina Switch account" at bounding box center [104, 75] width 208 height 48
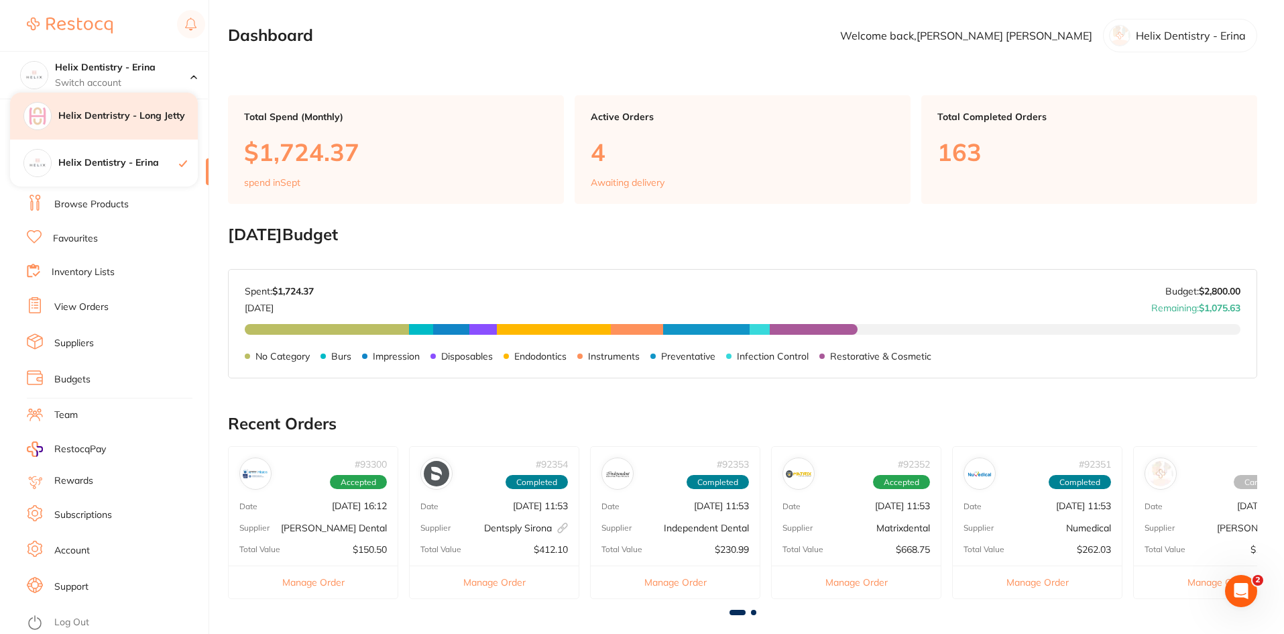
click at [84, 131] on div "Helix Dentristry - Long Jetty" at bounding box center [104, 116] width 188 height 47
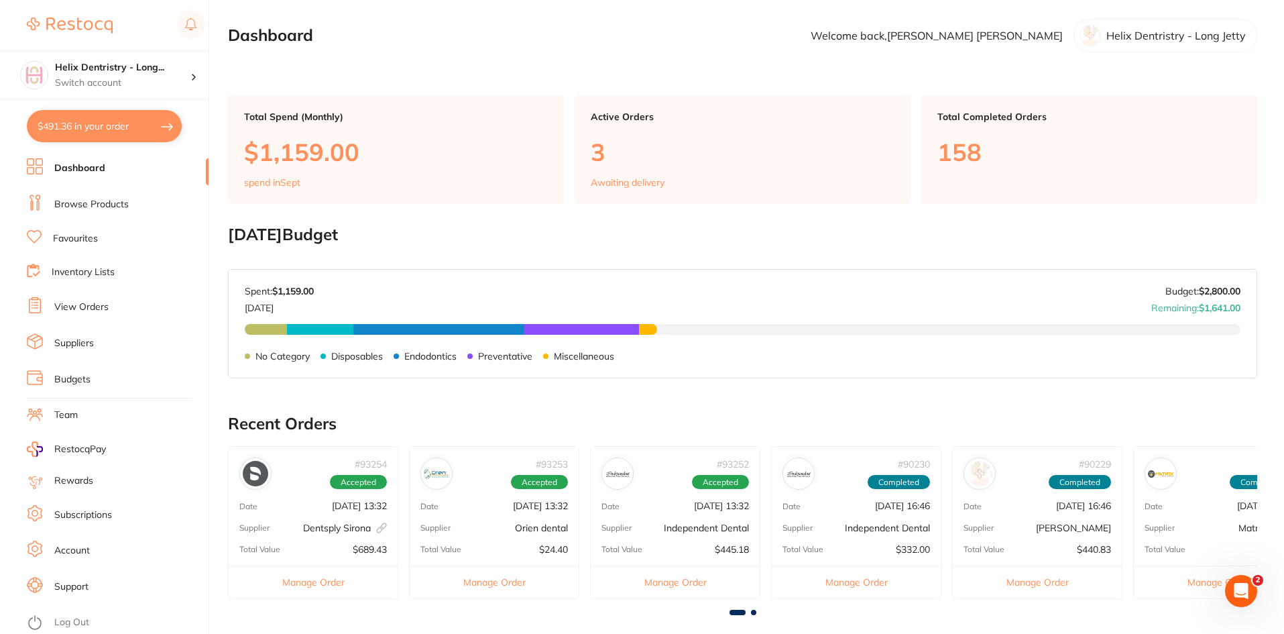
click at [96, 209] on link "Browse Products" at bounding box center [91, 204] width 74 height 13
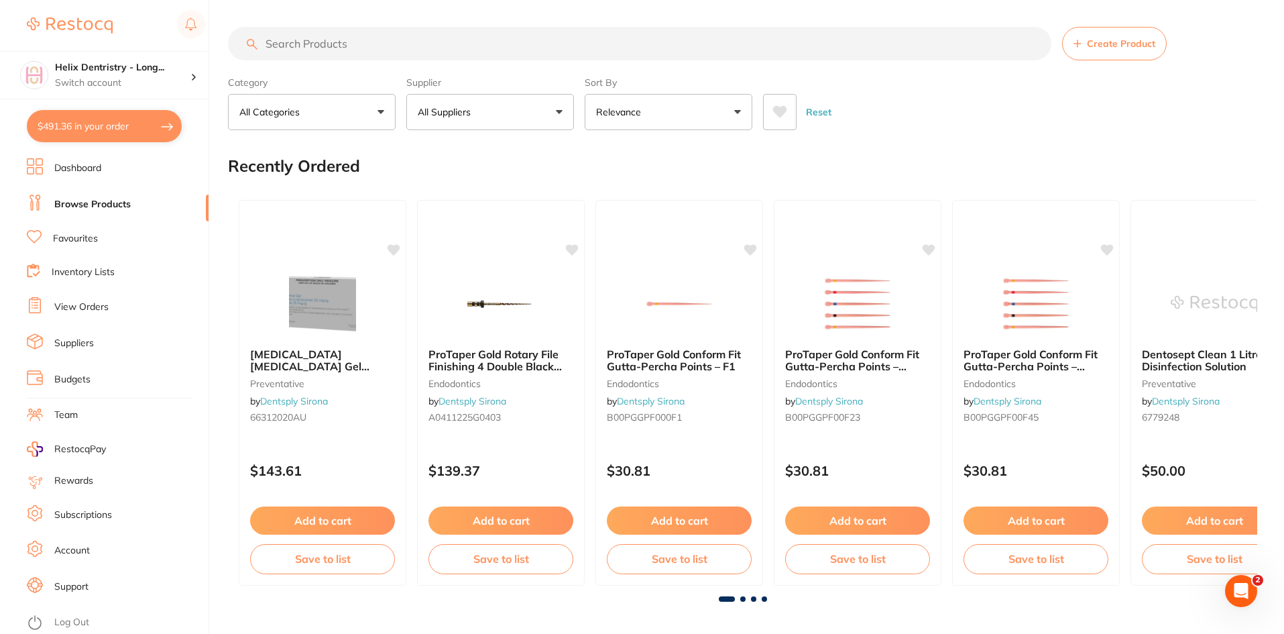
click at [366, 56] on input "search" at bounding box center [639, 44] width 823 height 34
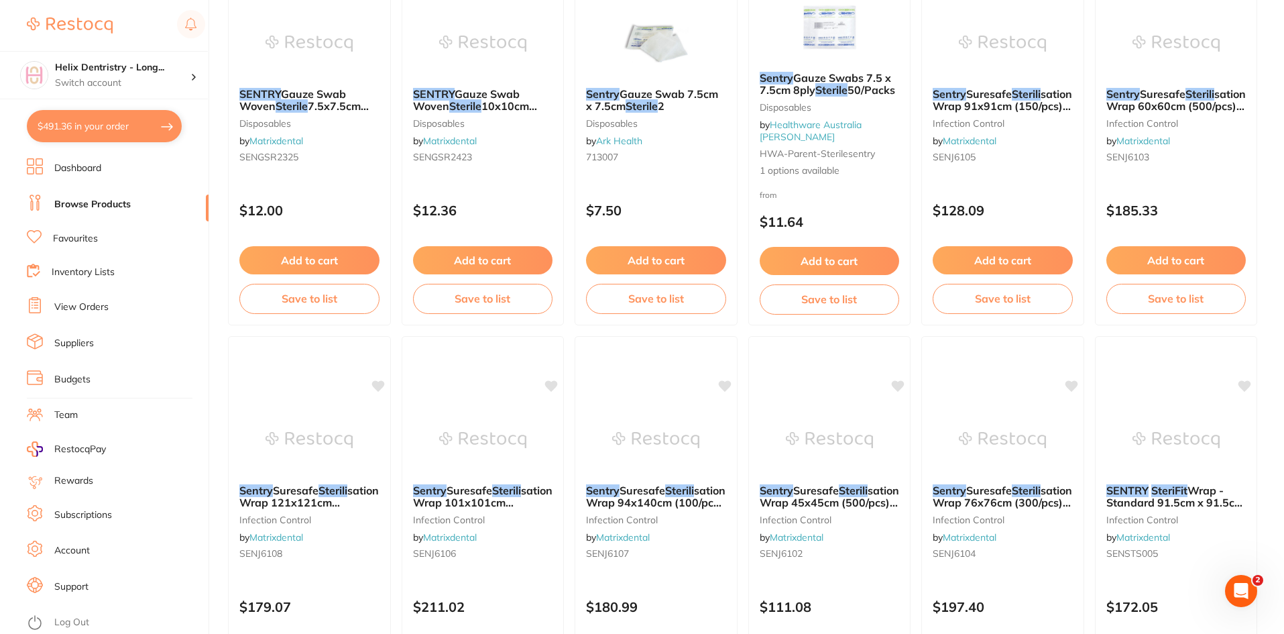
scroll to position [678, 0]
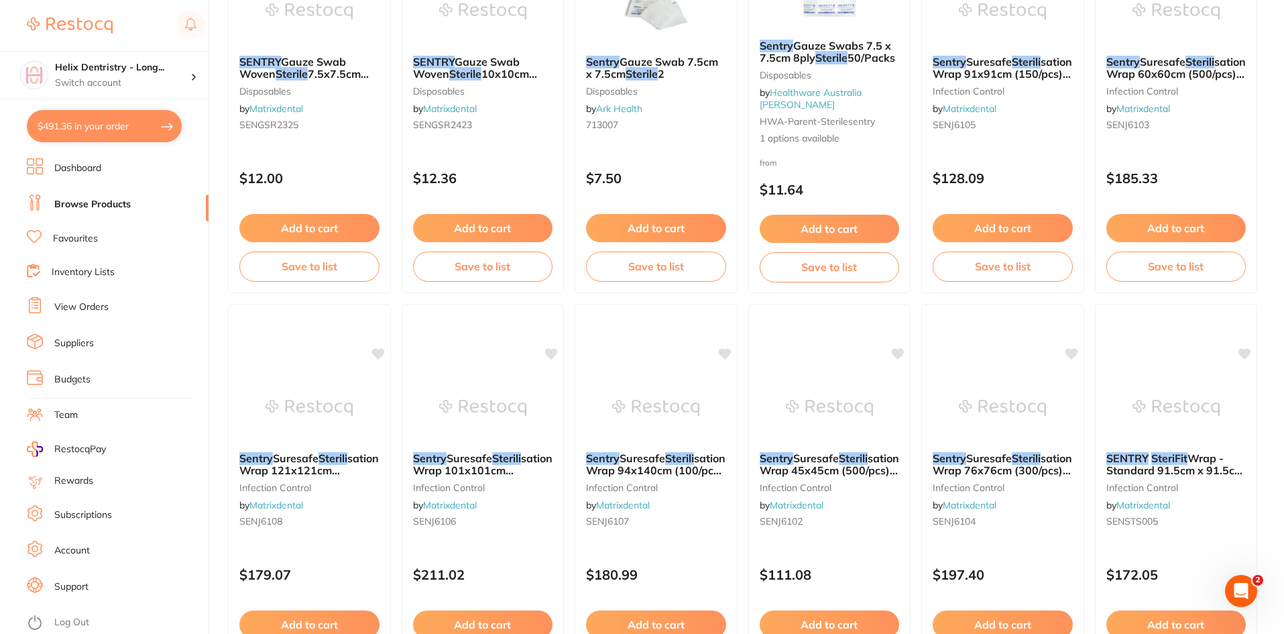
type input "sentry med sterile"
drag, startPoint x: 1281, startPoint y: 46, endPoint x: 1285, endPoint y: 38, distance: 8.4
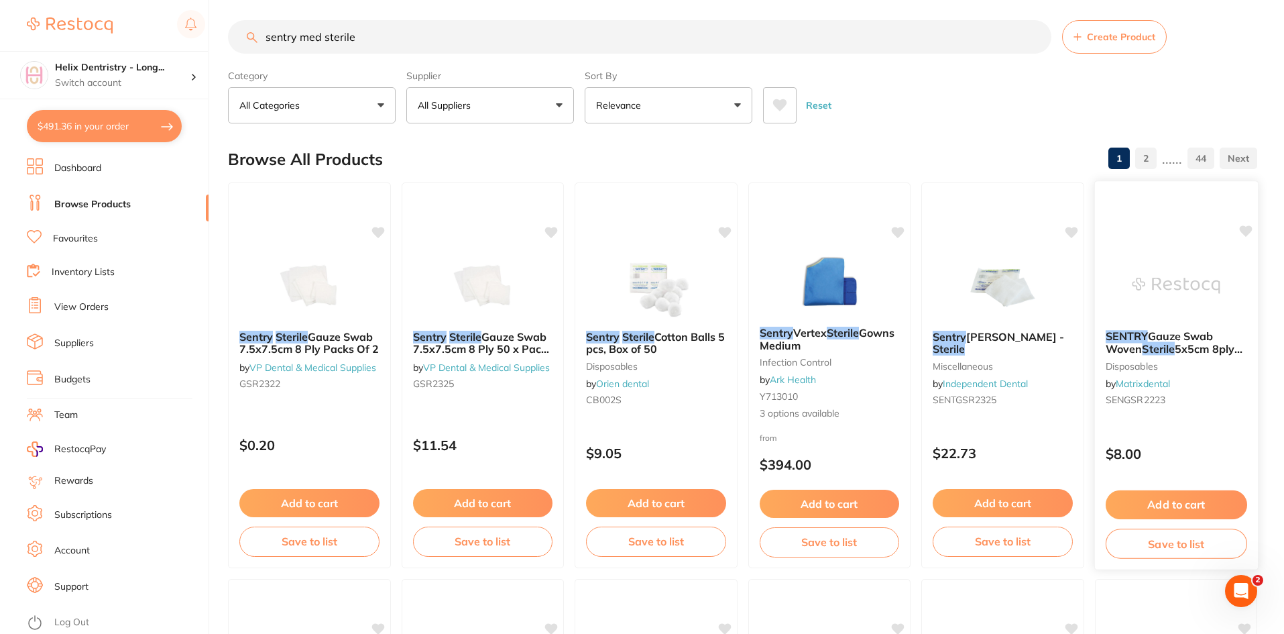
scroll to position [0, 0]
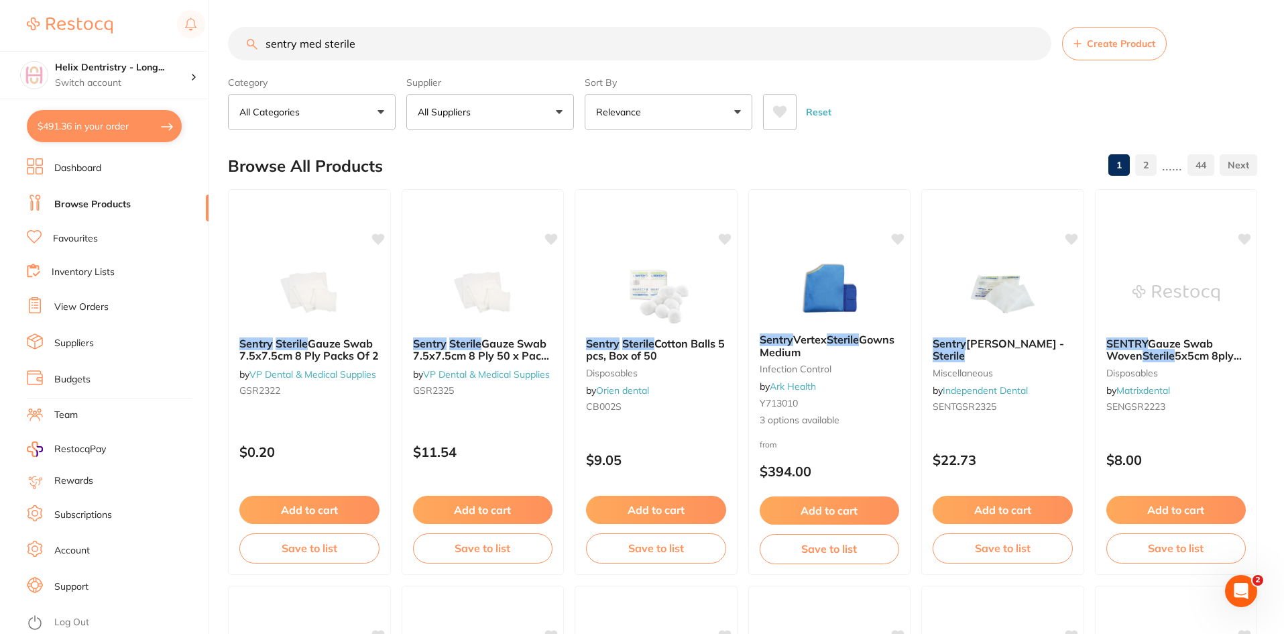
click at [529, 58] on input "sentry med sterile" at bounding box center [639, 44] width 823 height 34
click at [1035, 48] on input "sentry med sterile" at bounding box center [639, 44] width 823 height 34
click at [703, 38] on input "sentry med sterile" at bounding box center [639, 44] width 823 height 34
click at [1040, 42] on input "sentry med sterile" at bounding box center [639, 44] width 823 height 34
click at [1031, 44] on input "sentry med sterile" at bounding box center [639, 44] width 823 height 34
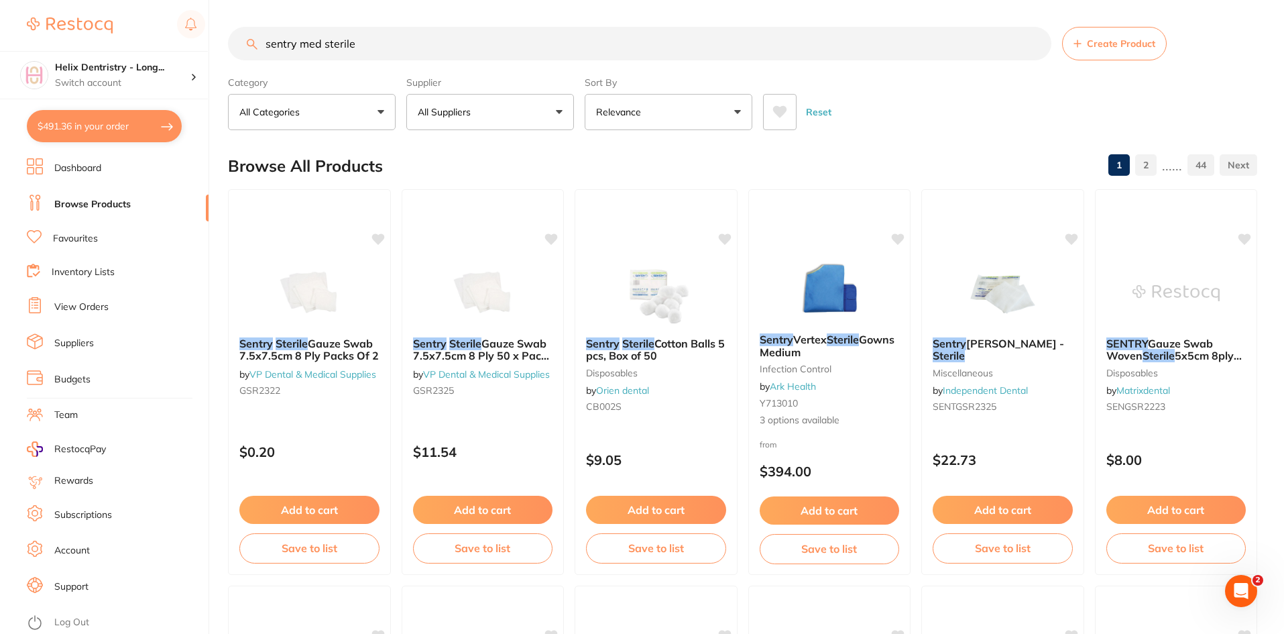
click at [1033, 44] on input "sentry med sterile" at bounding box center [639, 44] width 823 height 34
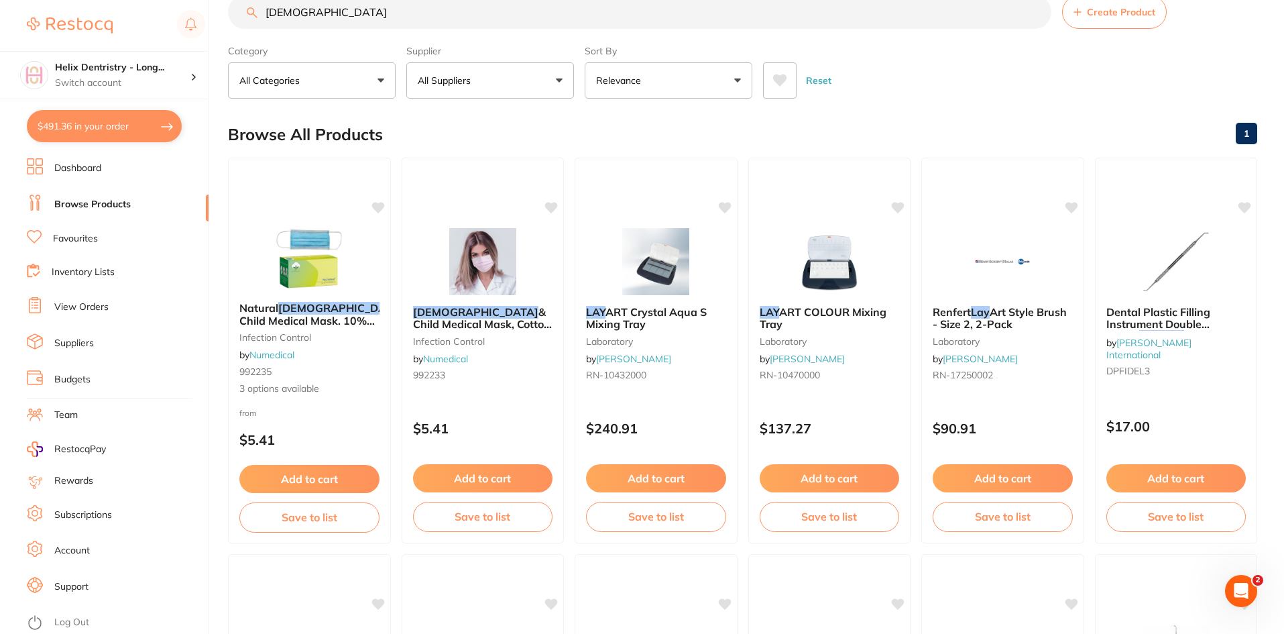
scroll to position [23, 0]
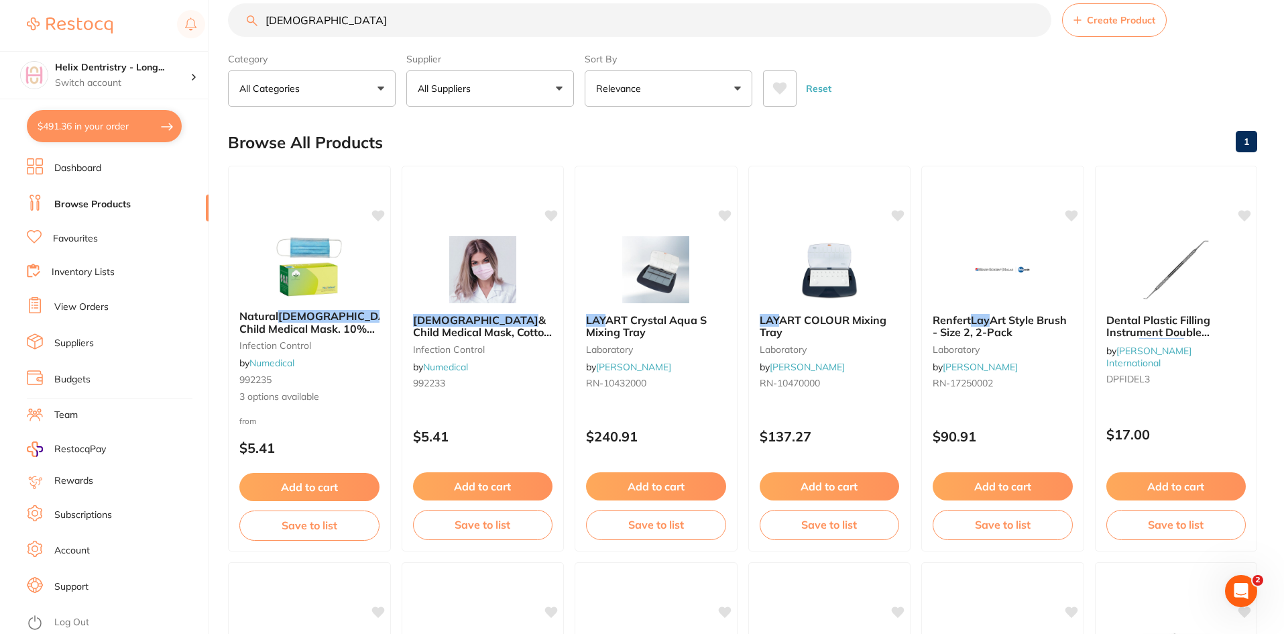
click at [263, 24] on input "[DEMOGRAPHIC_DATA]" at bounding box center [639, 20] width 823 height 34
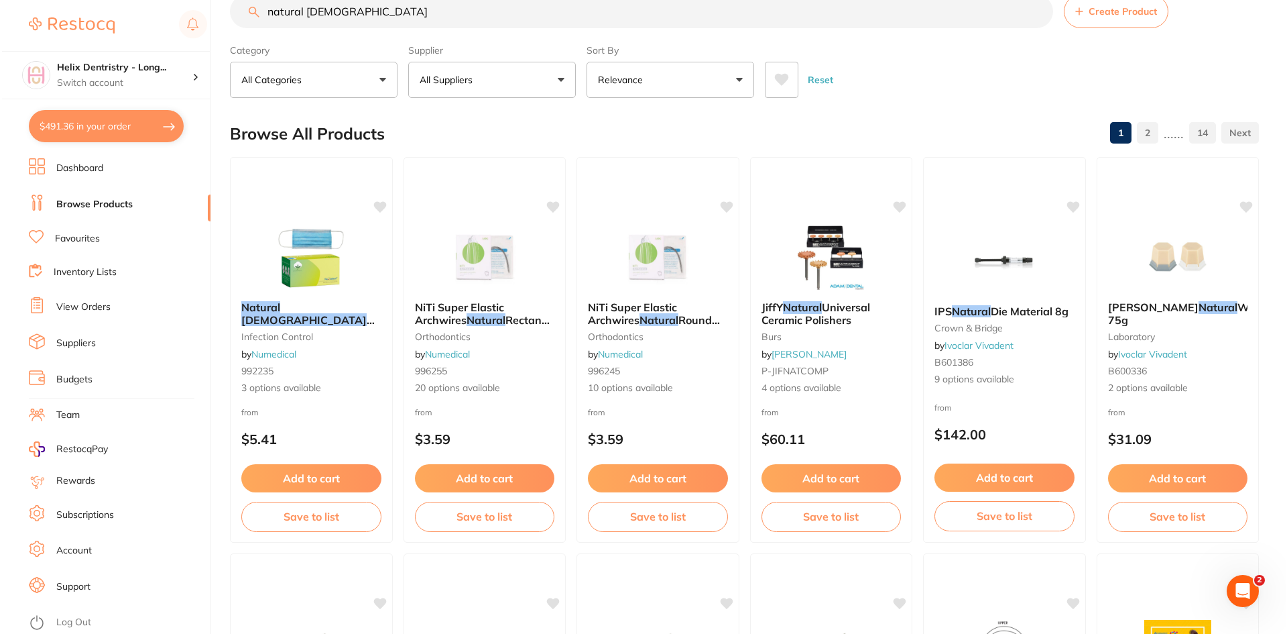
scroll to position [0, 0]
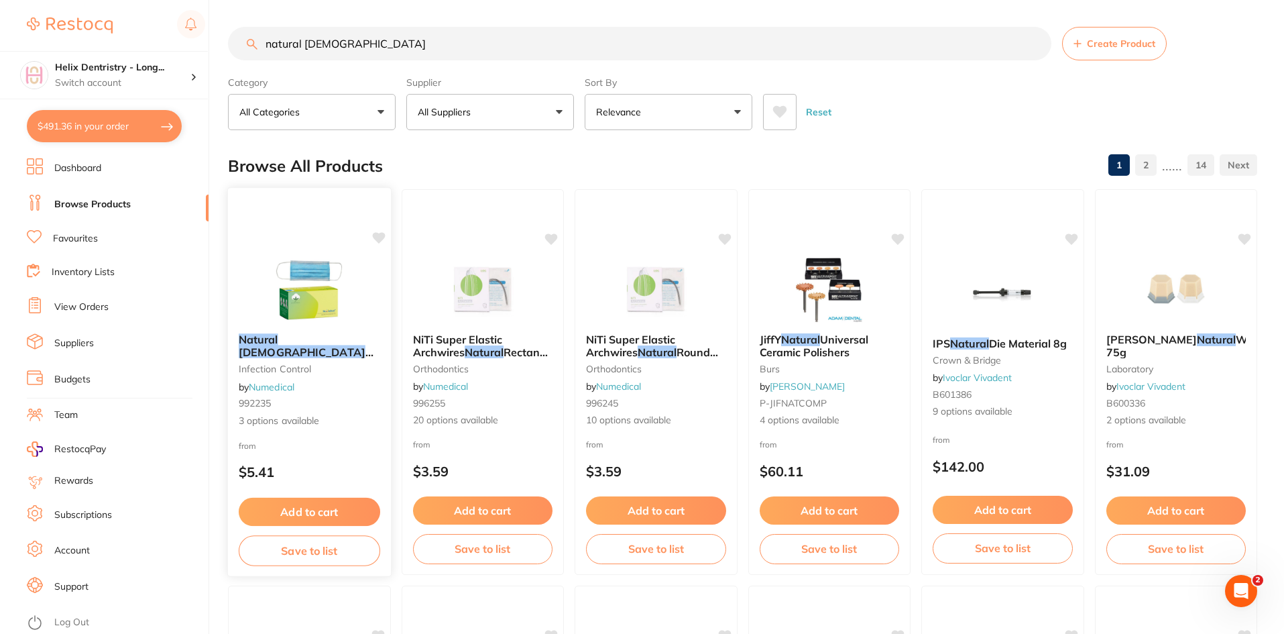
type input "natural [DEMOGRAPHIC_DATA]"
click at [272, 217] on div at bounding box center [309, 203] width 163 height 30
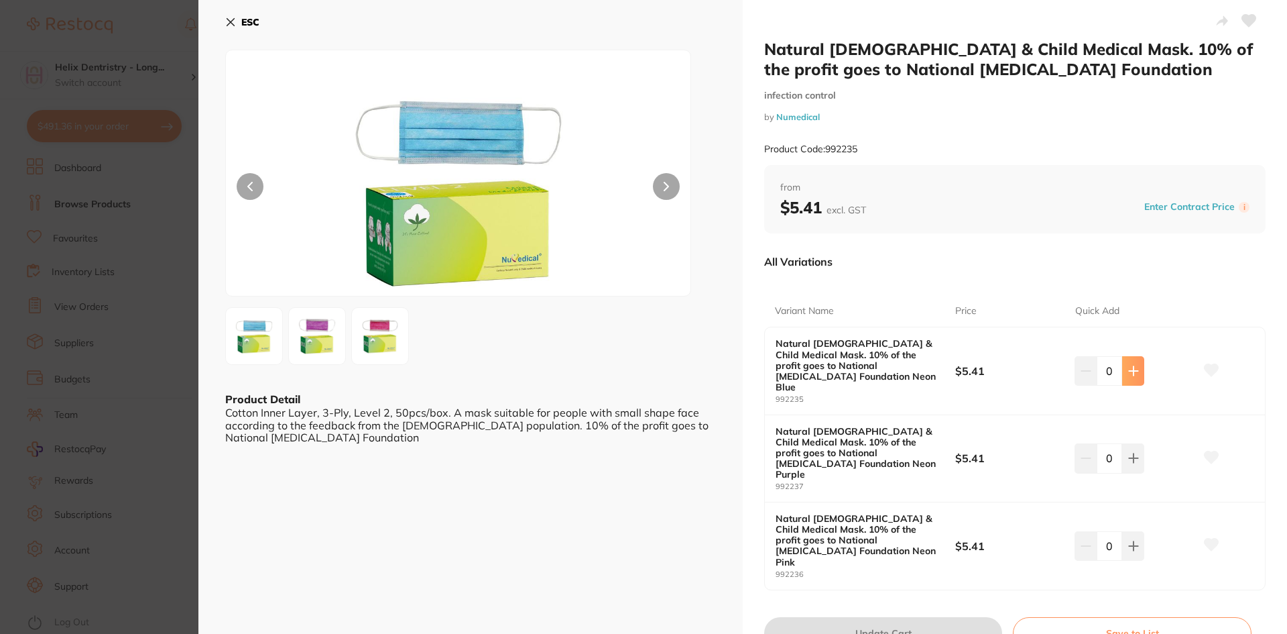
click at [1131, 366] on icon at bounding box center [1133, 370] width 9 height 9
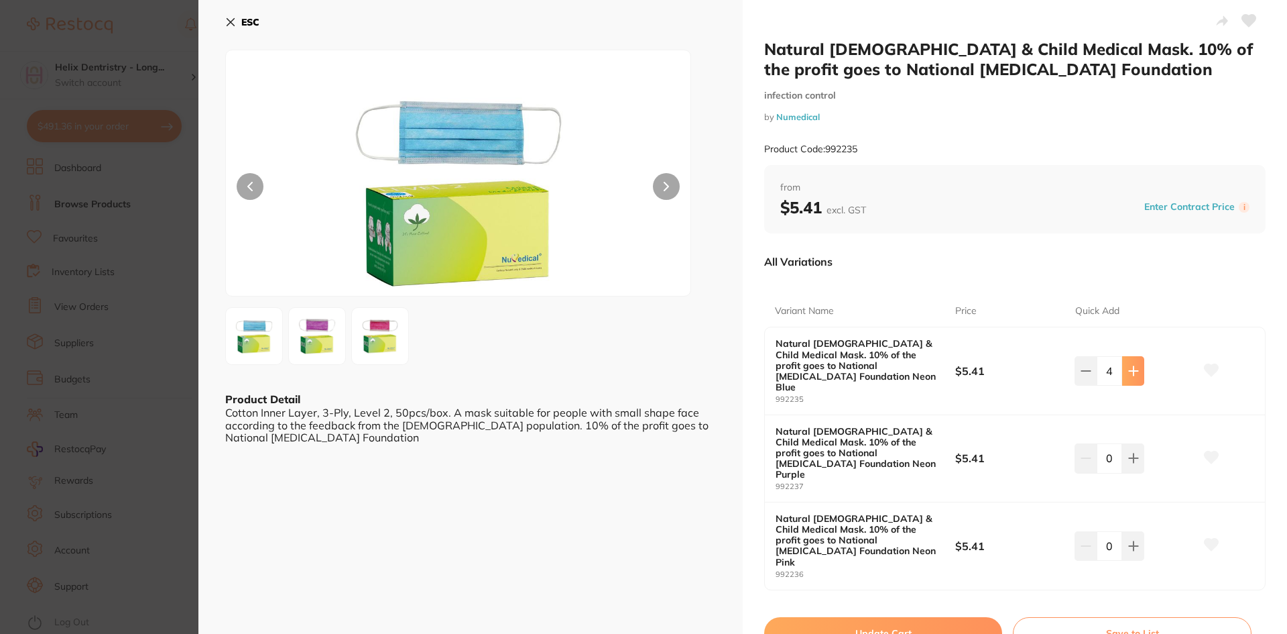
type input "5"
click at [1130, 541] on icon at bounding box center [1133, 545] width 9 height 9
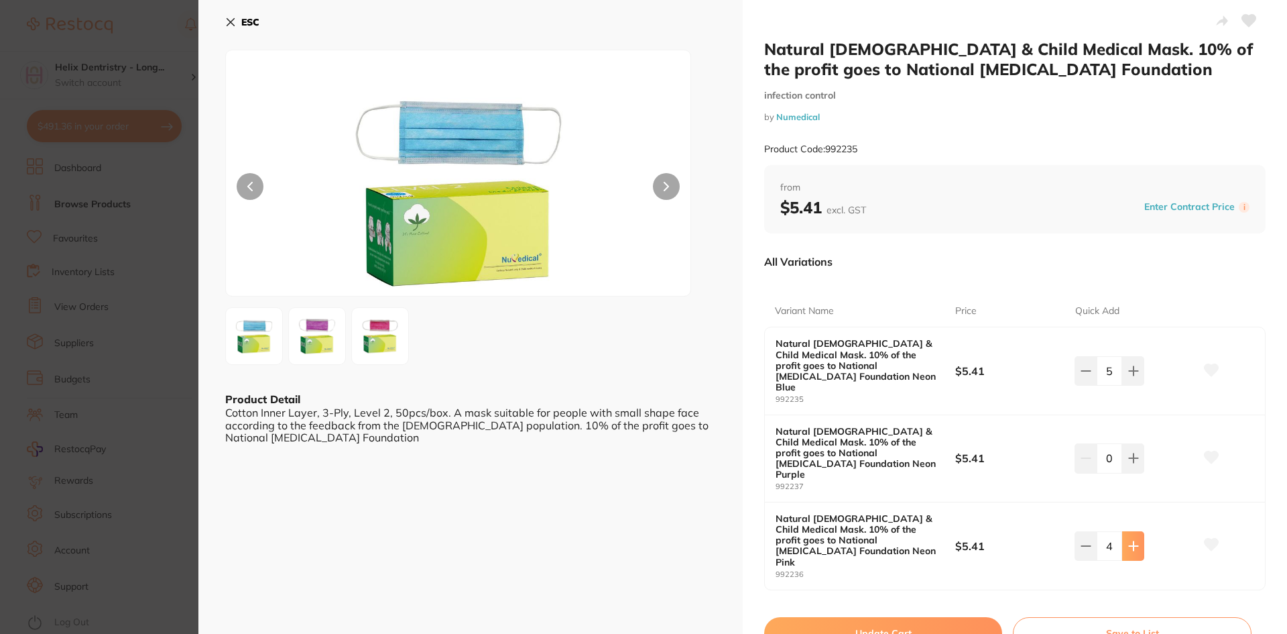
click at [1130, 541] on icon at bounding box center [1133, 545] width 9 height 9
type input "5"
click at [833, 617] on button "Update Cart" at bounding box center [883, 633] width 238 height 32
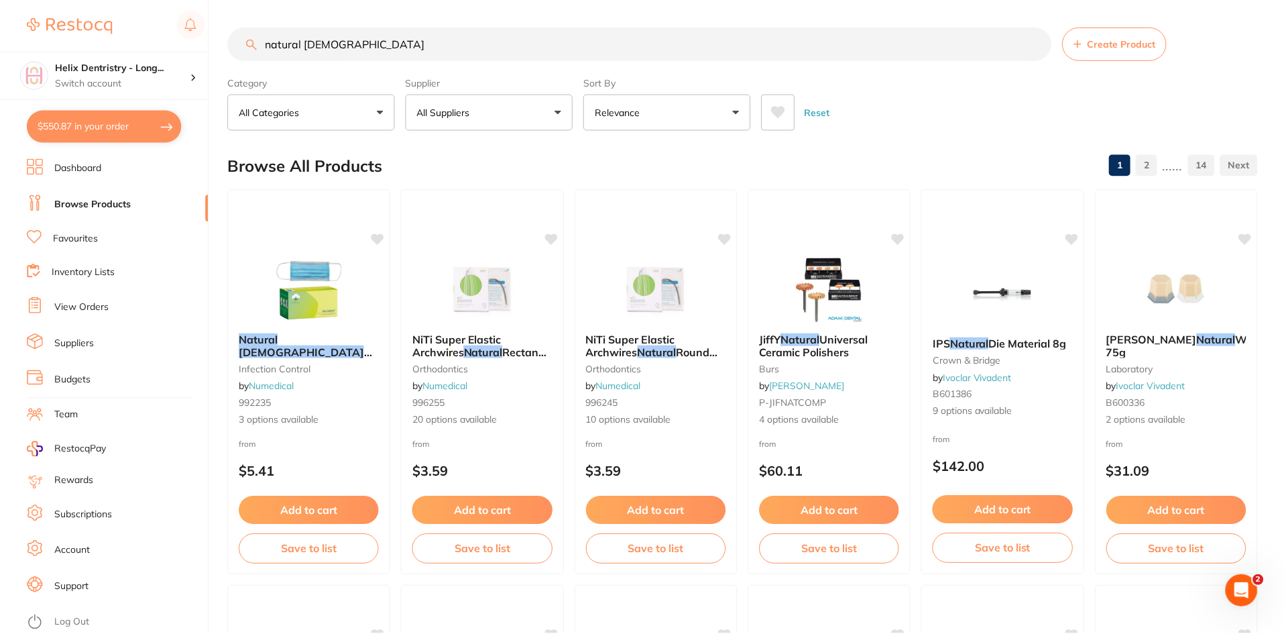
scroll to position [8, 0]
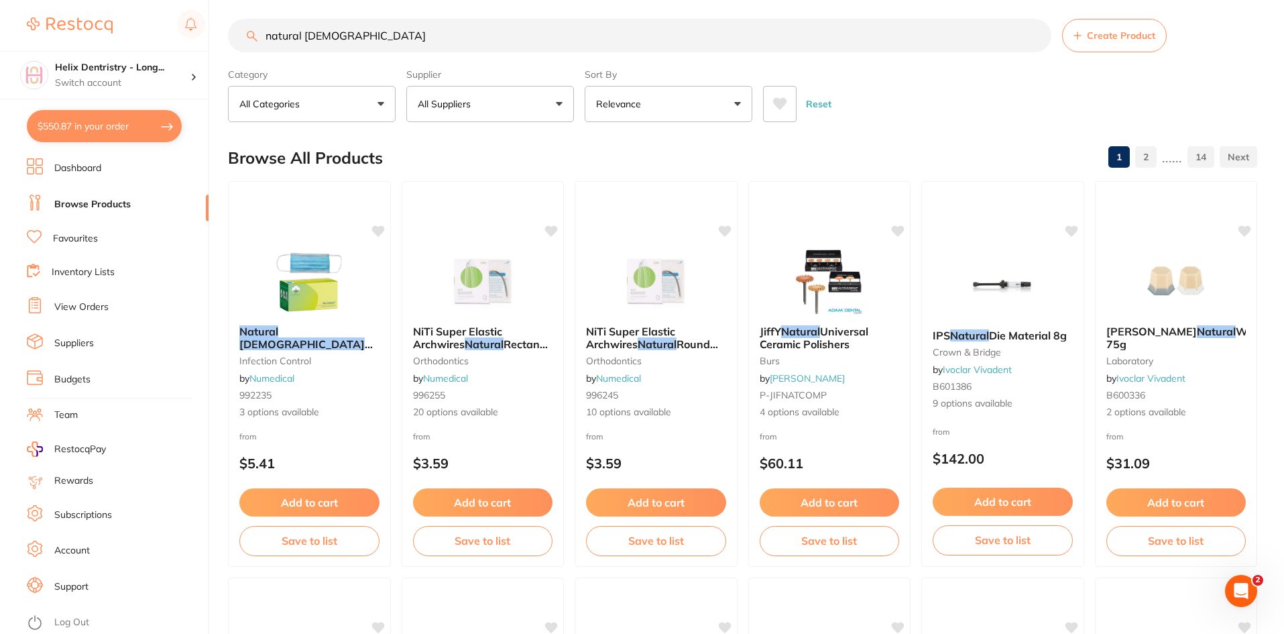
click at [328, 36] on input "natural [DEMOGRAPHIC_DATA]" at bounding box center [639, 36] width 823 height 34
click at [1037, 42] on input "natural [DEMOGRAPHIC_DATA]" at bounding box center [639, 36] width 823 height 34
click at [1034, 36] on input "natural [DEMOGRAPHIC_DATA]" at bounding box center [639, 36] width 823 height 34
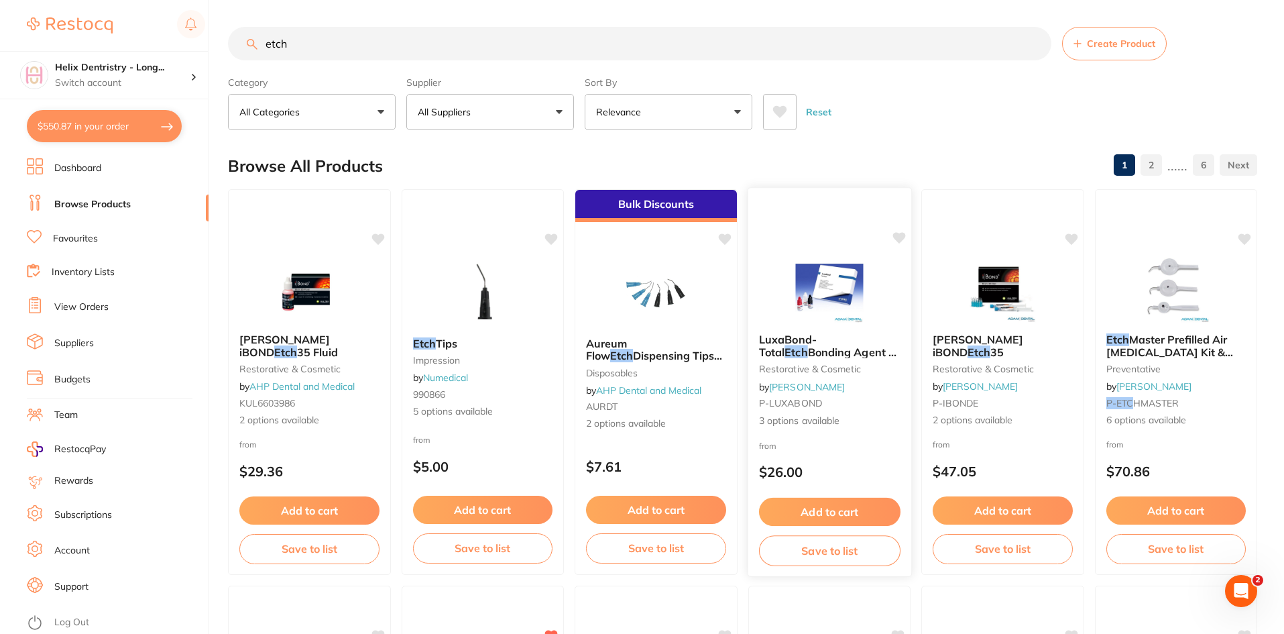
scroll to position [0, 0]
type input "etch"
drag, startPoint x: 1283, startPoint y: 82, endPoint x: 1286, endPoint y: 107, distance: 24.3
click at [1284, 107] on html "$550.87 Helix Dentristry - Long... Switch account Helix Dentristry - Long Jetty…" at bounding box center [642, 317] width 1284 height 634
click at [1214, 103] on div "Reset" at bounding box center [1004, 106] width 483 height 47
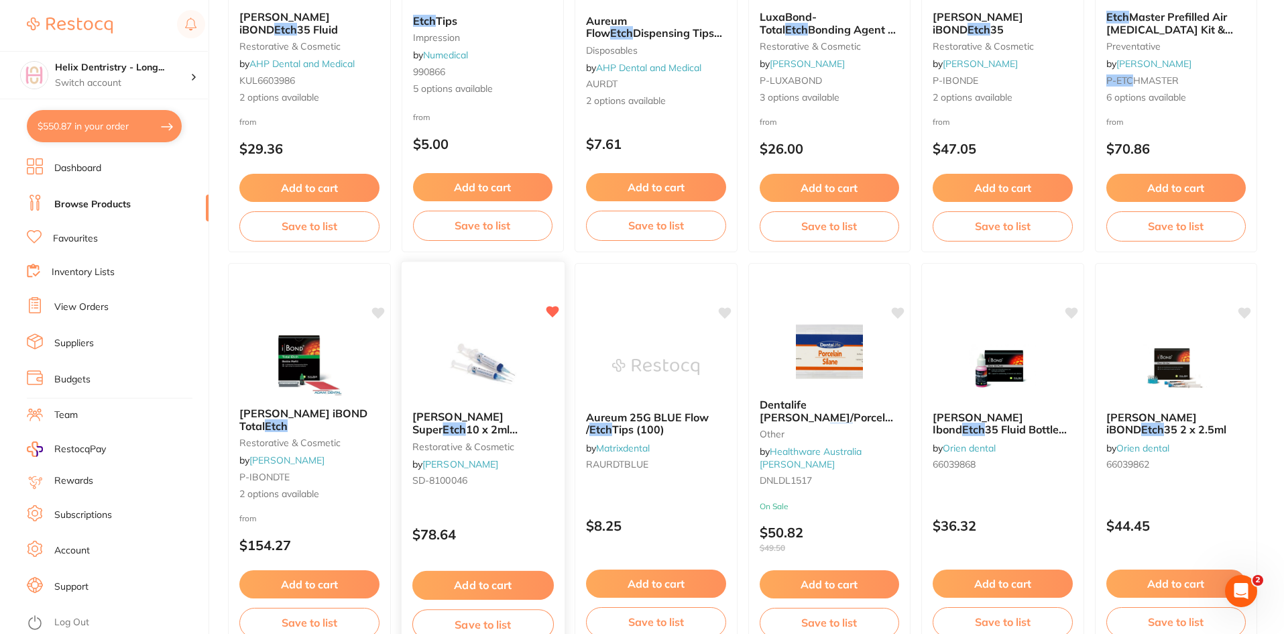
scroll to position [329, 0]
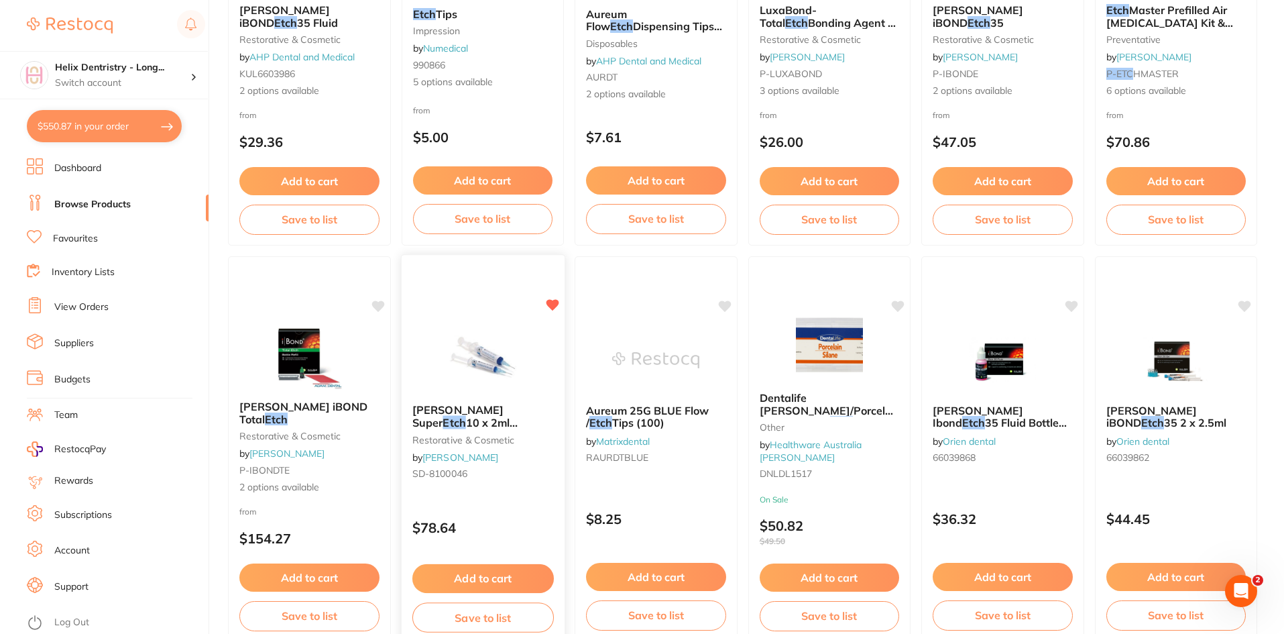
click at [473, 534] on p "$78.64" at bounding box center [482, 527] width 141 height 15
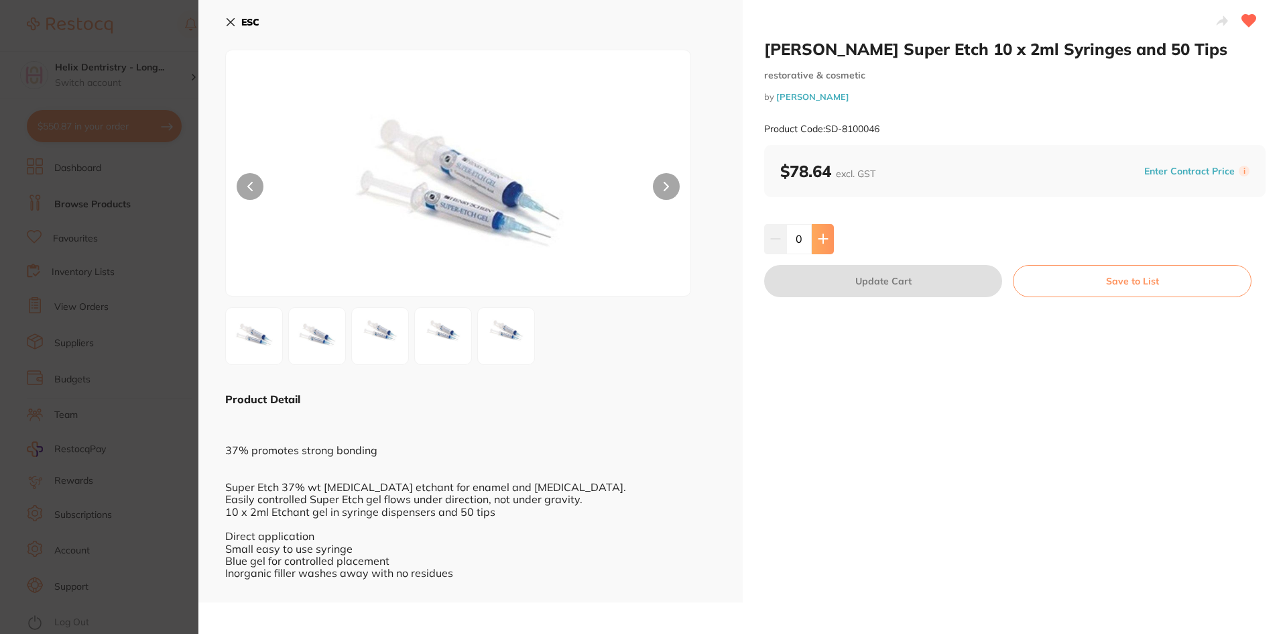
click at [817, 251] on button at bounding box center [823, 239] width 22 height 30
type input "1"
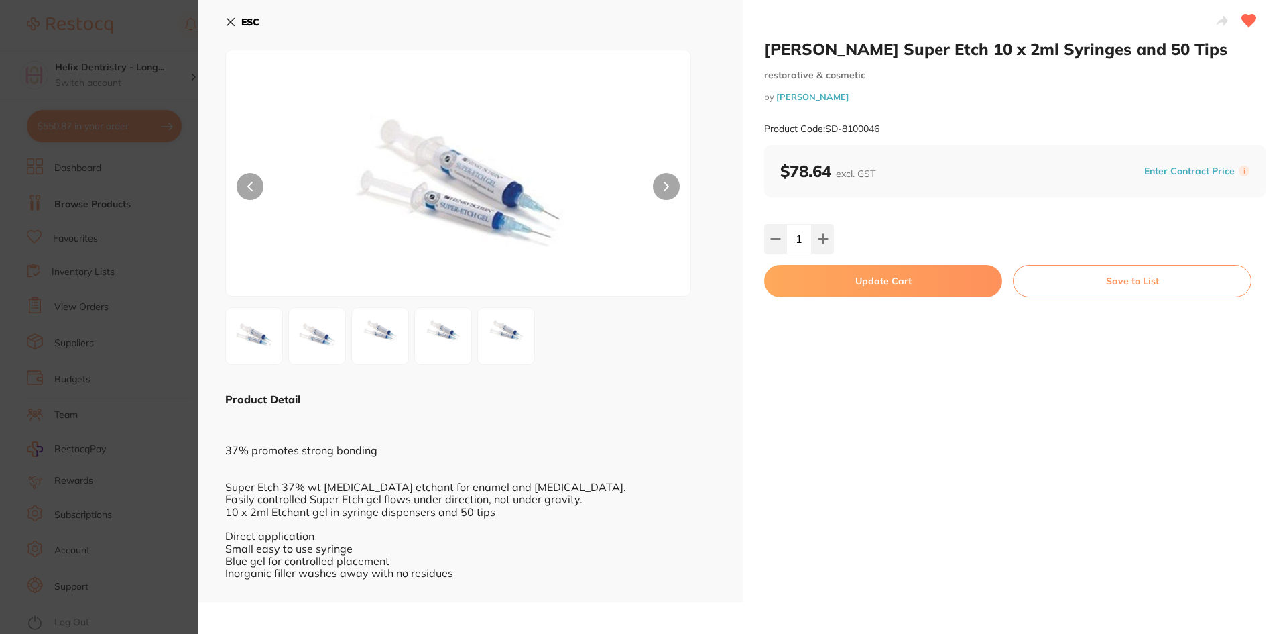
click at [938, 282] on button "Update Cart" at bounding box center [883, 281] width 238 height 32
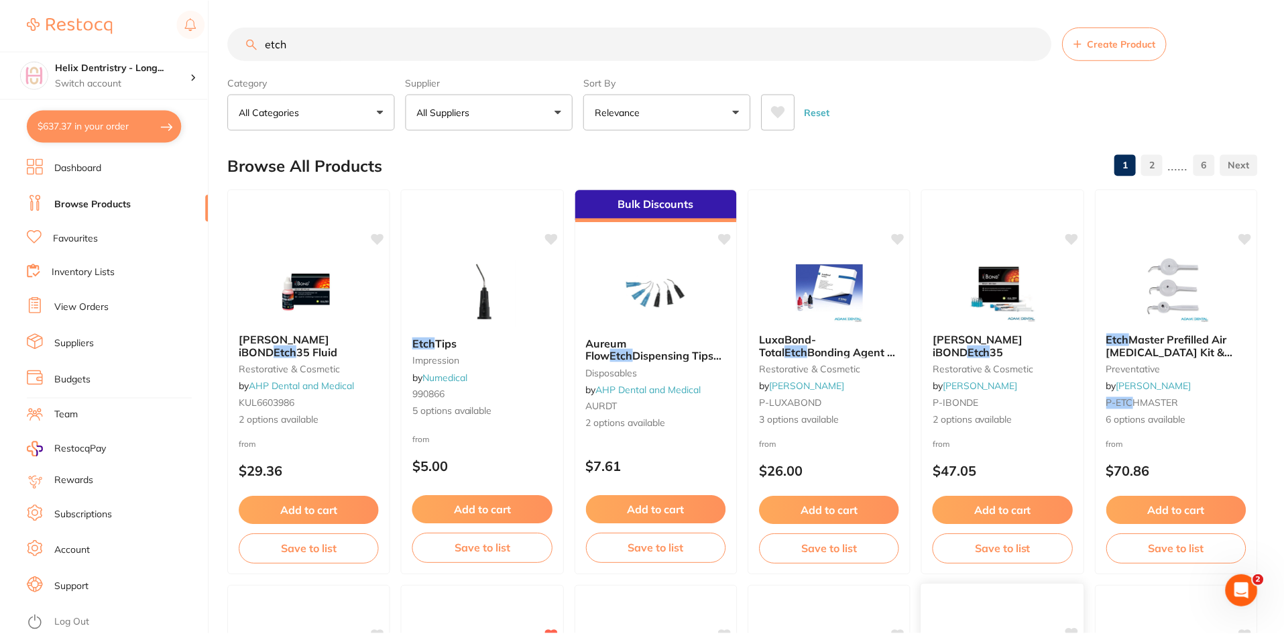
scroll to position [329, 0]
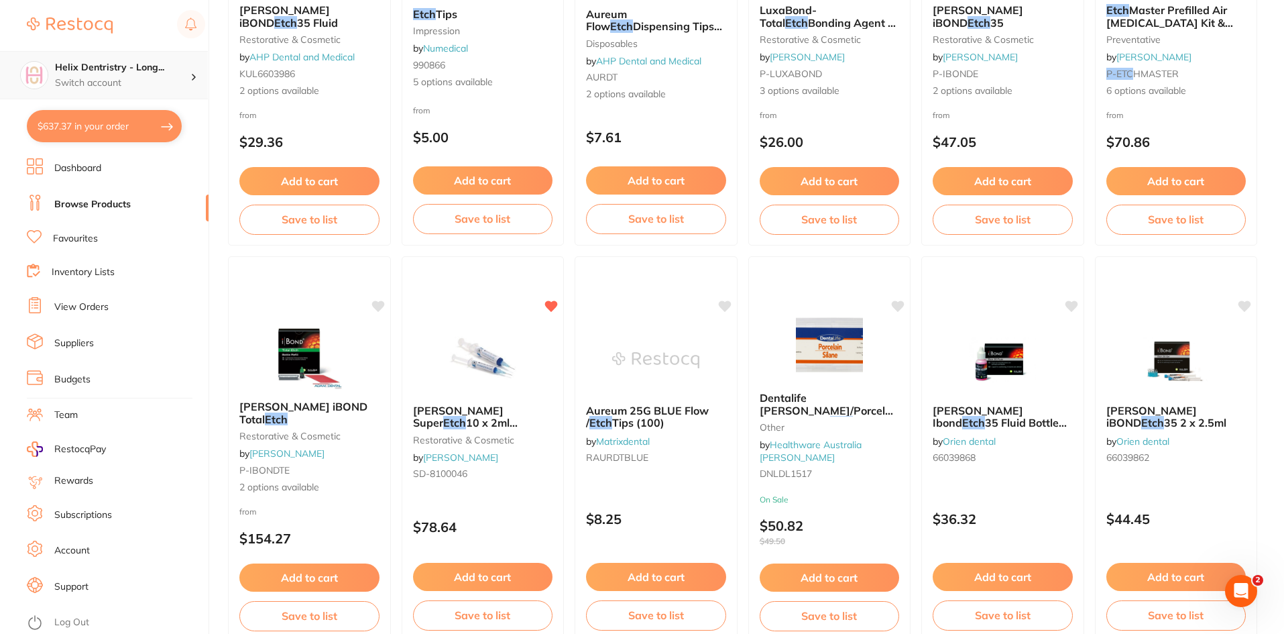
click at [125, 73] on h4 "Helix Dentristry - Long..." at bounding box center [122, 67] width 135 height 13
drag, startPoint x: 107, startPoint y: 308, endPoint x: 176, endPoint y: 287, distance: 72.1
click at [107, 308] on link "View Orders" at bounding box center [81, 306] width 54 height 13
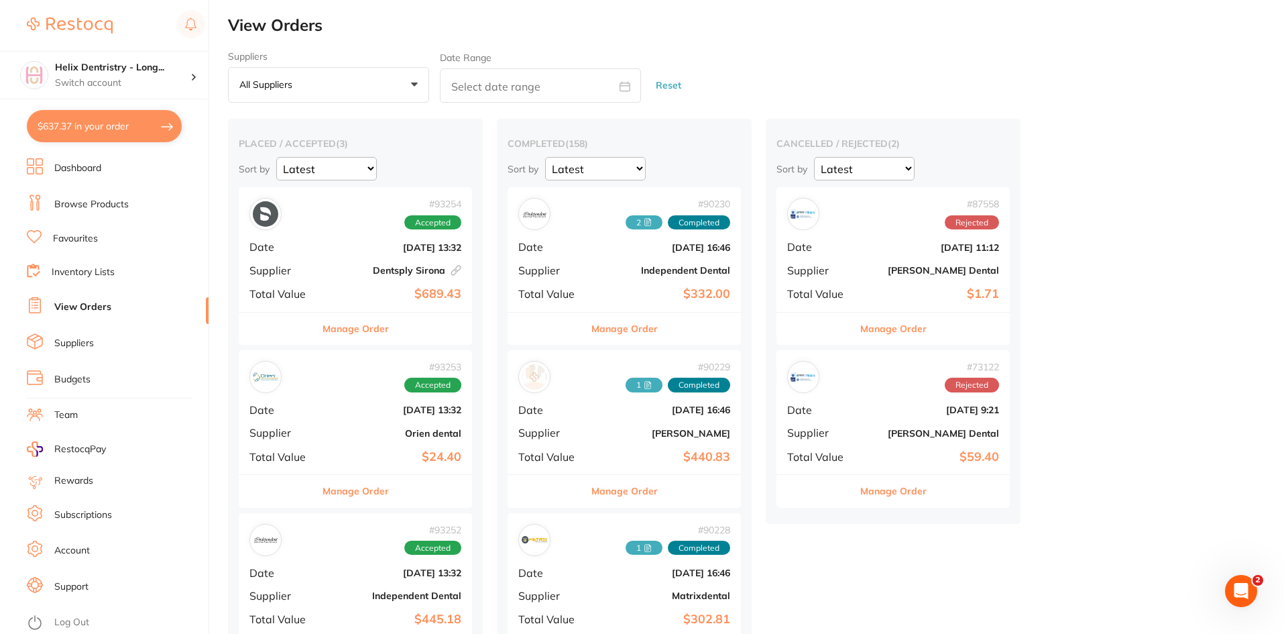
drag, startPoint x: 349, startPoint y: 264, endPoint x: 340, endPoint y: 266, distance: 9.6
click at [349, 264] on div "# 93254 Accepted Date [DATE] 13:32 Supplier Dentsply [GEOGRAPHIC_DATA] This ord…" at bounding box center [355, 249] width 233 height 124
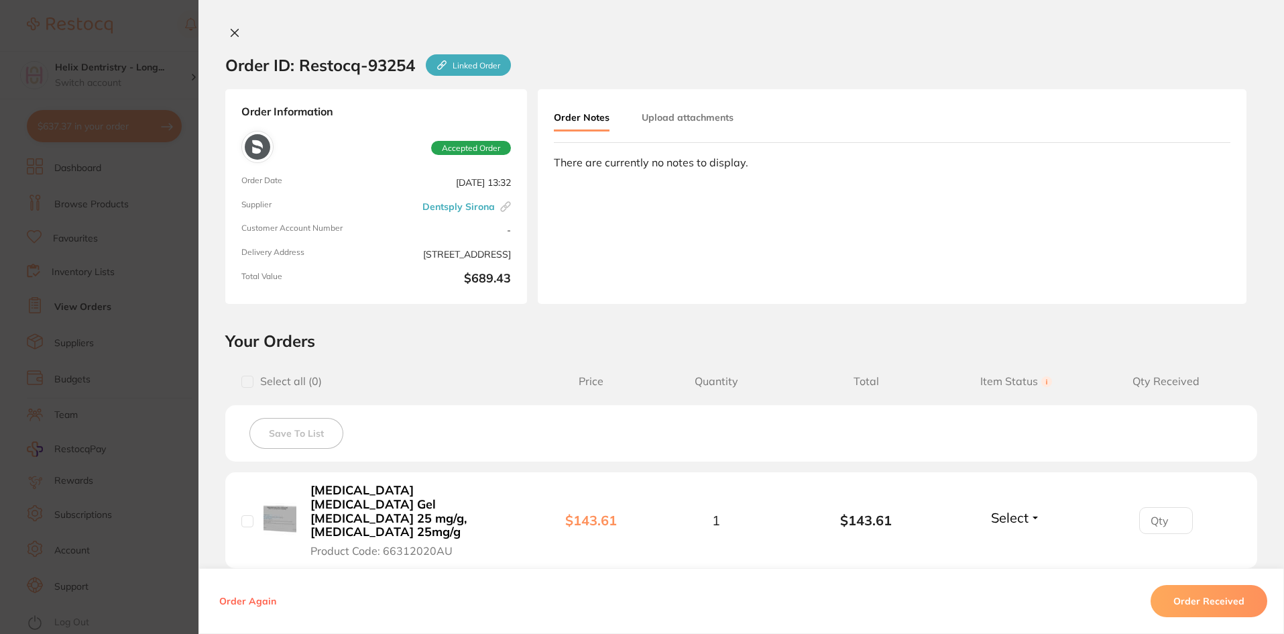
scroll to position [2772, 0]
drag, startPoint x: 1280, startPoint y: 148, endPoint x: 1271, endPoint y: 206, distance: 58.4
click at [1279, 187] on div "Order Information Accepted Order Order Date [DATE] 13:32 Supplier Dentsply Siro…" at bounding box center [741, 196] width 1086 height 215
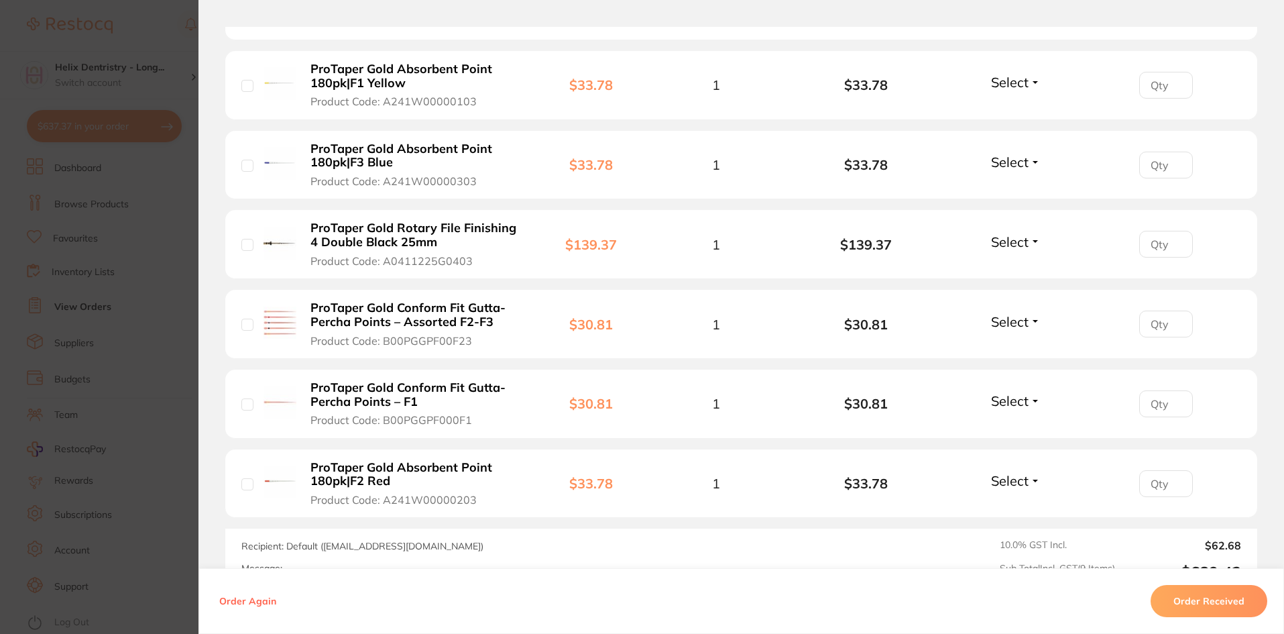
scroll to position [766, 0]
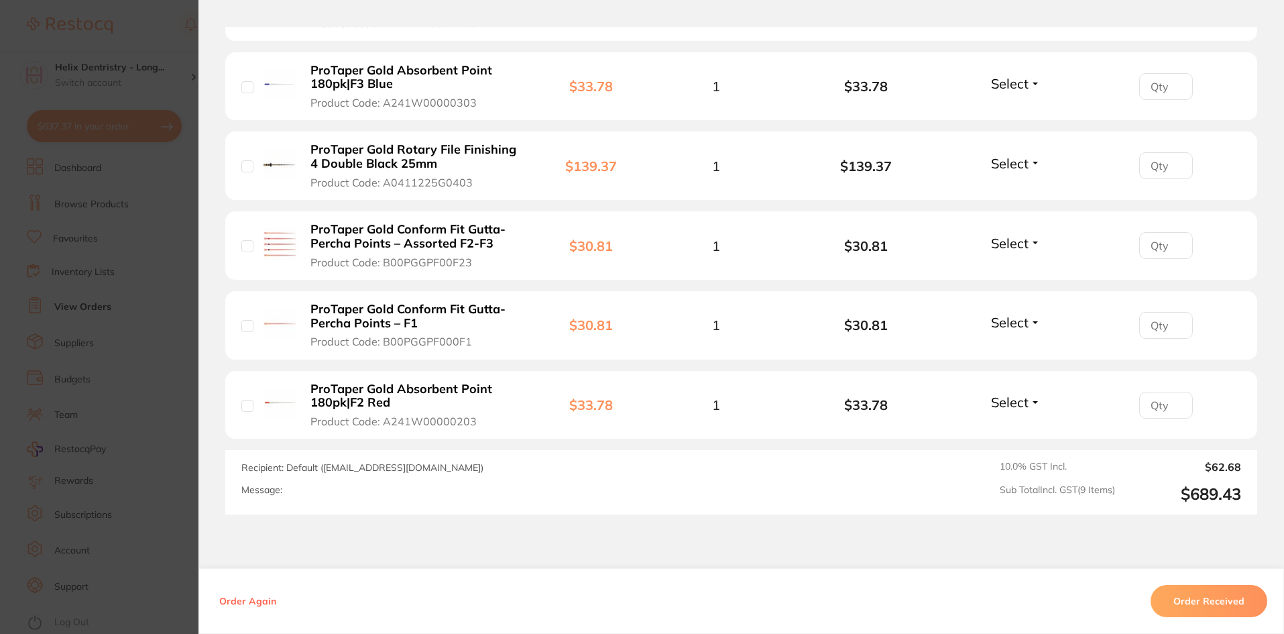
click at [131, 282] on section "Order ID: Restocq- 93254 Linked Order Order Information Accepted Order Order Da…" at bounding box center [642, 317] width 1284 height 634
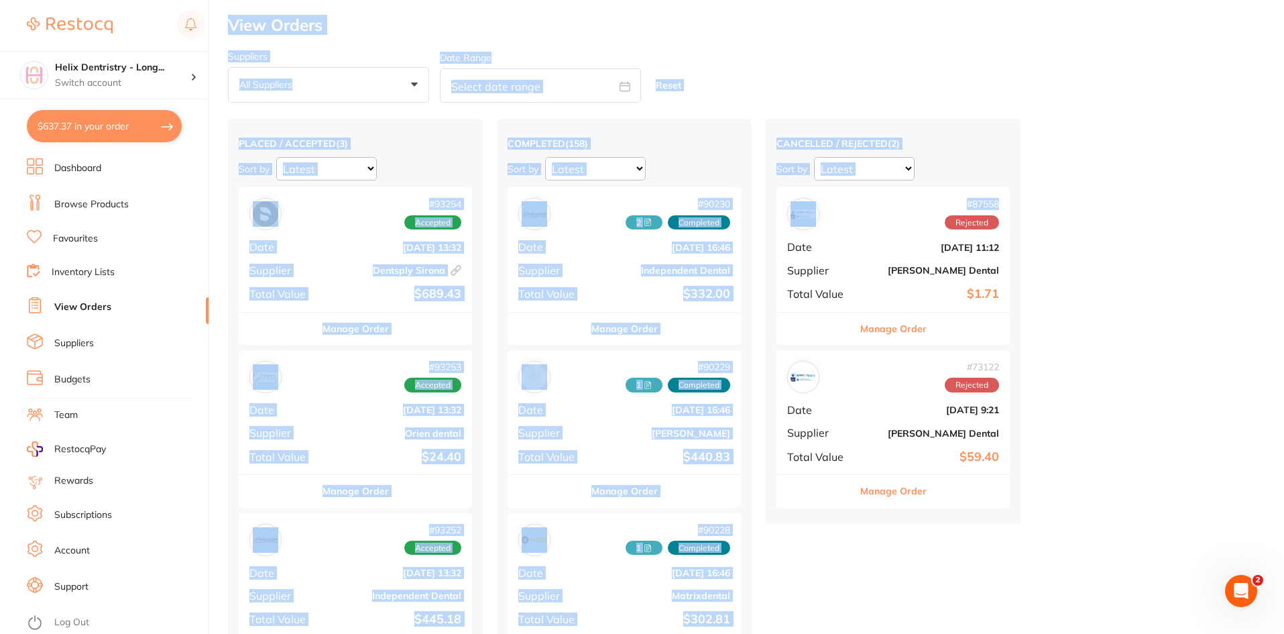
drag, startPoint x: 1283, startPoint y: 13, endPoint x: 1287, endPoint y: -2, distance: 15.5
click at [1284, 0] on html "$637.37 Helix Dentristry - Long... Switch account Helix Dentristry - Long Jetty…" at bounding box center [642, 317] width 1284 height 634
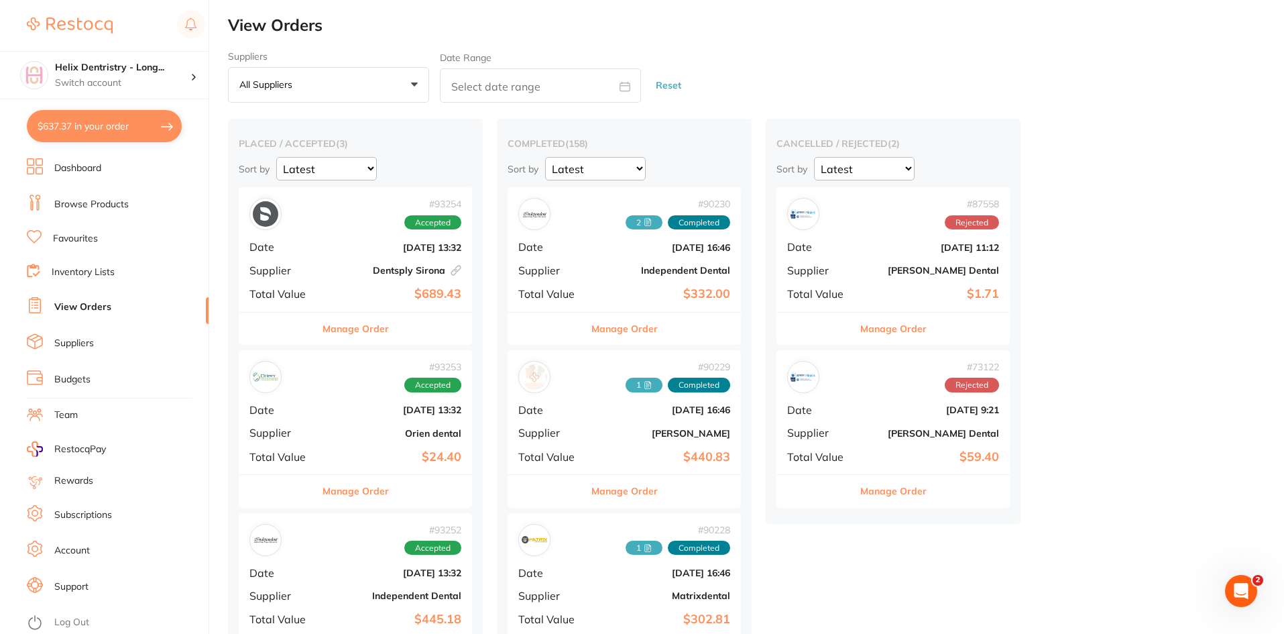
click at [321, 398] on div "# 93253 Accepted Date [DATE] 13:32 Supplier Orien dental Total Value $24.40" at bounding box center [355, 412] width 233 height 124
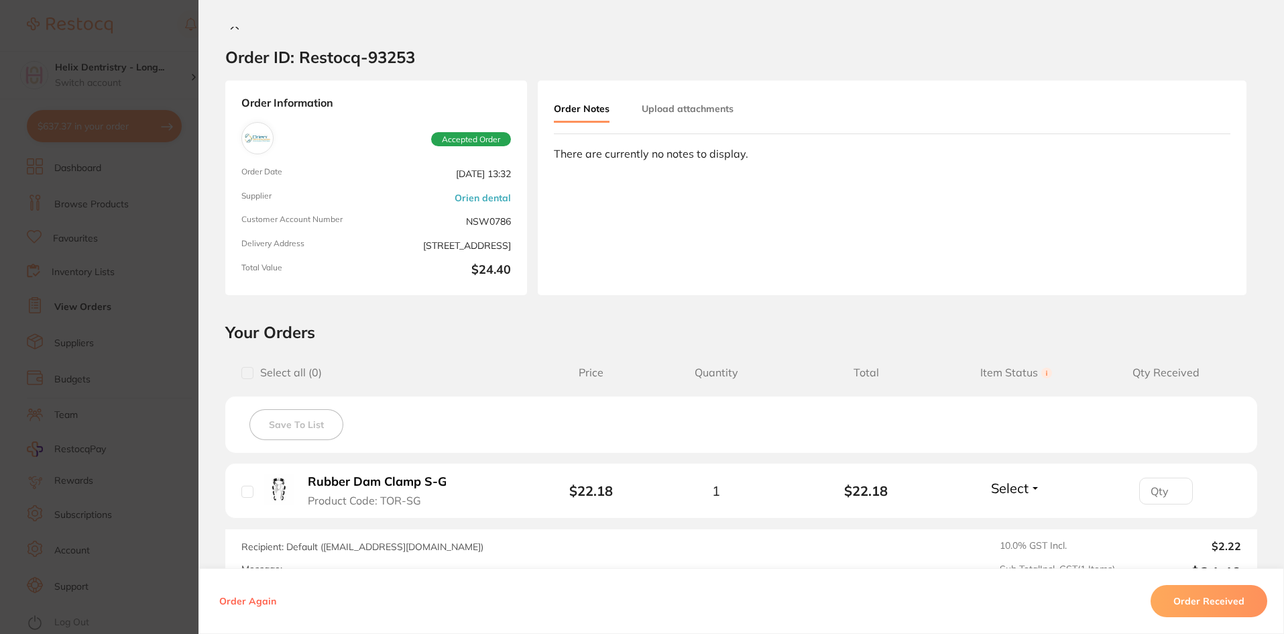
scroll to position [15, 0]
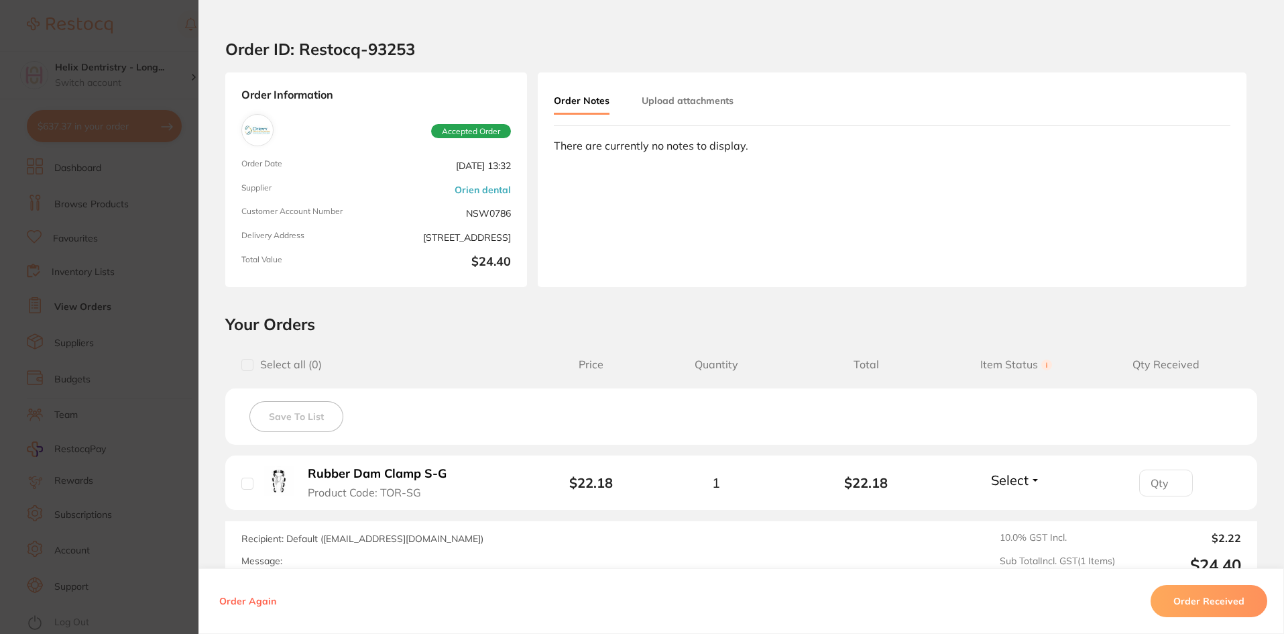
click at [148, 262] on section "Order ID: Restocq- 93253 Order Information Accepted Order Order Date [DATE] 13:…" at bounding box center [642, 317] width 1284 height 634
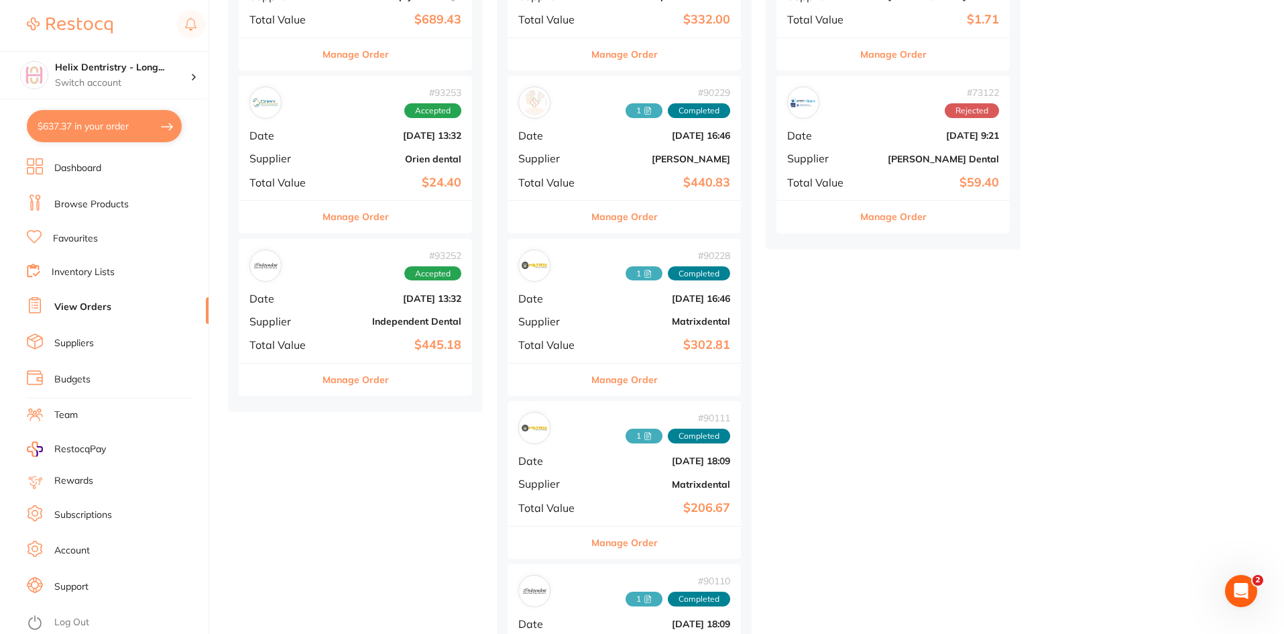
scroll to position [356, 0]
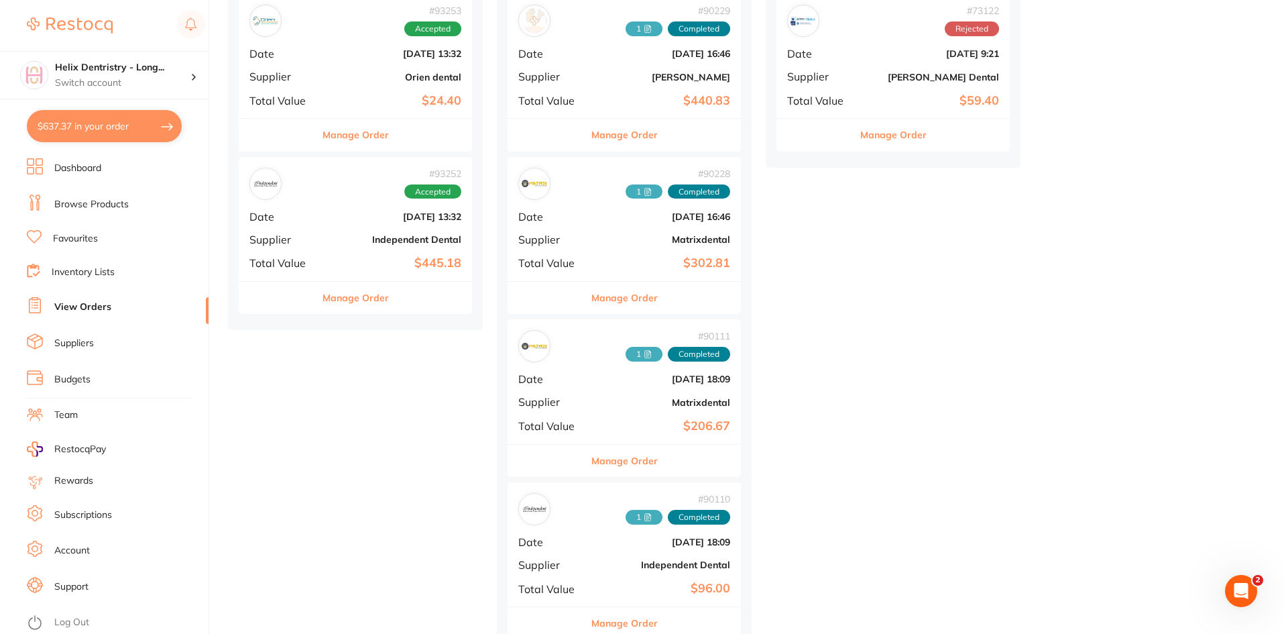
click at [340, 211] on b "[DATE] 13:32" at bounding box center [394, 216] width 134 height 11
